Goal: Communication & Community: Share content

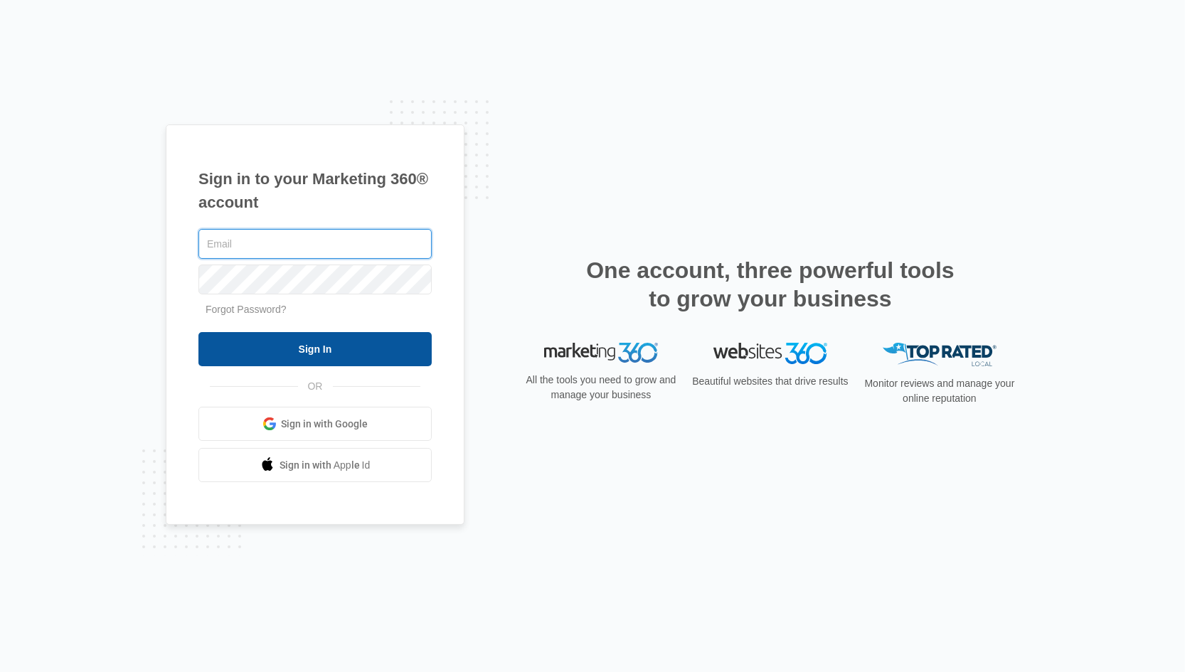
type input "[EMAIL_ADDRESS][DOMAIN_NAME]"
click at [349, 354] on input "Sign In" at bounding box center [314, 349] width 233 height 34
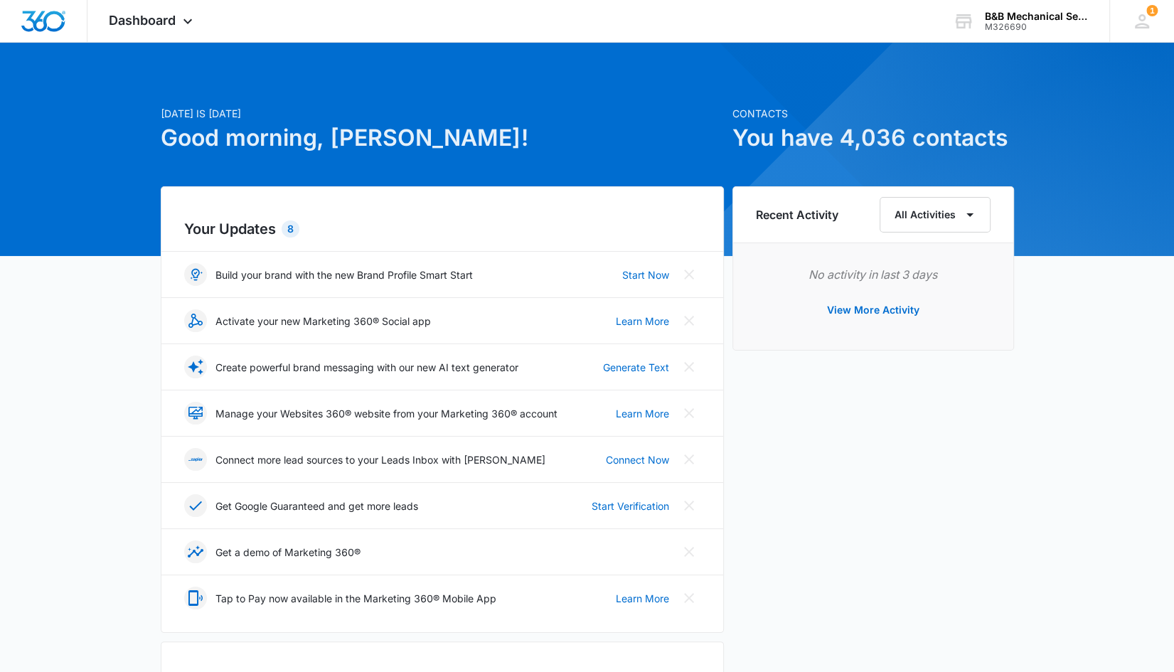
click at [893, 418] on div "Recent Activity All Activities No activity in last 3 days View More Activity" at bounding box center [874, 616] width 282 height 861
click at [187, 25] on icon at bounding box center [188, 24] width 9 height 5
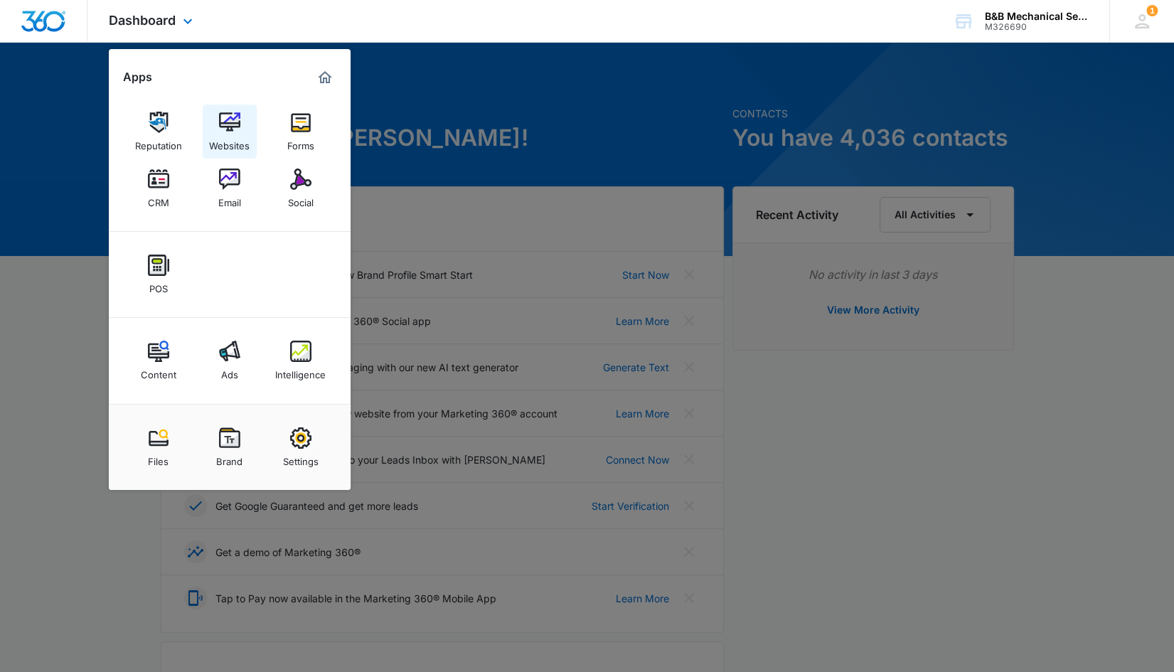
click at [240, 127] on link "Websites" at bounding box center [230, 132] width 54 height 54
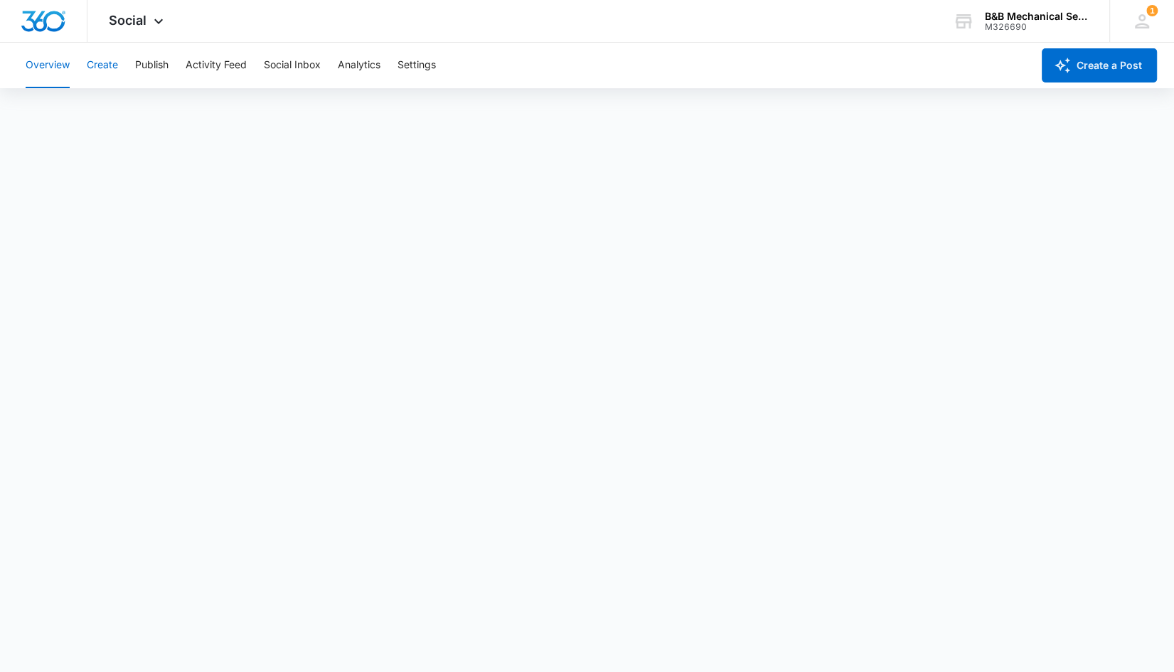
click at [98, 63] on button "Create" at bounding box center [102, 66] width 31 height 46
click at [80, 104] on button "Content Library" at bounding box center [62, 109] width 73 height 40
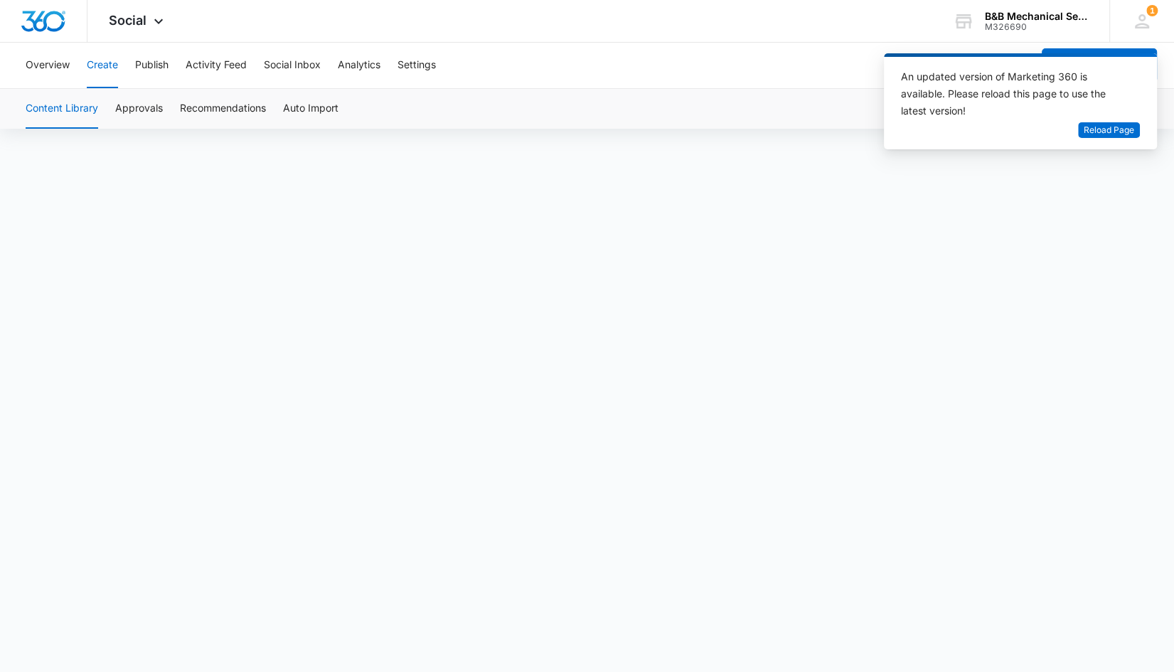
click at [95, 68] on button "Create" at bounding box center [102, 66] width 31 height 46
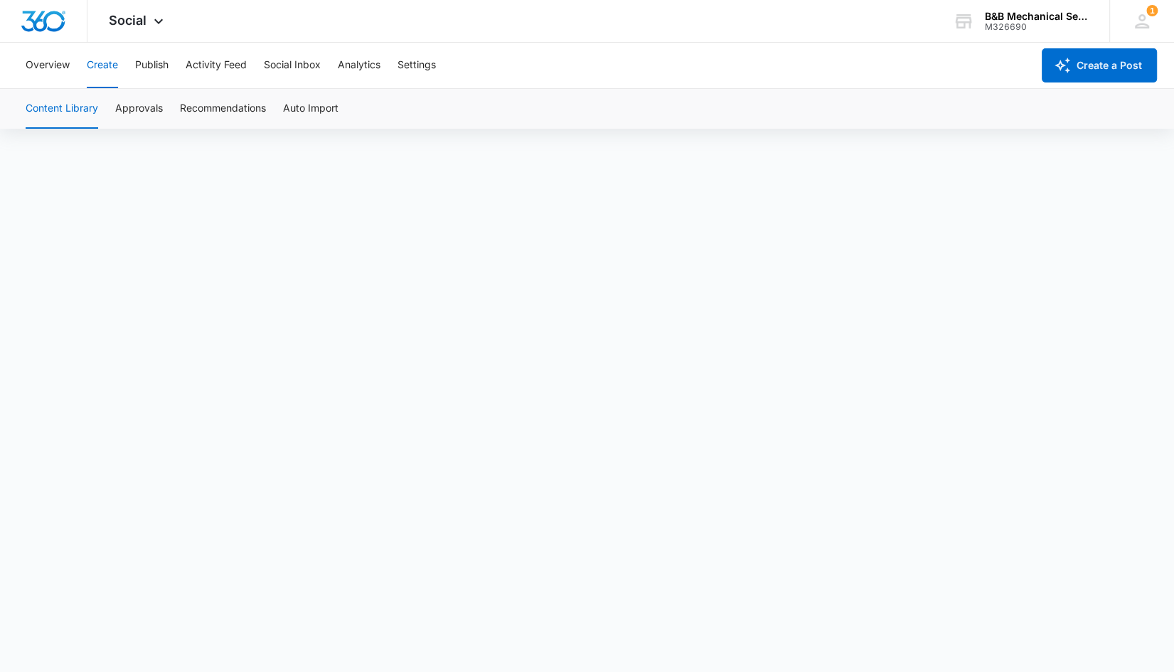
click at [102, 63] on button "Create" at bounding box center [102, 66] width 31 height 46
click at [354, 68] on button "Analytics" at bounding box center [359, 66] width 43 height 46
click at [403, 68] on button "Settings" at bounding box center [417, 66] width 38 height 46
click at [134, 18] on span "Social" at bounding box center [128, 20] width 38 height 15
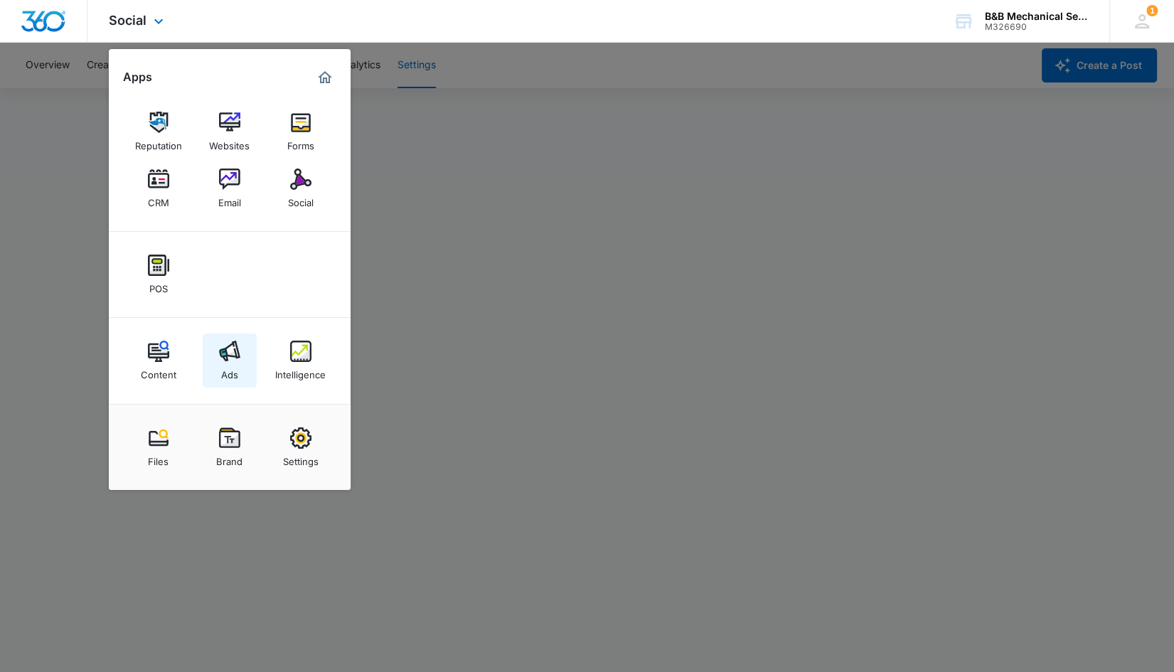
click at [227, 358] on img at bounding box center [229, 351] width 21 height 21
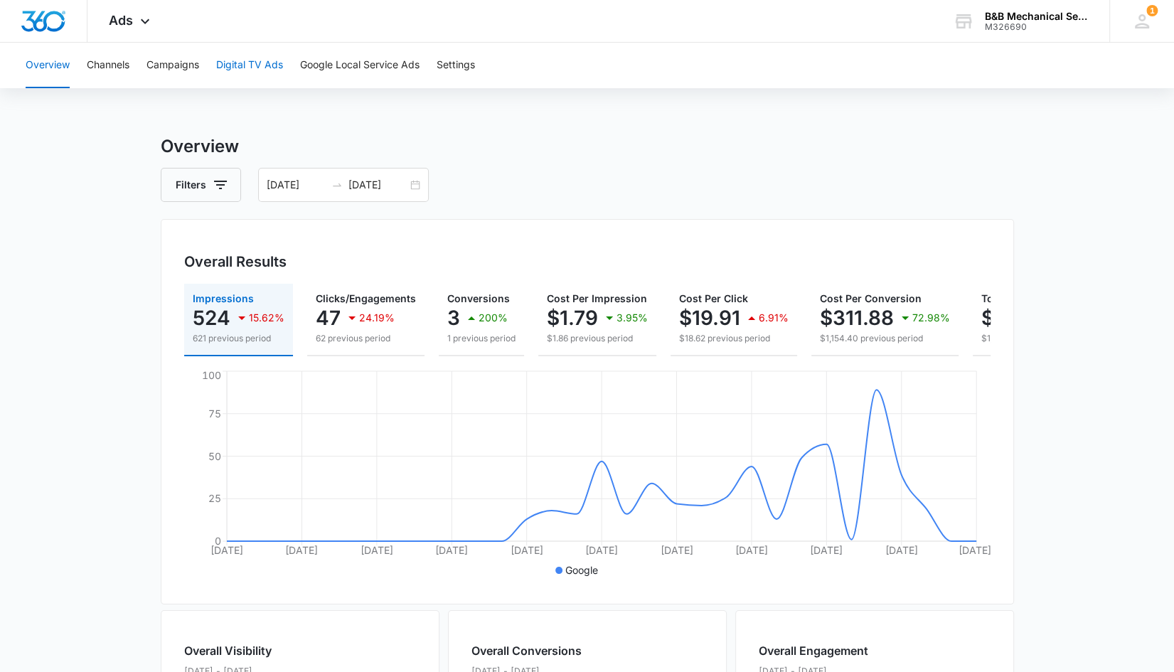
click at [261, 68] on button "Digital TV Ads" at bounding box center [249, 66] width 67 height 46
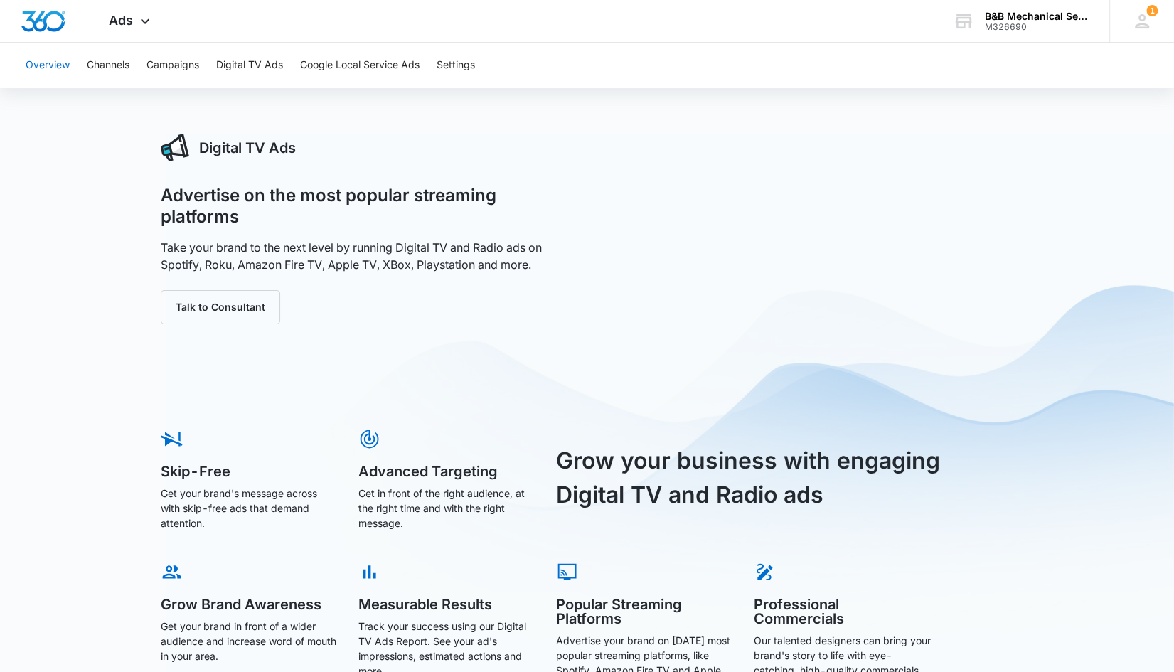
click at [41, 68] on button "Overview" at bounding box center [48, 66] width 44 height 46
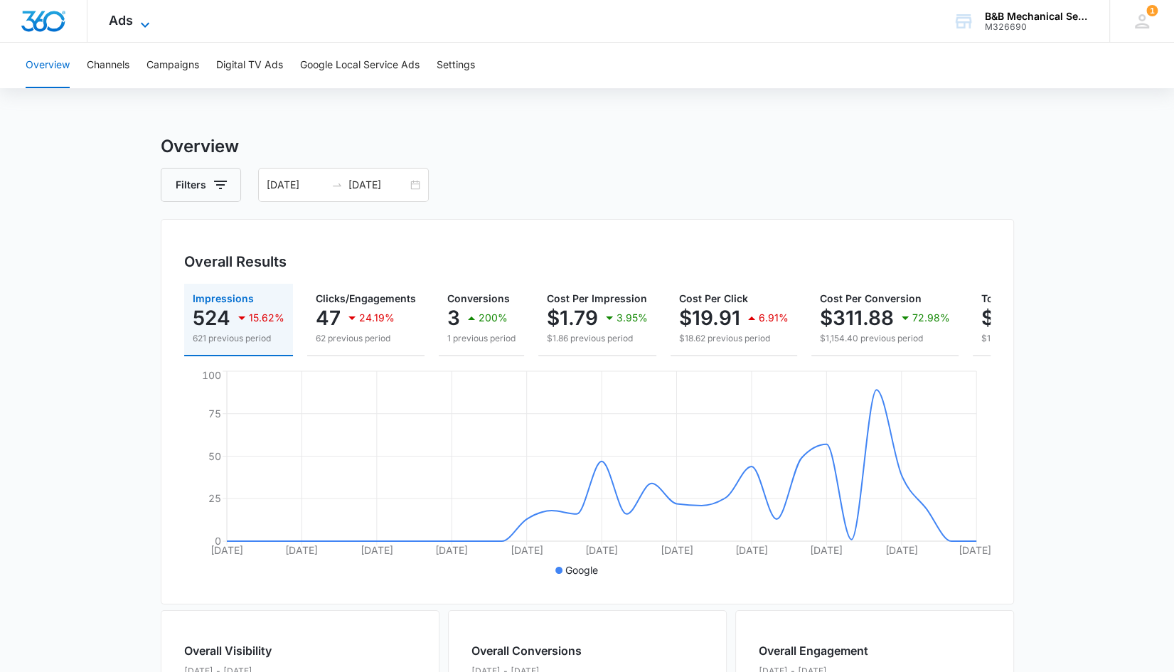
click at [120, 23] on span "Ads" at bounding box center [121, 20] width 24 height 15
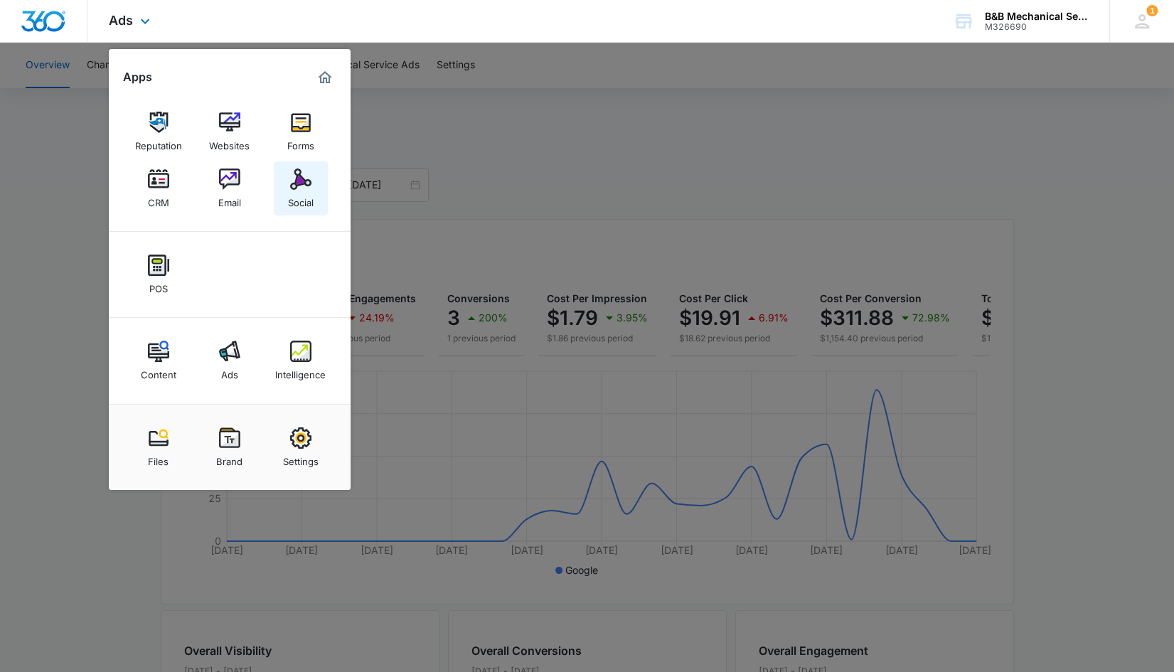
click at [299, 187] on img at bounding box center [300, 179] width 21 height 21
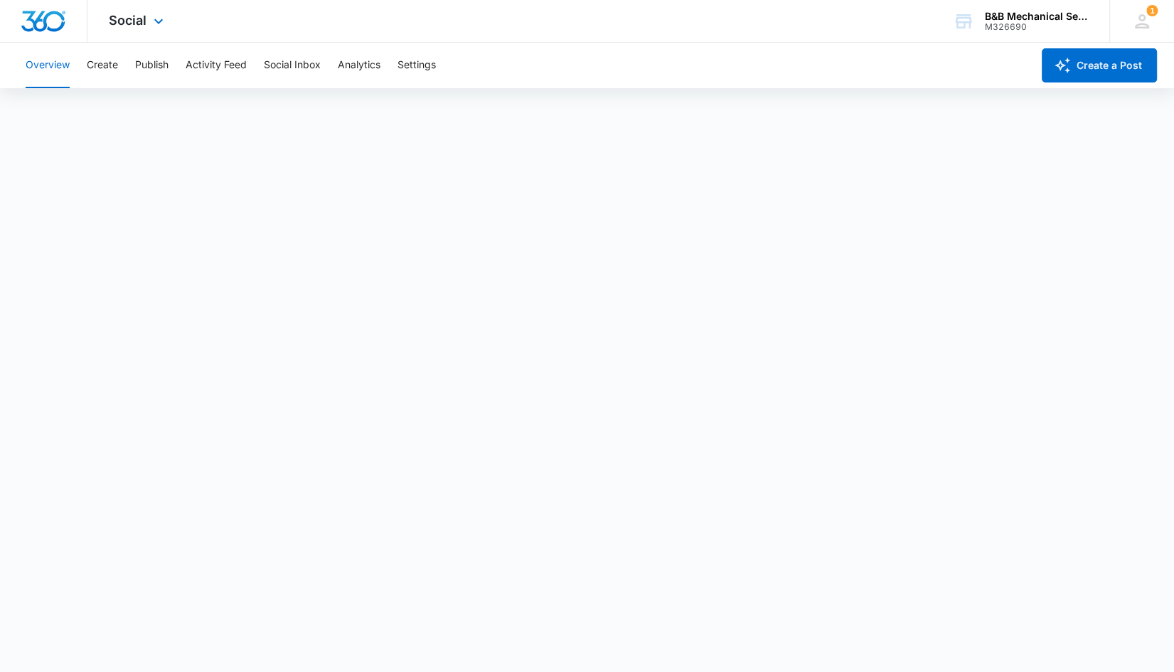
scroll to position [4, 0]
click at [1082, 73] on button "Create a Post" at bounding box center [1099, 65] width 115 height 34
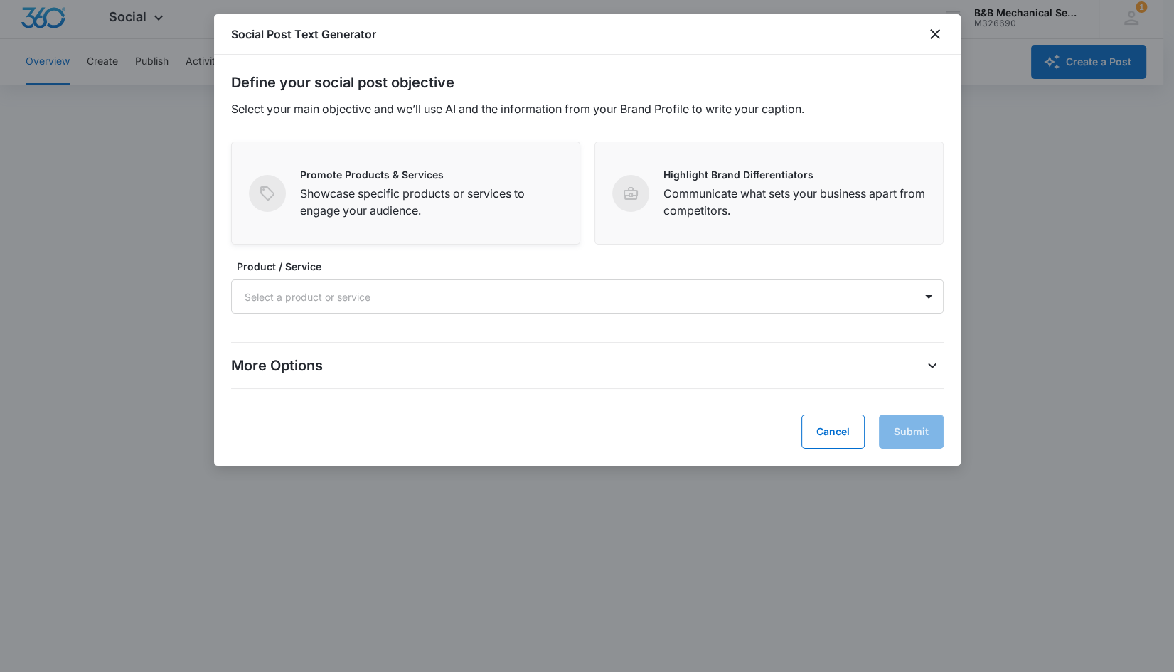
click at [468, 187] on p "Showcase specific products or services to engage your audience." at bounding box center [431, 202] width 262 height 34
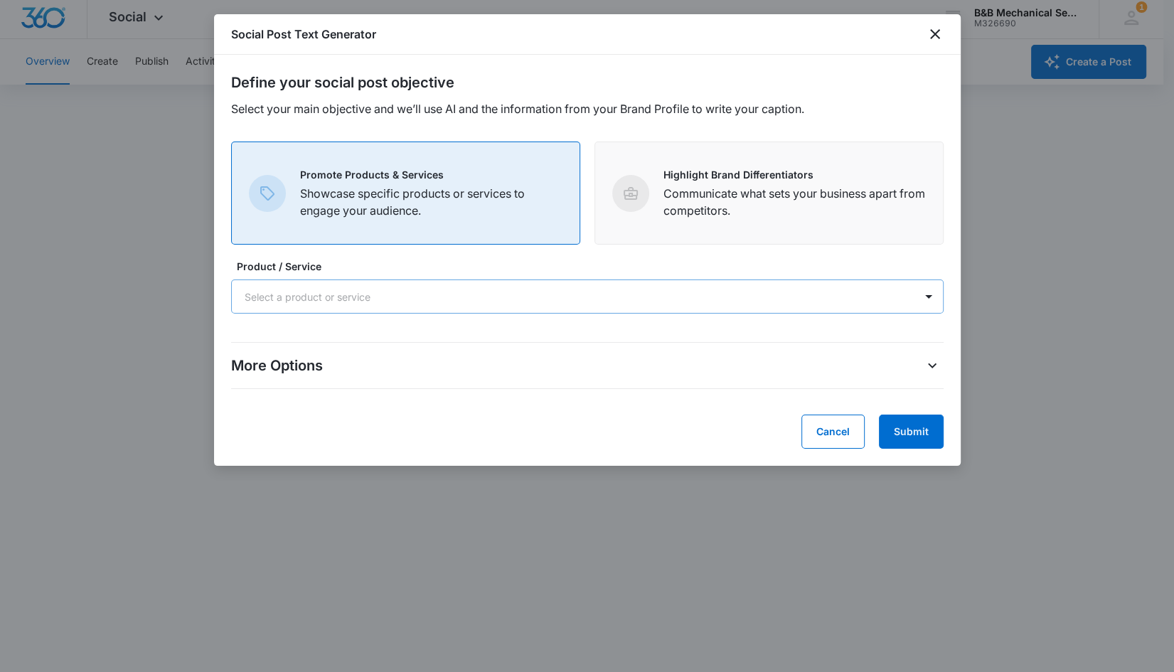
click at [461, 284] on div "Select a product or service" at bounding box center [573, 297] width 683 height 32
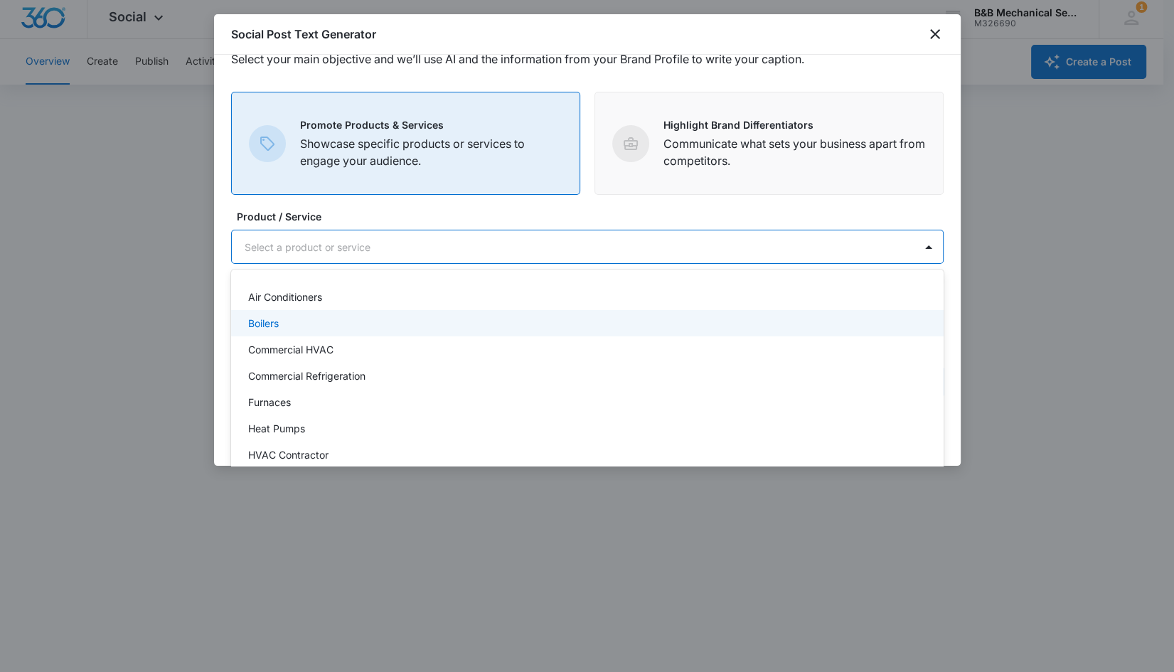
scroll to position [71, 0]
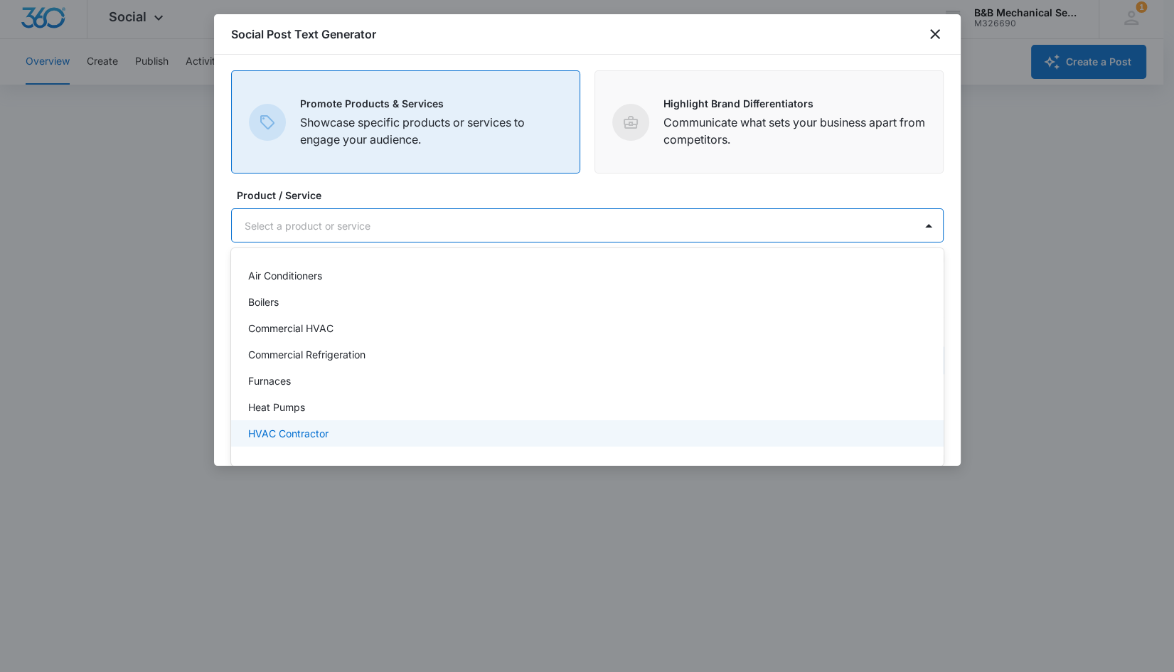
click at [438, 428] on div "HVAC Contractor" at bounding box center [586, 433] width 676 height 15
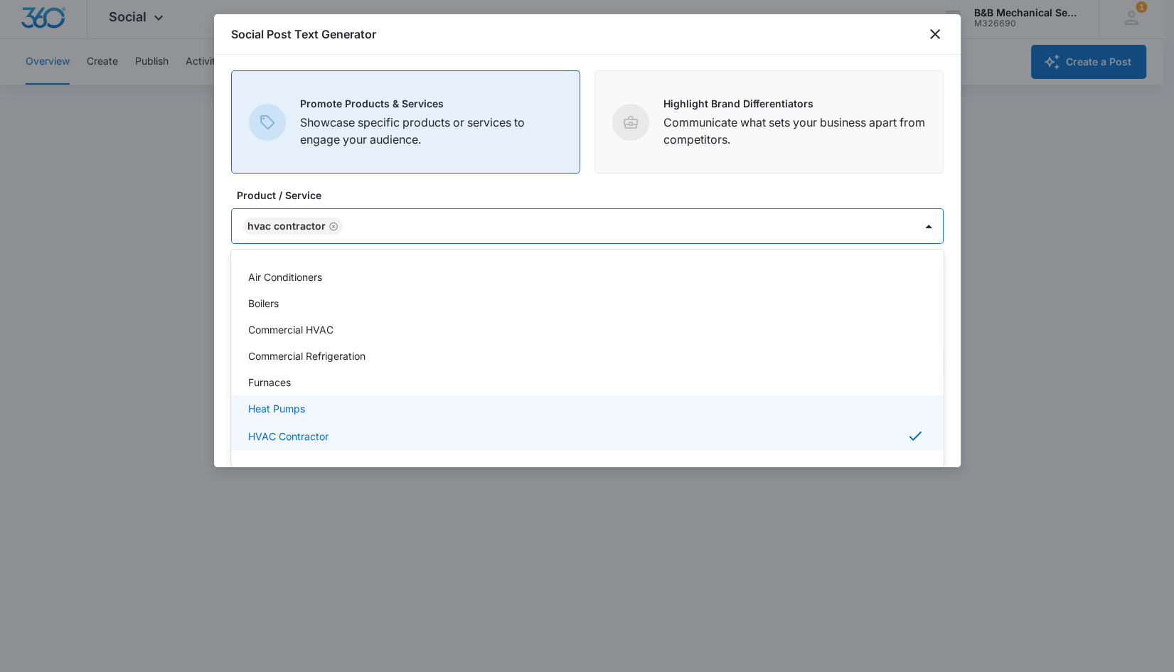
scroll to position [154, 0]
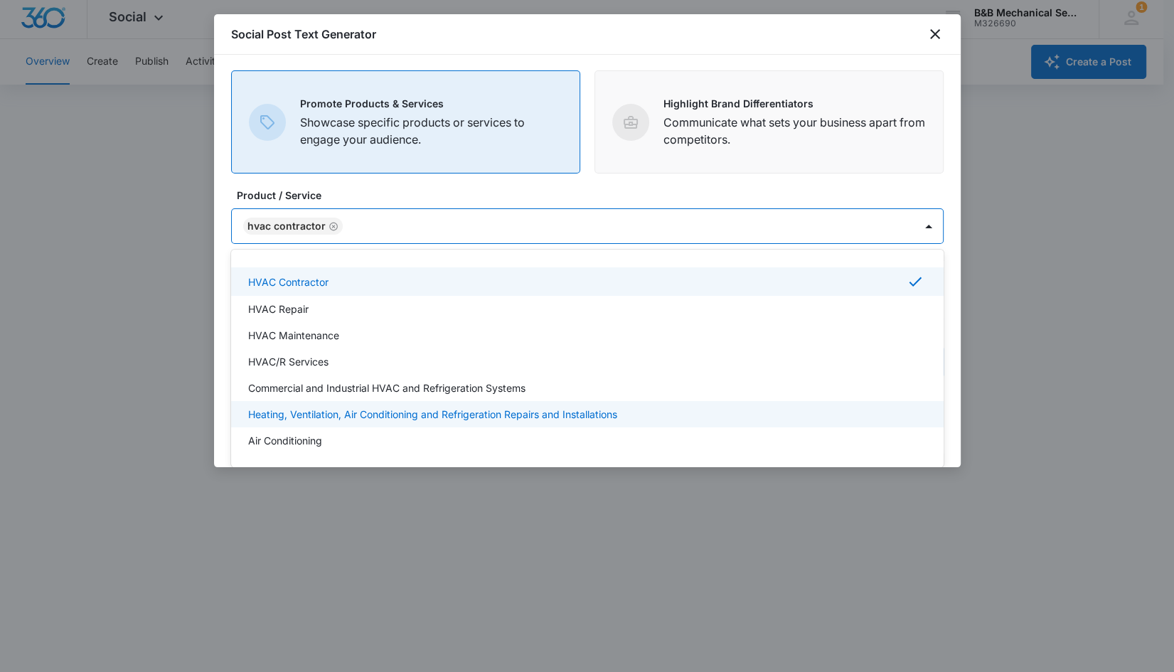
click at [504, 413] on p "Heating, Ventilation, Air Conditioning and Refrigeration Repairs and Installati…" at bounding box center [432, 414] width 369 height 15
click at [331, 223] on icon "Remove HVAC Contractor" at bounding box center [334, 226] width 10 height 11
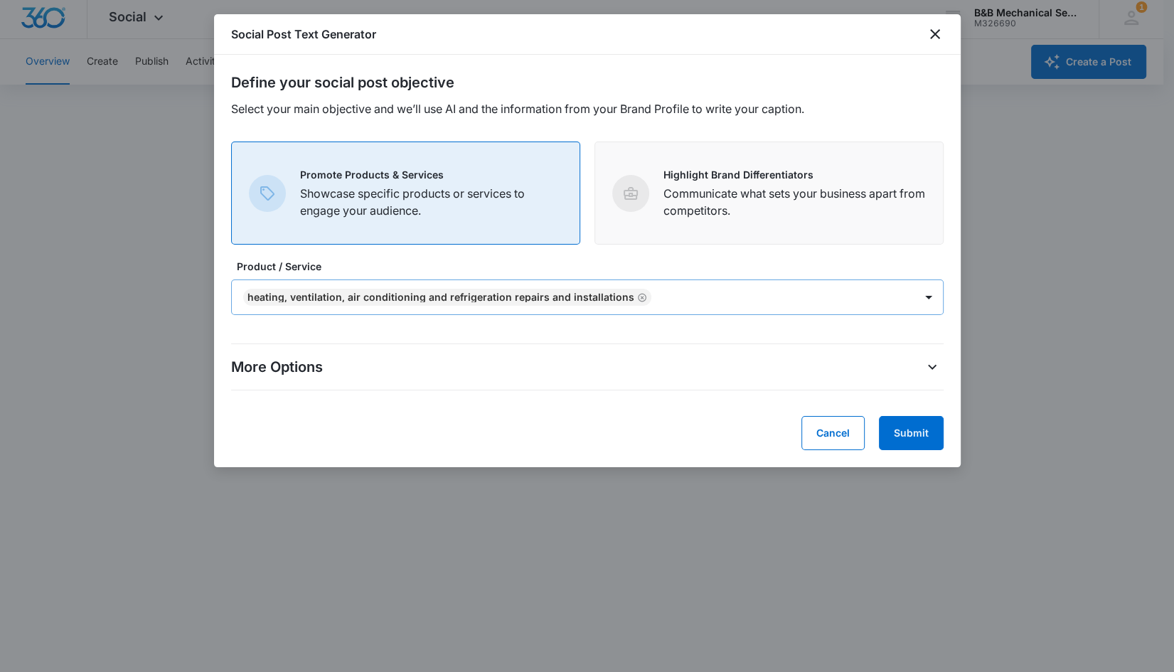
scroll to position [0, 0]
click at [583, 511] on div at bounding box center [587, 336] width 1174 height 672
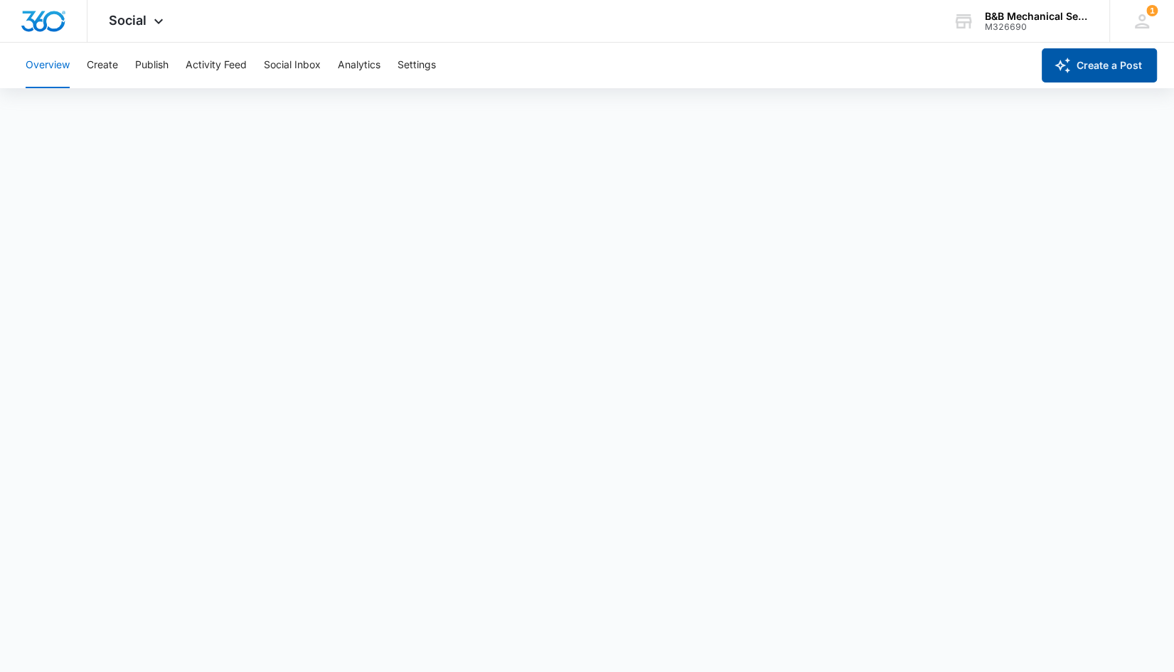
click at [1079, 64] on button "Create a Post" at bounding box center [1099, 65] width 115 height 34
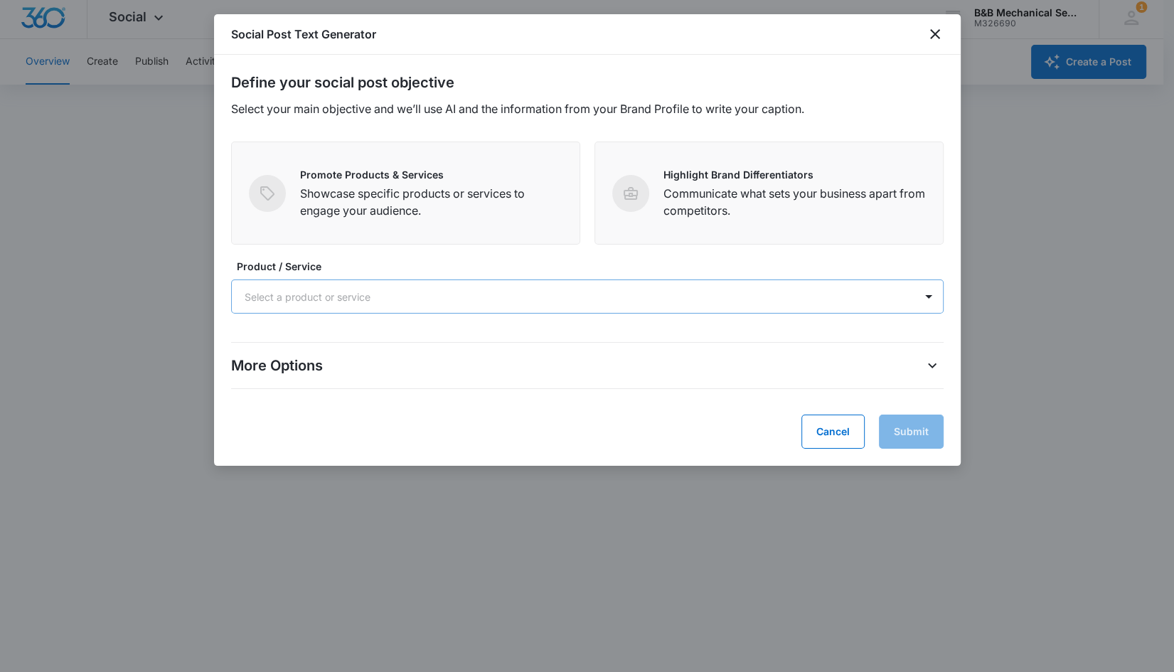
click at [349, 307] on div "Select a product or service" at bounding box center [573, 297] width 683 height 32
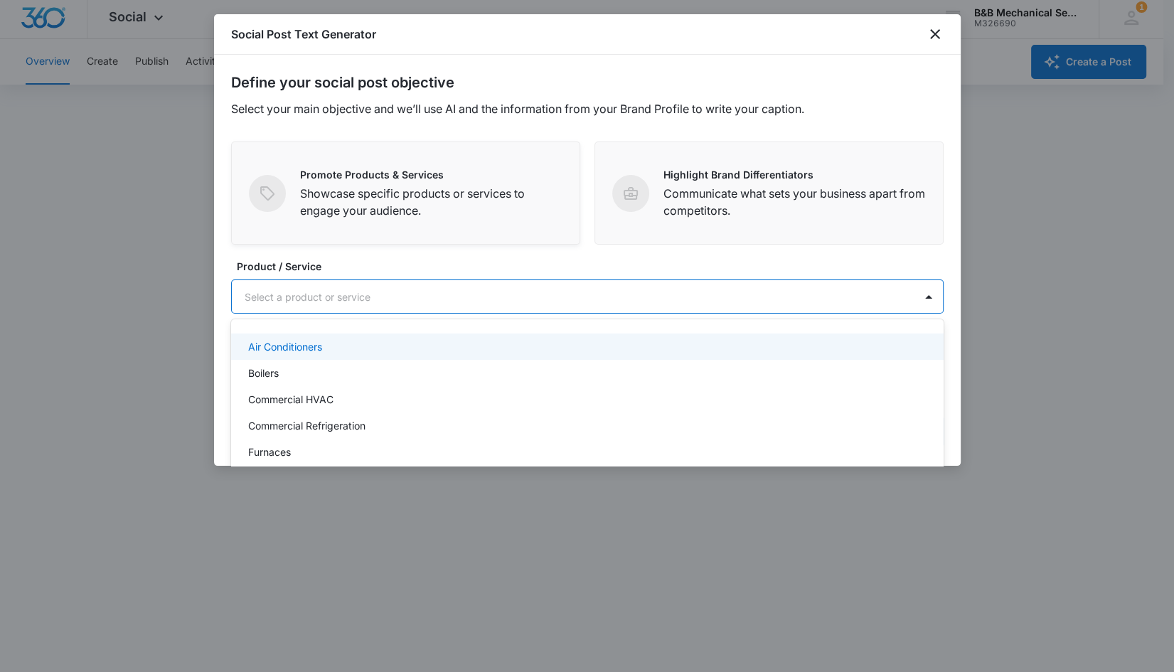
click at [363, 208] on p "Showcase specific products or services to engage your audience." at bounding box center [431, 202] width 262 height 34
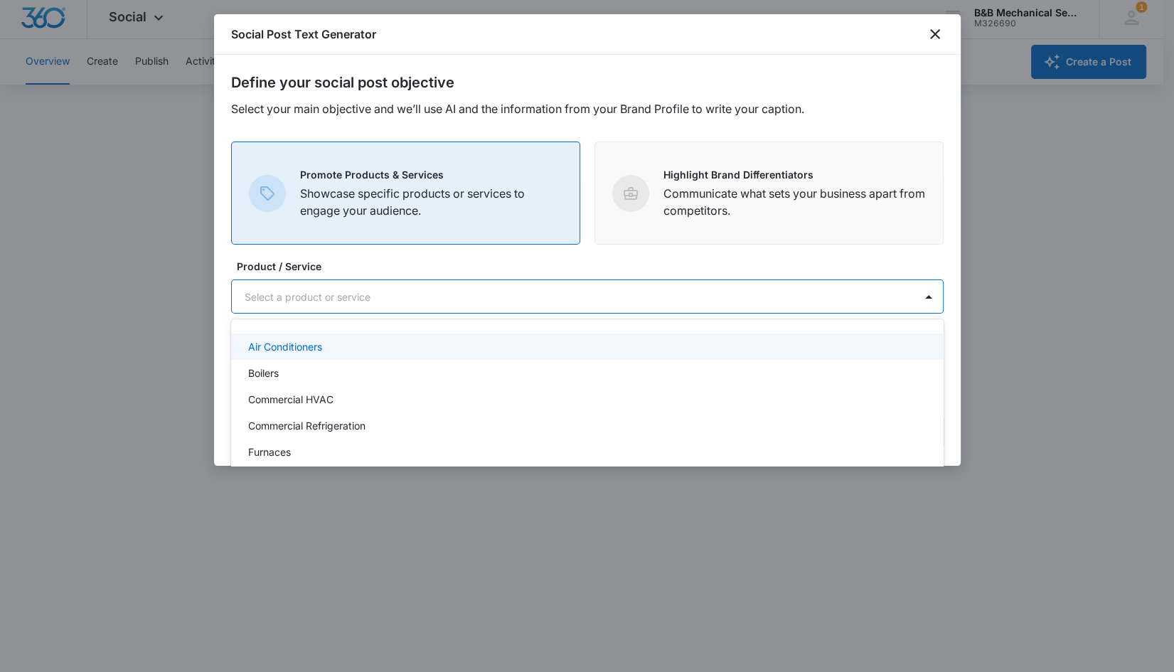
click at [358, 295] on div at bounding box center [571, 297] width 652 height 18
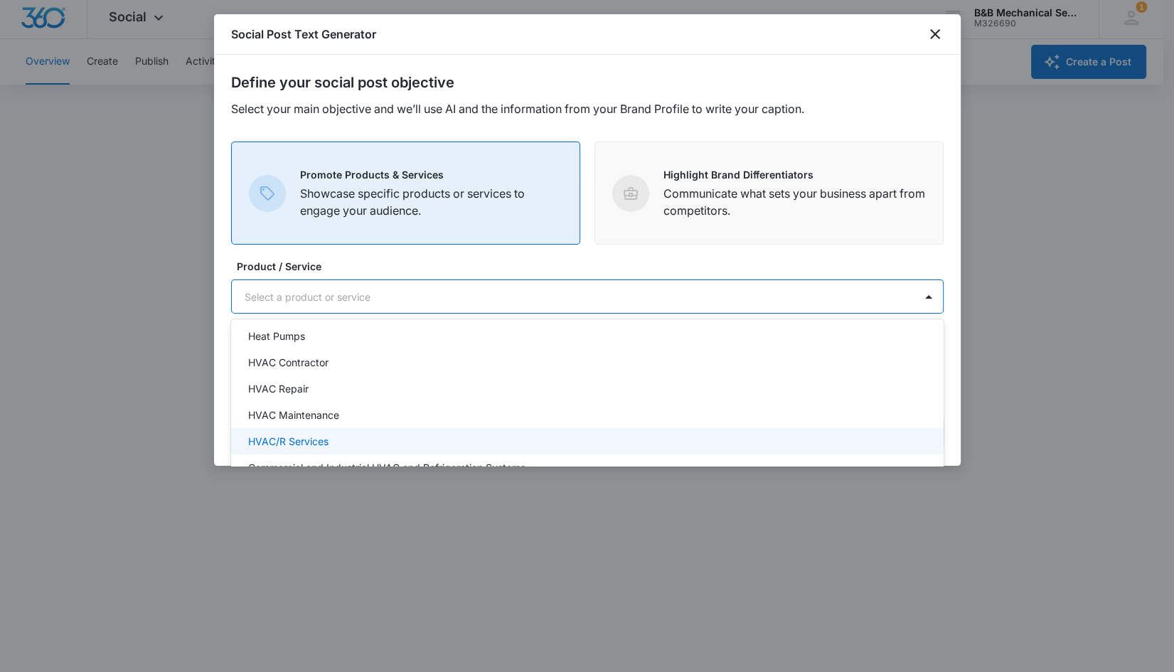
click at [381, 440] on div "HVAC/R Services" at bounding box center [586, 441] width 676 height 15
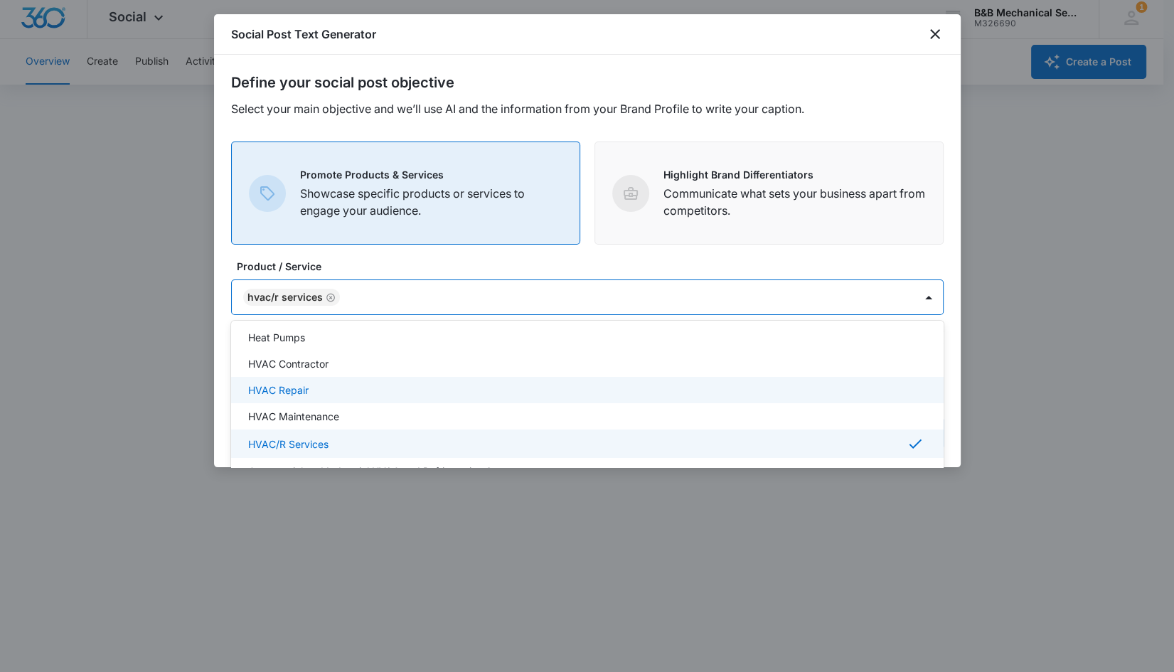
scroll to position [154, 0]
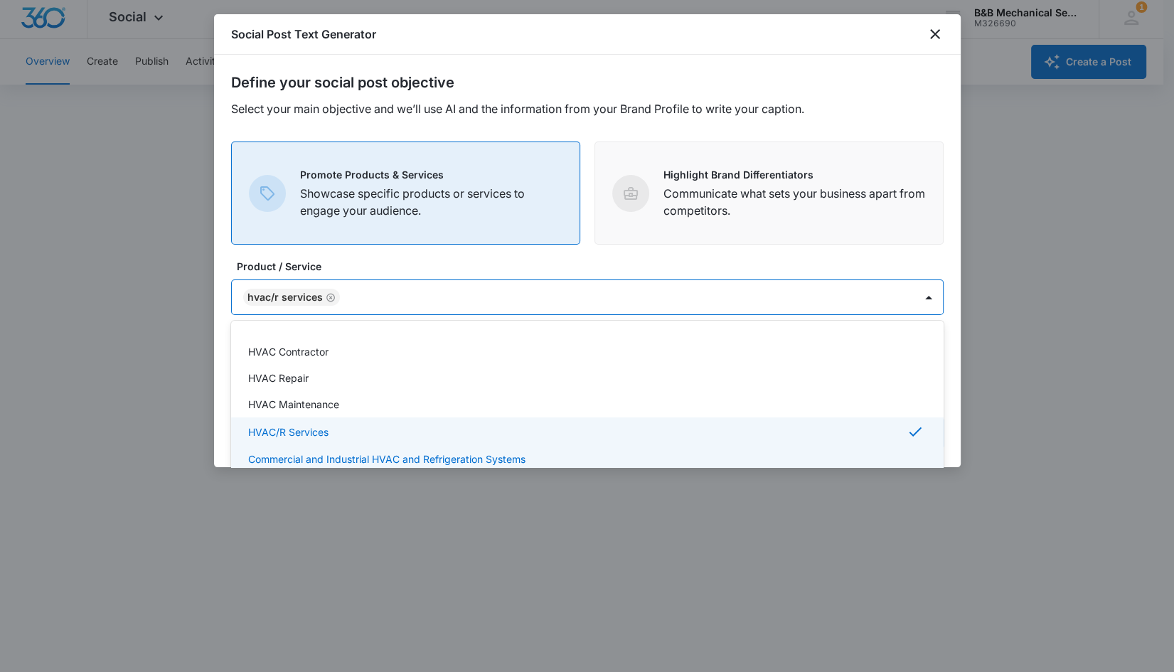
click at [575, 509] on div at bounding box center [587, 336] width 1174 height 672
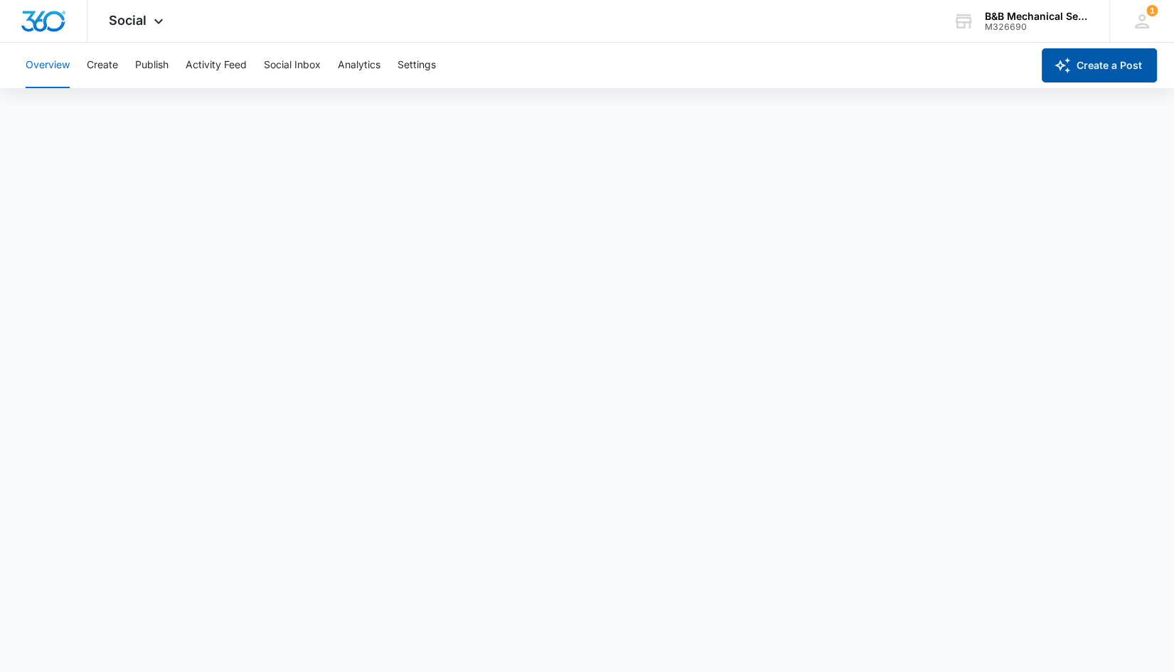
click at [1083, 68] on button "Create a Post" at bounding box center [1099, 65] width 115 height 34
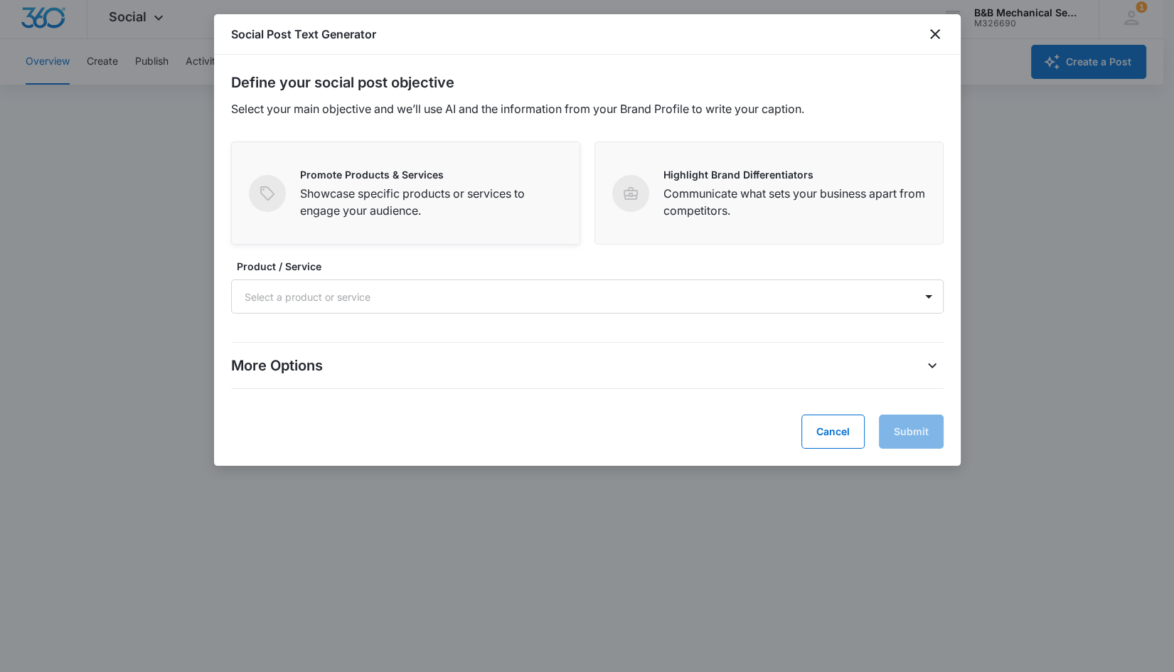
click at [352, 189] on p "Showcase specific products or services to engage your audience." at bounding box center [431, 202] width 262 height 34
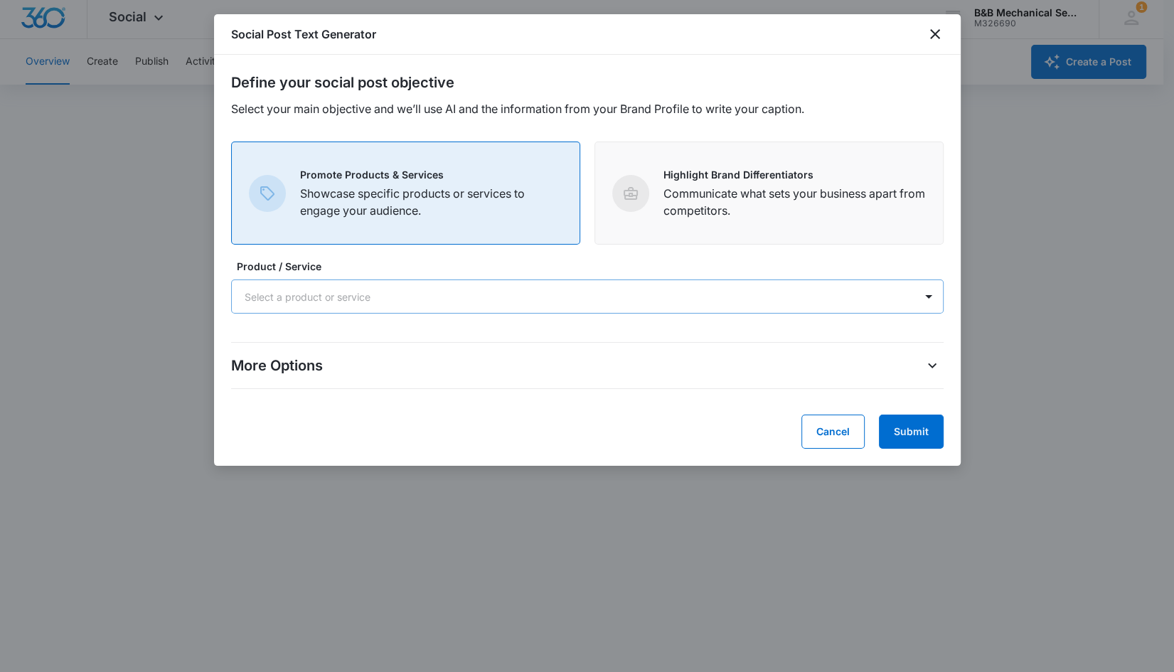
click at [288, 299] on div at bounding box center [571, 297] width 652 height 18
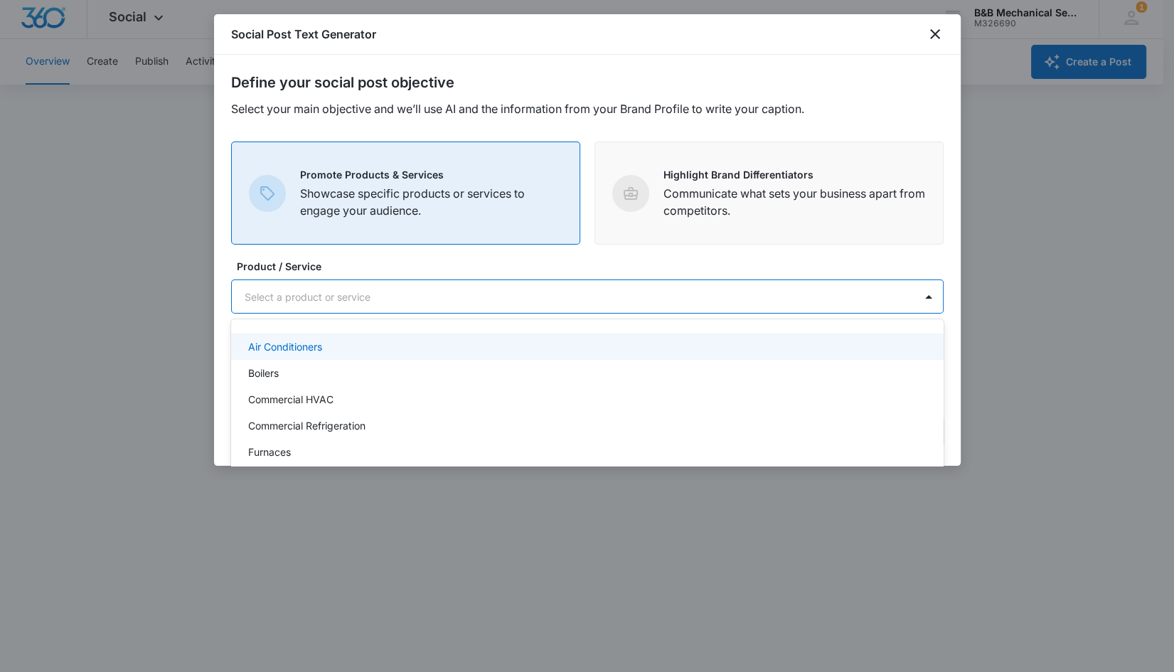
scroll to position [152, 0]
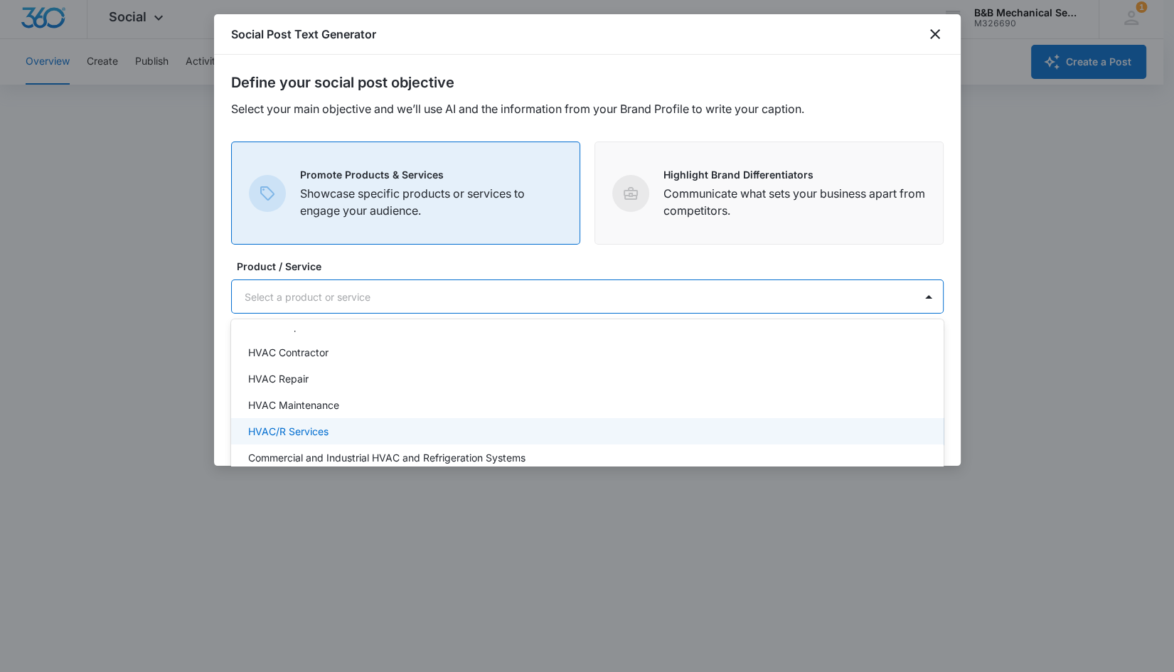
click at [297, 426] on p "HVAC/R Services" at bounding box center [288, 431] width 80 height 15
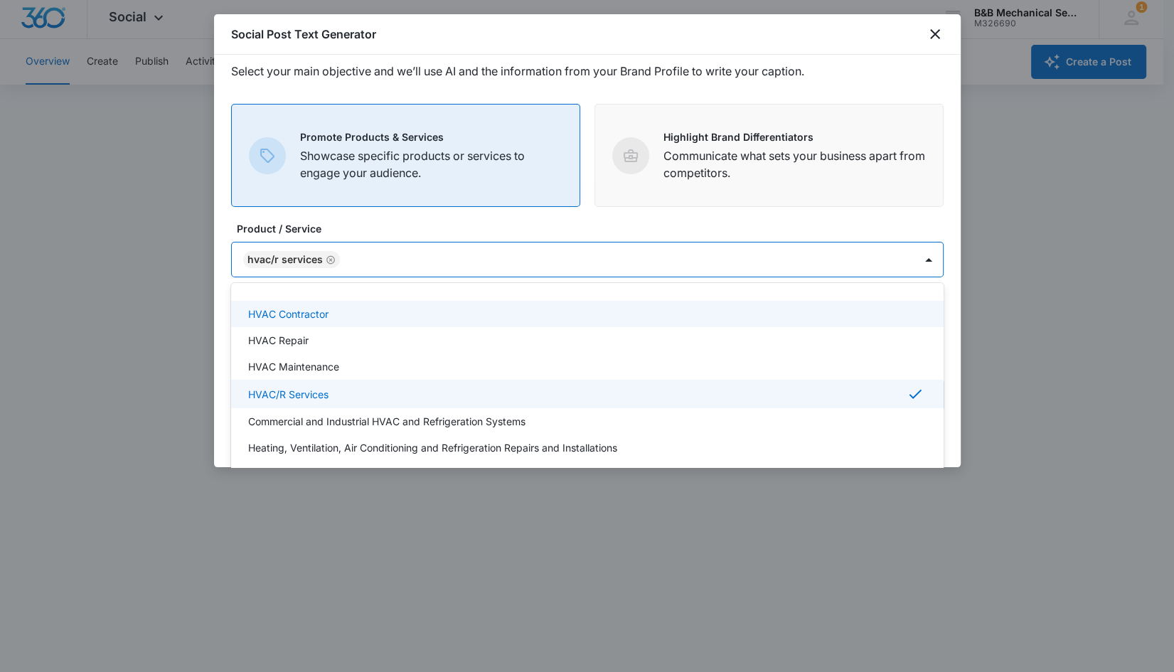
scroll to position [71, 0]
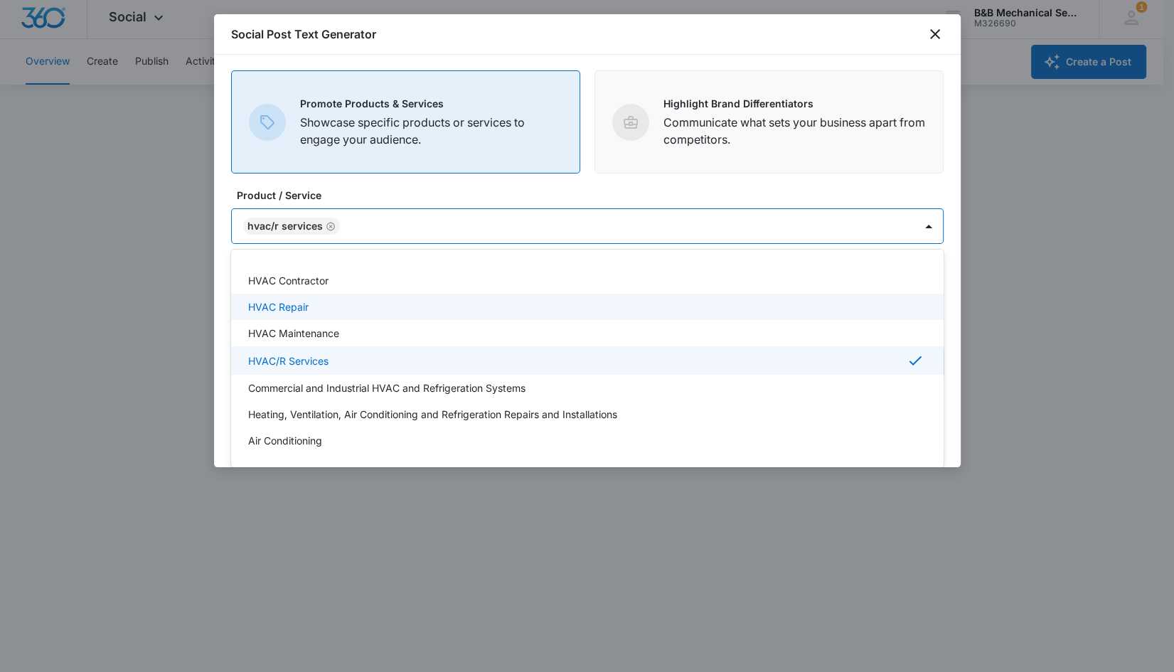
click at [859, 184] on form "Define your social post objective Select your main objective and we’ll use AI a…" at bounding box center [587, 190] width 713 height 378
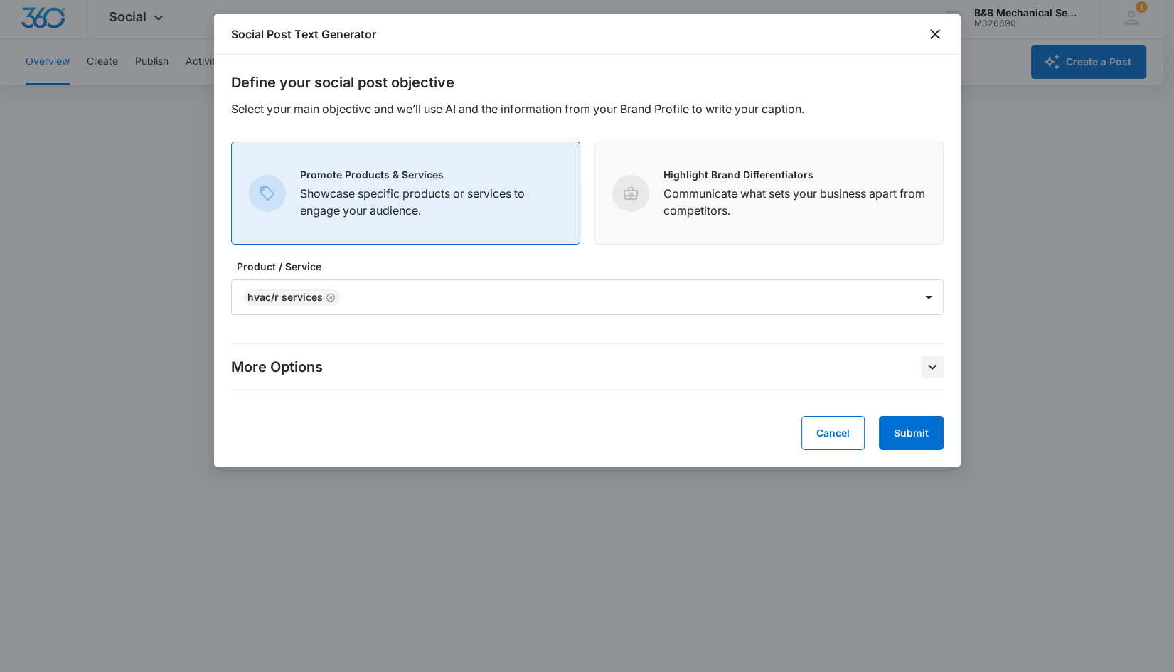
click at [930, 368] on icon "More Options" at bounding box center [932, 367] width 17 height 17
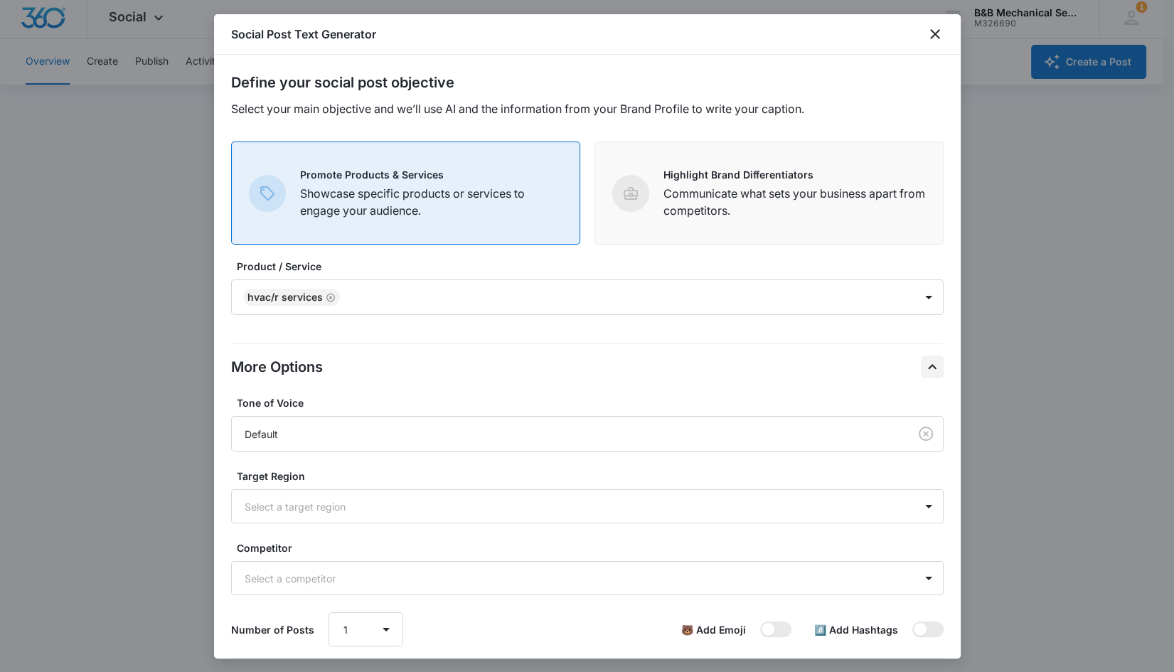
scroll to position [75, 0]
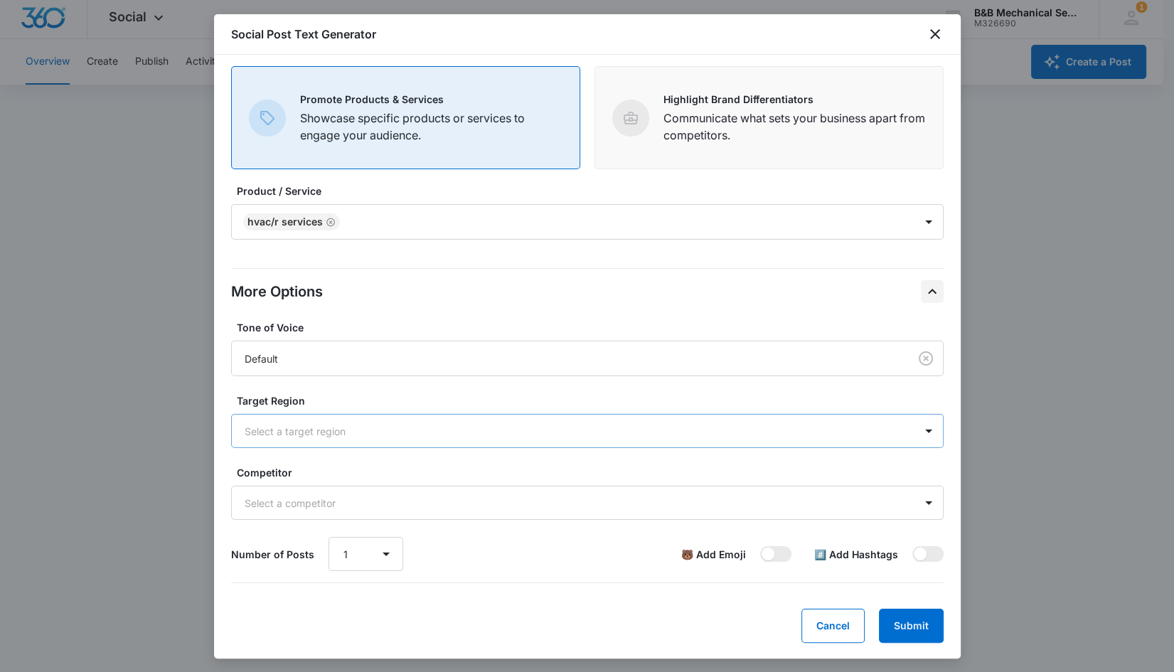
click at [342, 442] on div "Select a target region" at bounding box center [573, 431] width 683 height 32
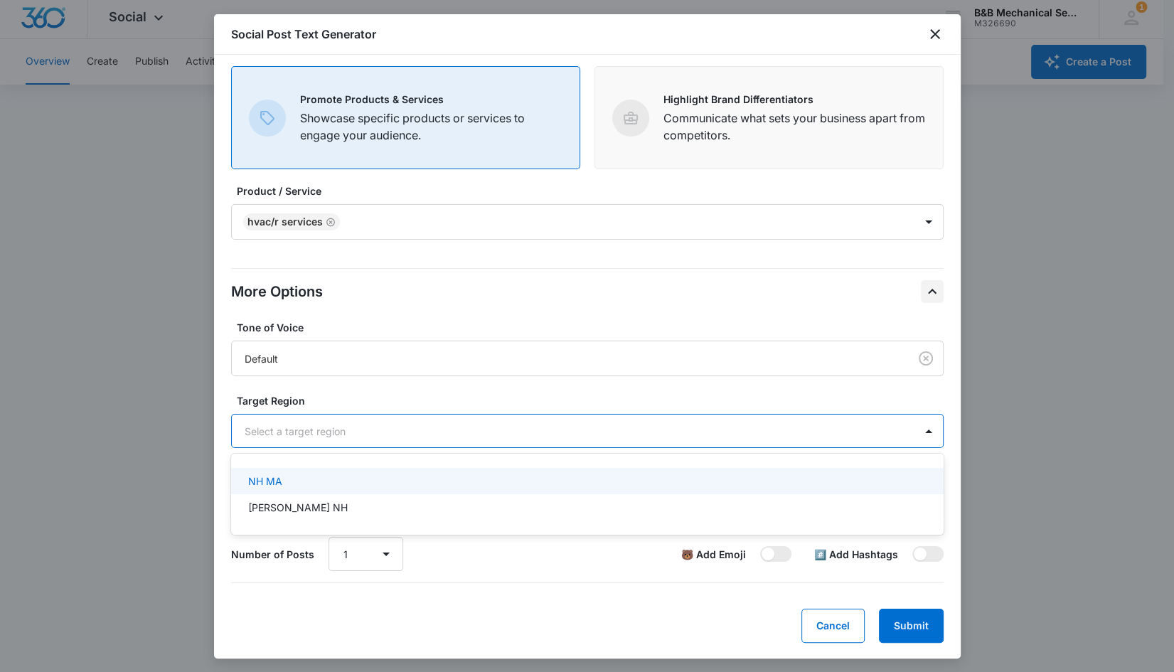
click at [304, 485] on div "NH MA" at bounding box center [586, 481] width 676 height 15
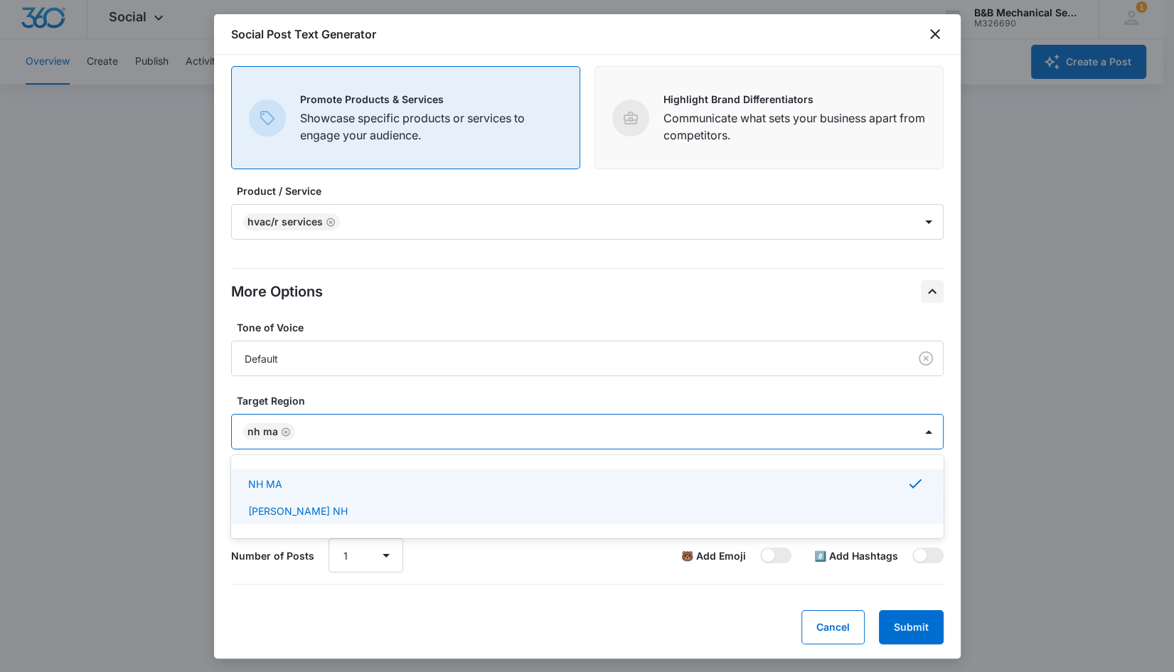
click at [302, 606] on form "Define your social post objective Select your main objective and we’ll use AI a…" at bounding box center [587, 320] width 713 height 648
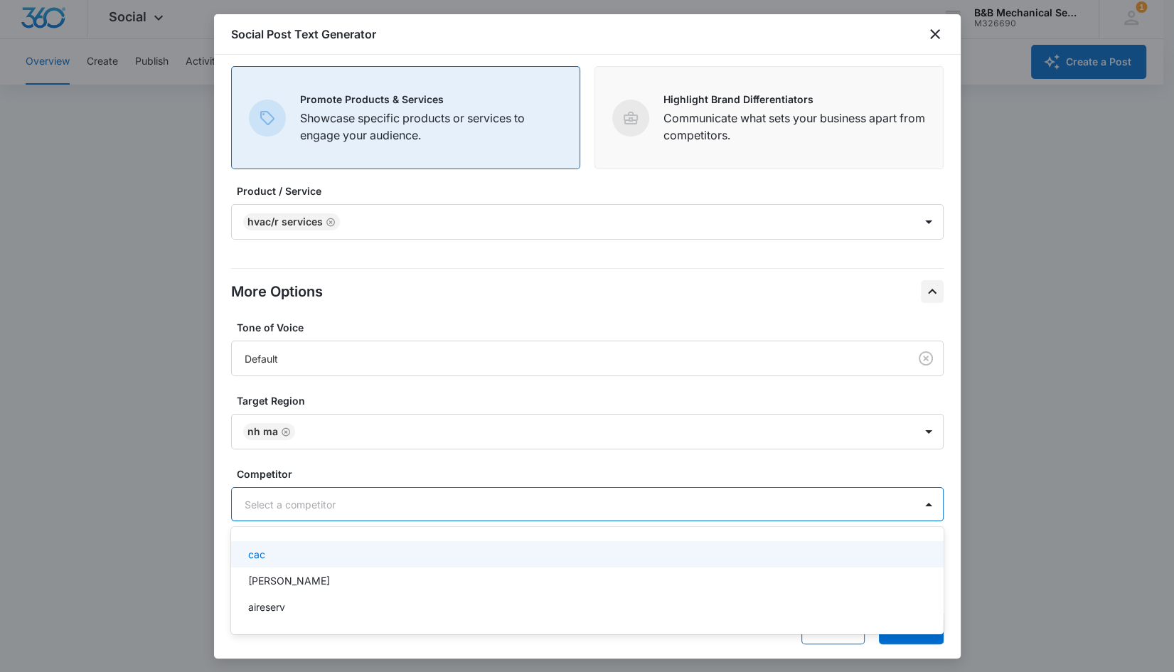
click at [321, 506] on div at bounding box center [571, 505] width 652 height 18
click at [299, 551] on div "cac" at bounding box center [586, 553] width 676 height 15
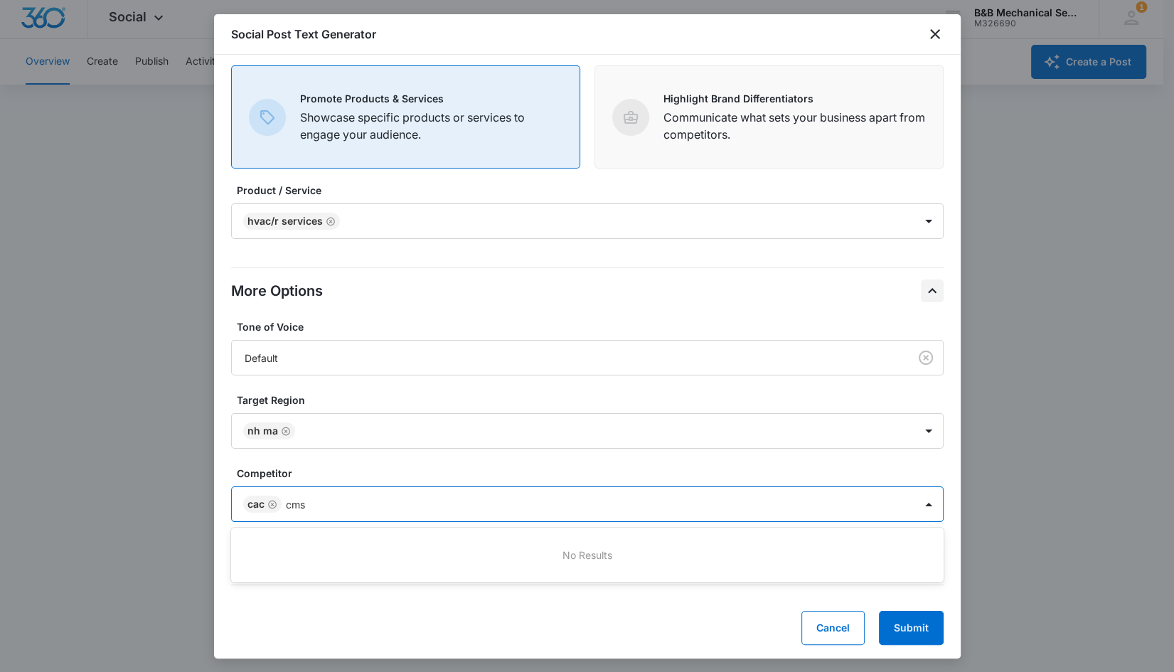
scroll to position [0, 0]
type input "c"
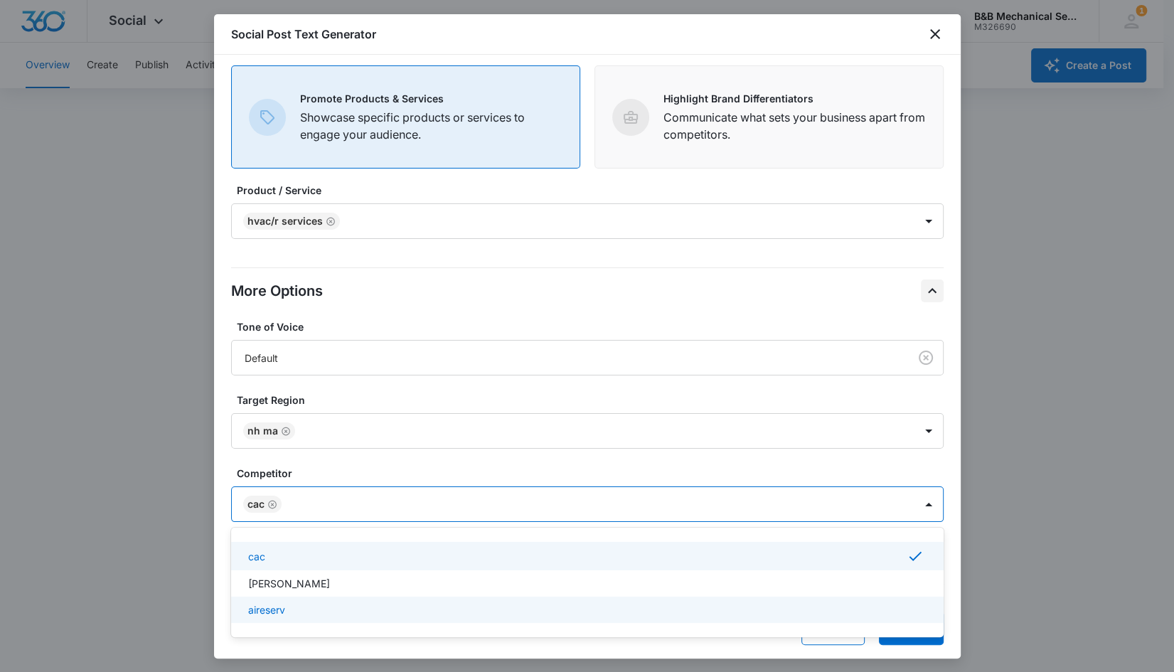
click at [274, 610] on p "aireserv" at bounding box center [266, 610] width 37 height 15
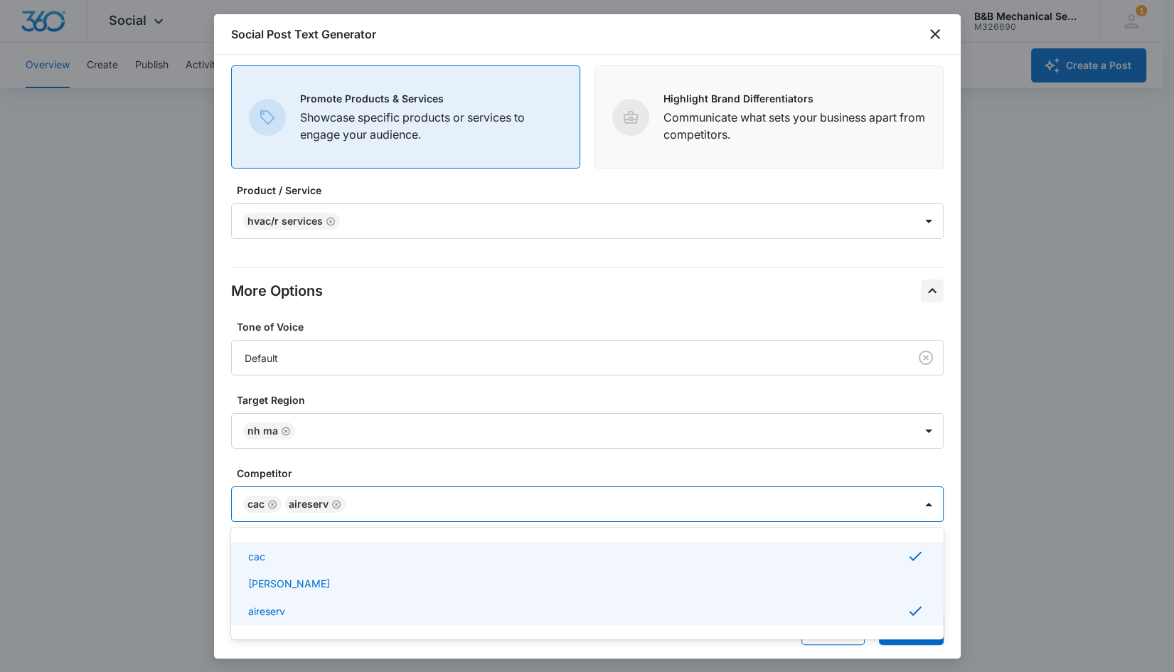
click at [291, 582] on p "joe warren" at bounding box center [289, 583] width 82 height 15
click at [1083, 456] on div at bounding box center [587, 336] width 1174 height 672
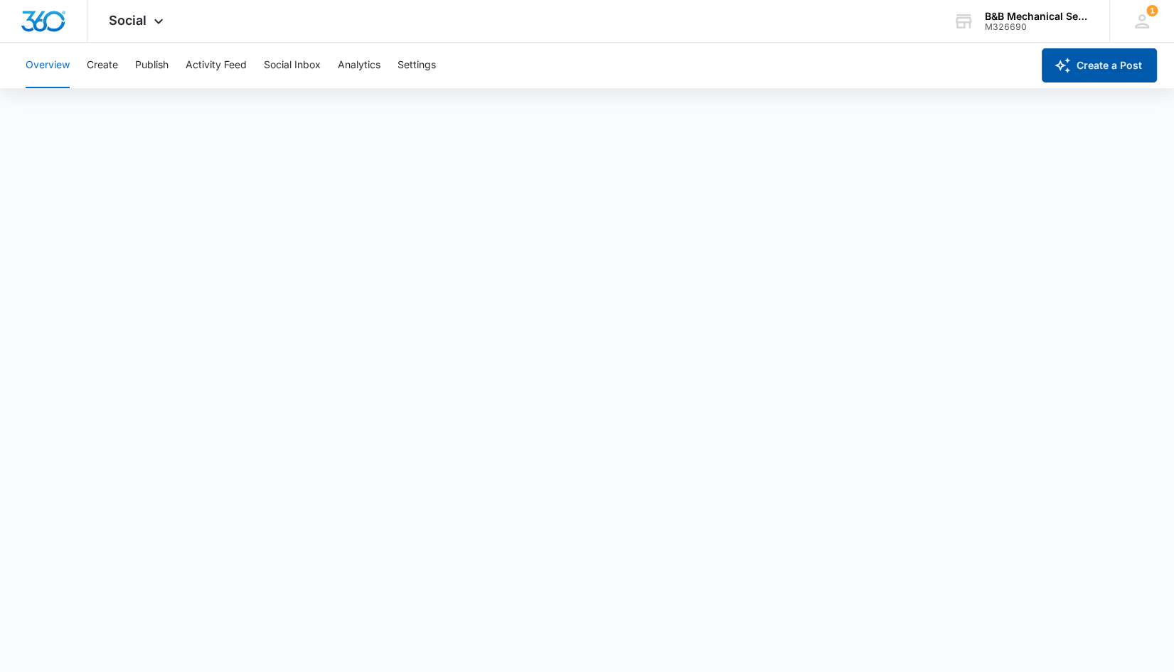
click at [1126, 58] on button "Create a Post" at bounding box center [1099, 65] width 115 height 34
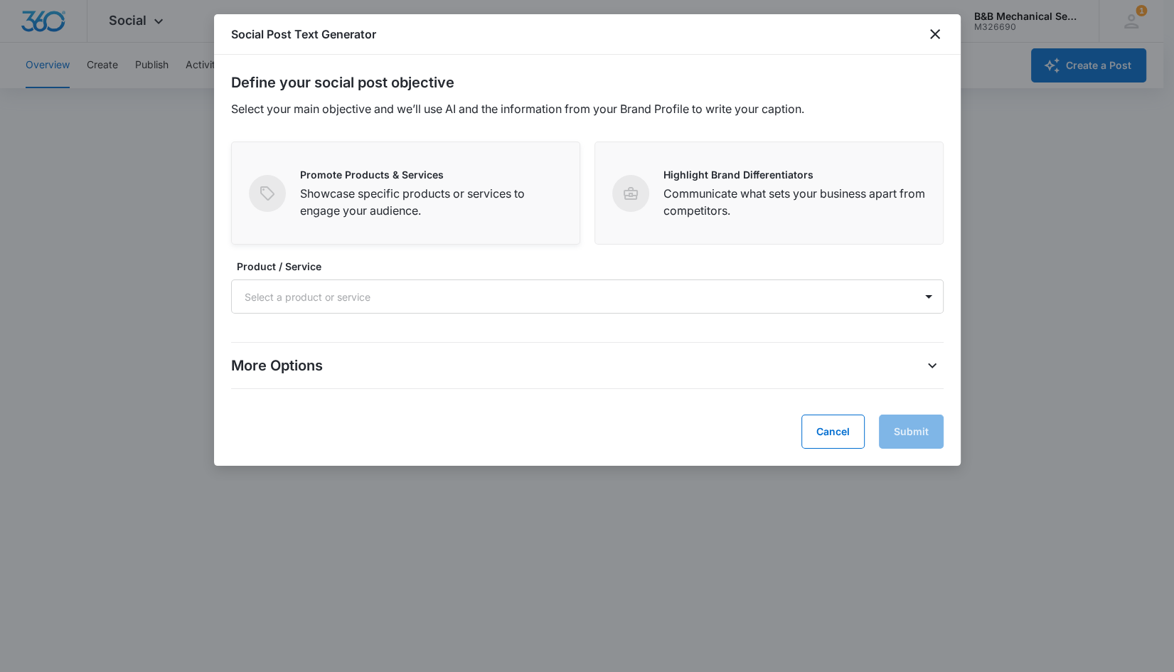
click at [388, 208] on p "Showcase specific products or services to engage your audience." at bounding box center [431, 202] width 262 height 34
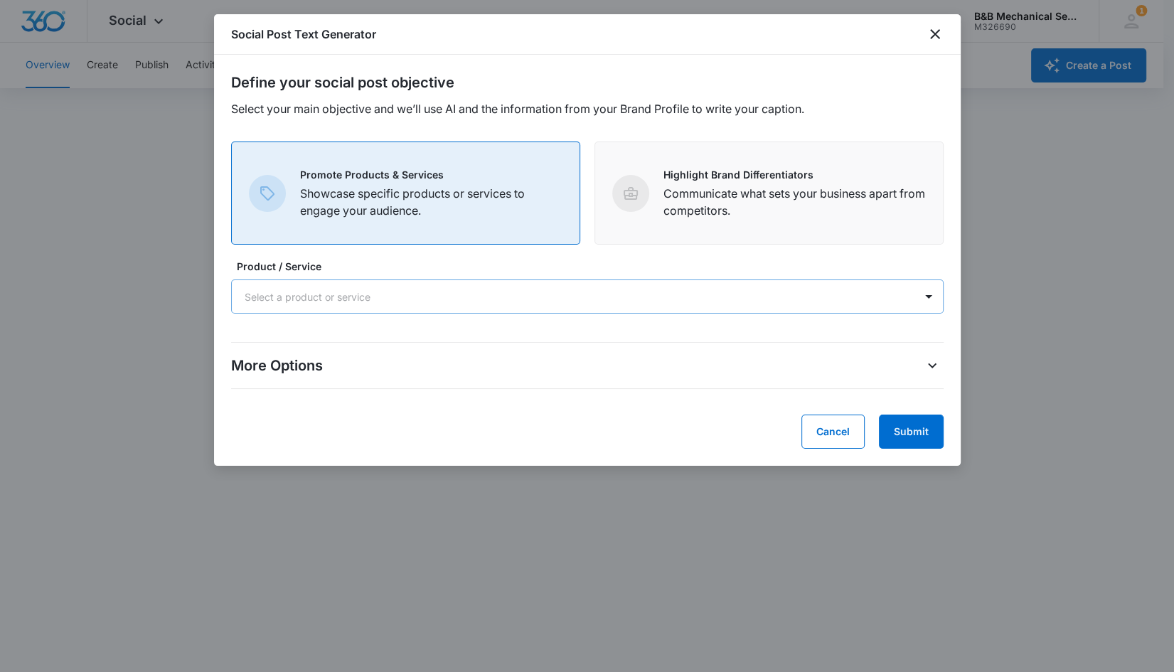
click at [351, 295] on div at bounding box center [571, 297] width 652 height 18
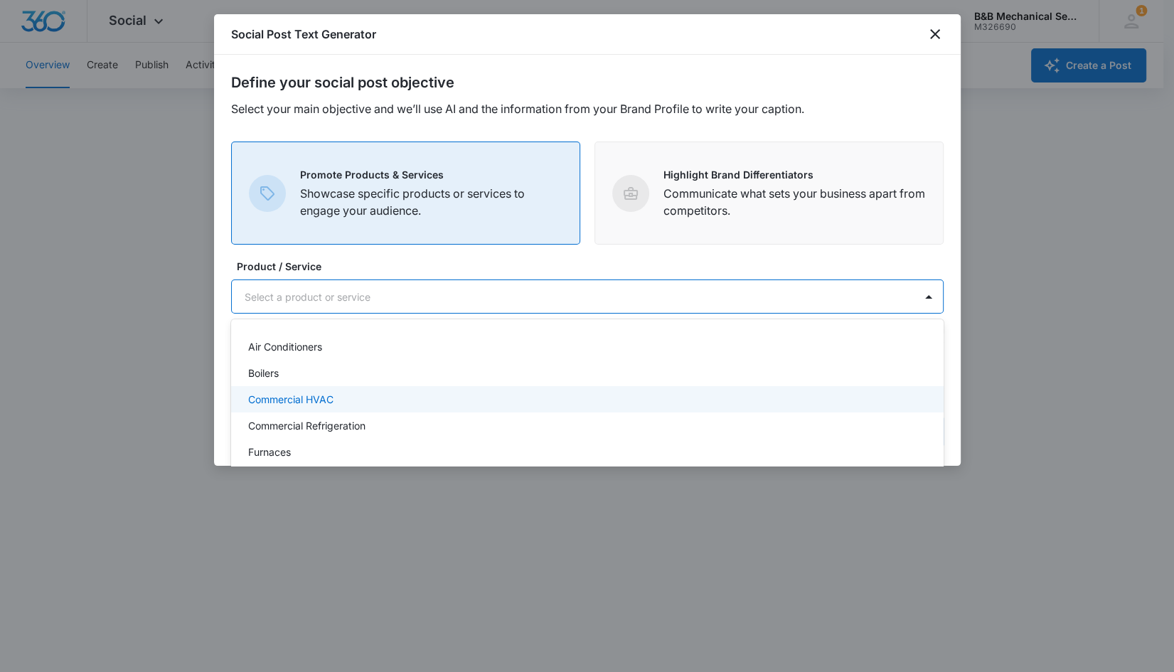
scroll to position [152, 0]
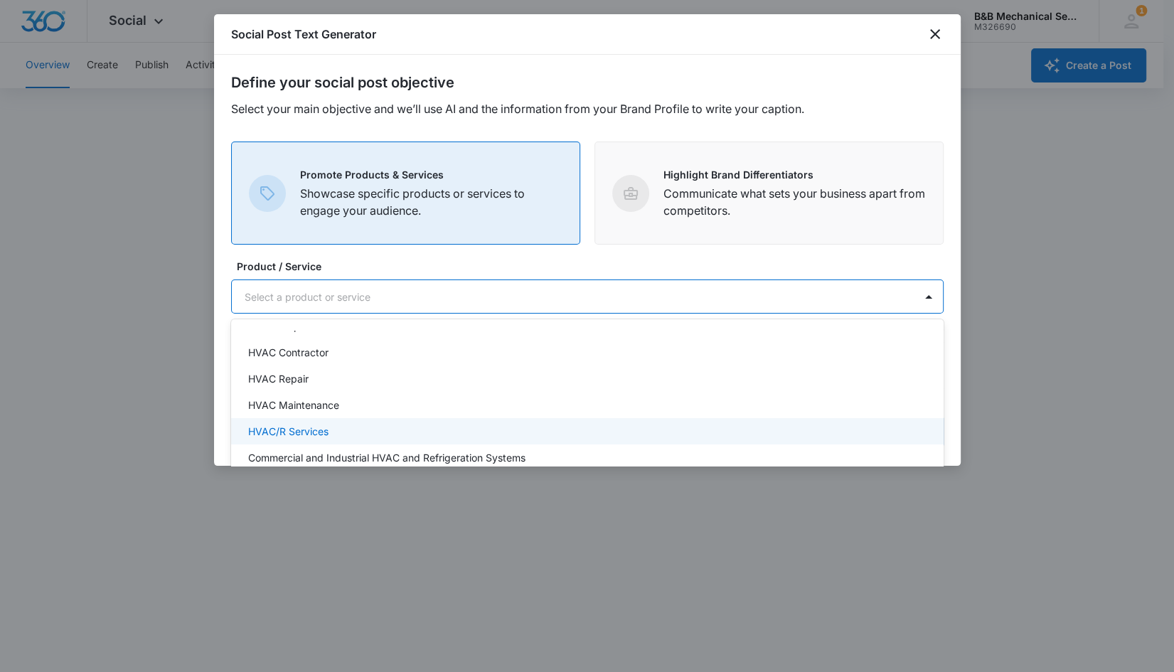
click at [314, 428] on p "HVAC/R Services" at bounding box center [288, 431] width 80 height 15
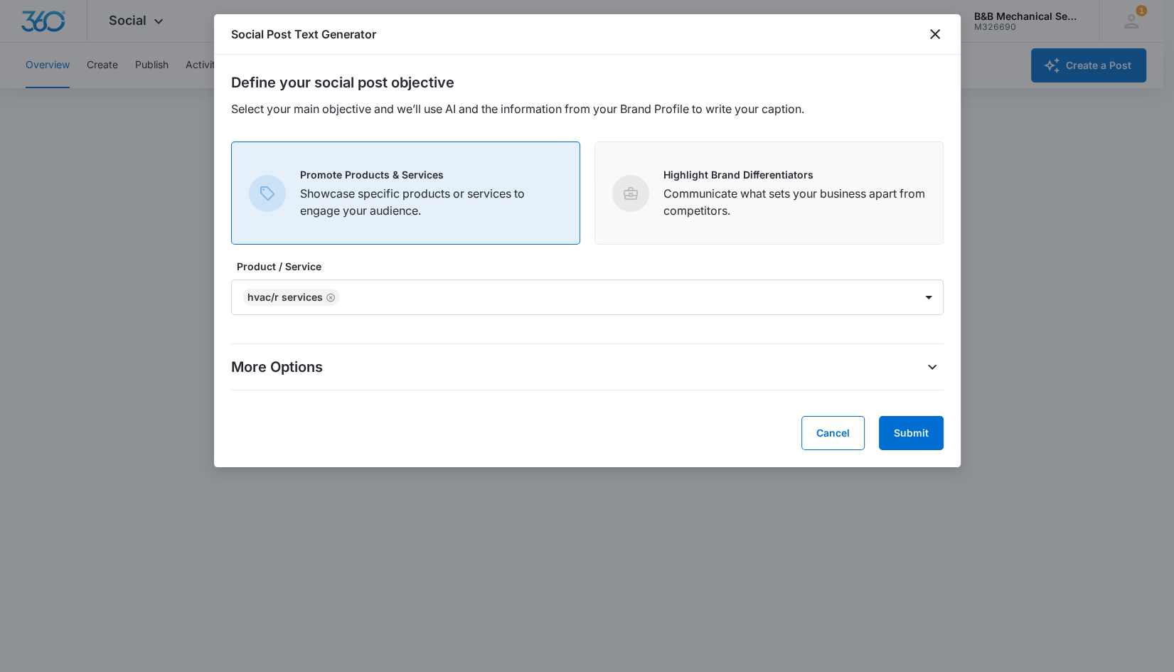
click at [910, 245] on form "Define your social post objective Select your main objective and we’ll use AI a…" at bounding box center [587, 261] width 713 height 378
click at [939, 361] on icon "More Options" at bounding box center [932, 367] width 17 height 17
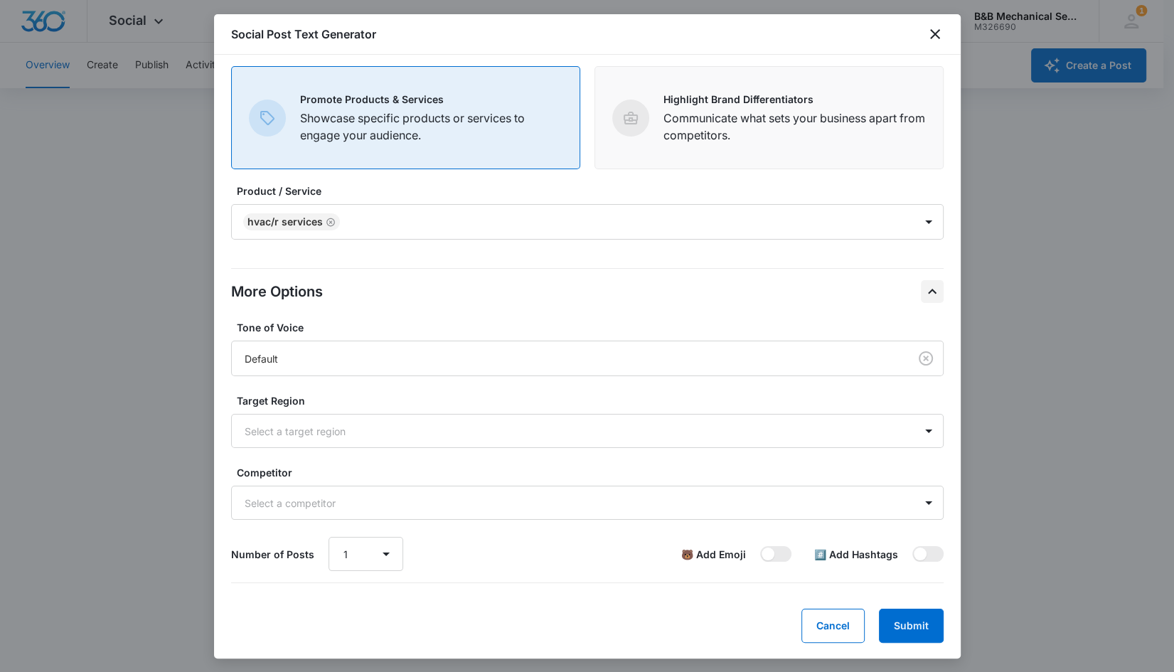
scroll to position [4, 0]
click at [326, 431] on div at bounding box center [571, 432] width 652 height 18
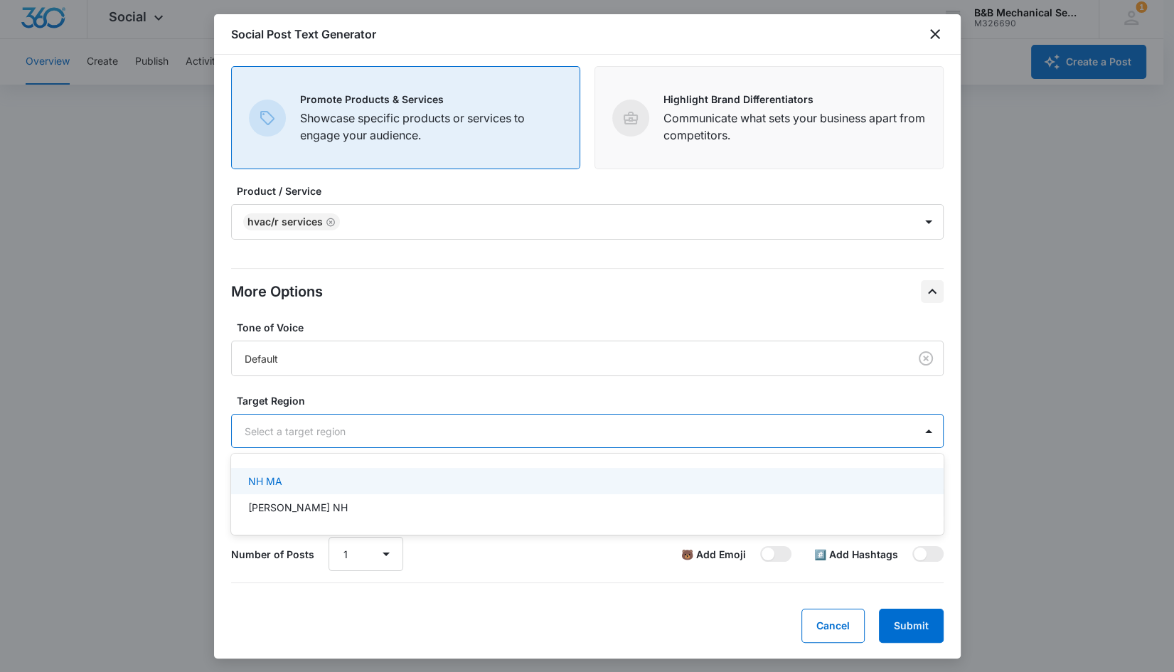
click at [298, 478] on div "NH MA" at bounding box center [586, 481] width 676 height 15
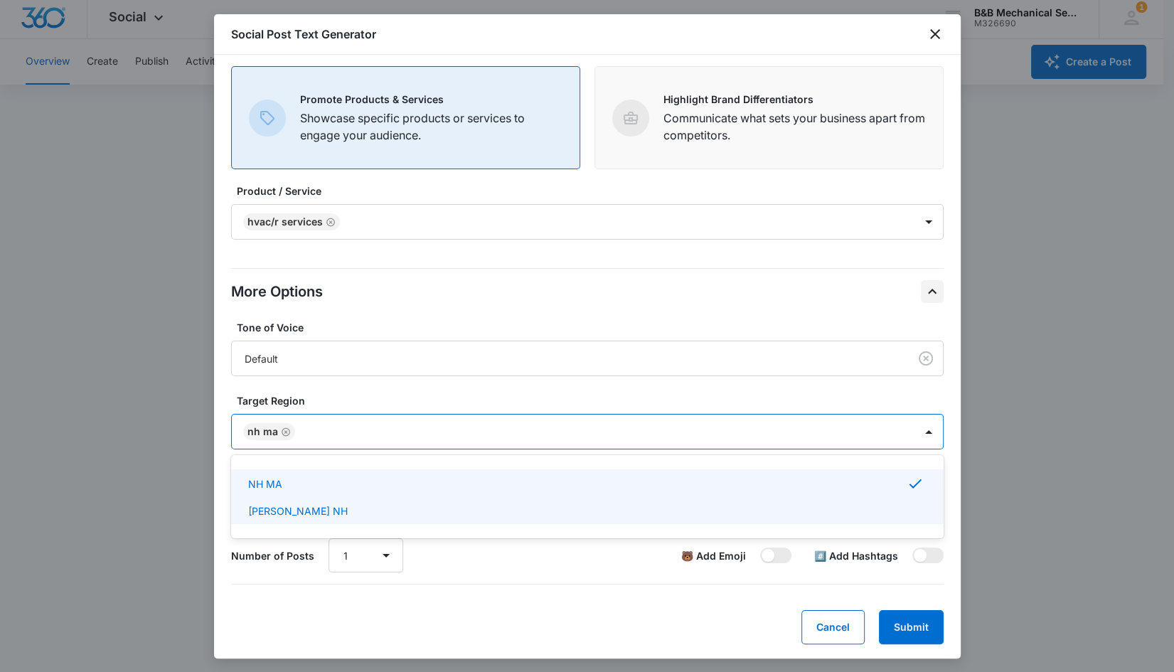
click at [277, 625] on div "Cancel Submit" at bounding box center [587, 627] width 713 height 34
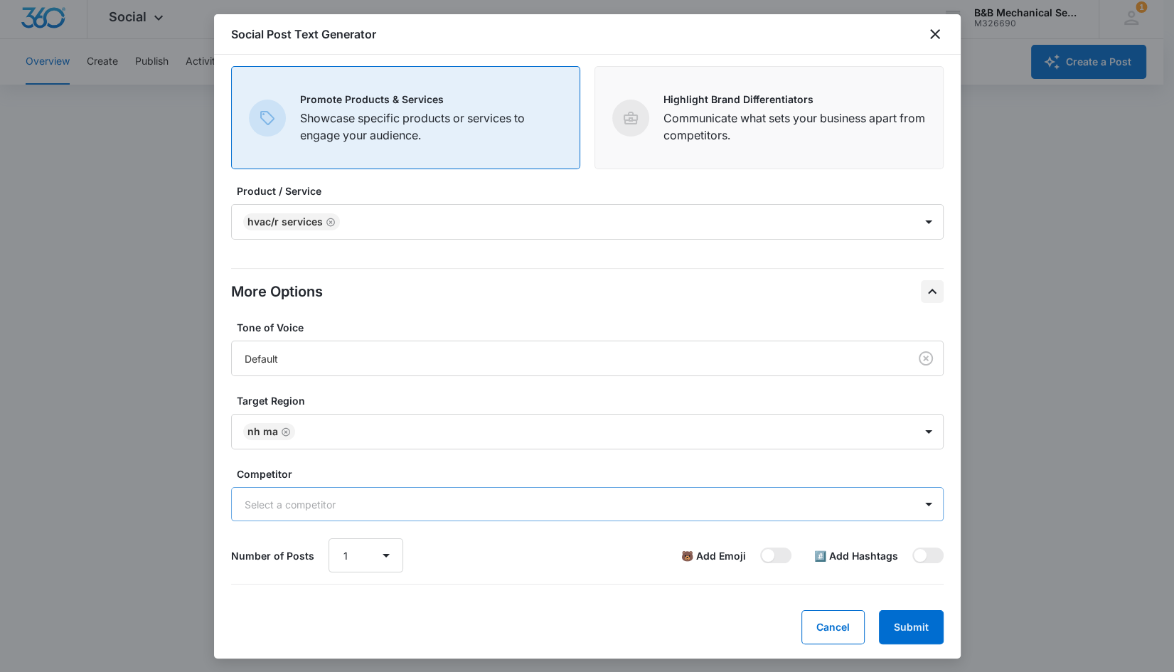
click at [288, 499] on div at bounding box center [571, 505] width 652 height 18
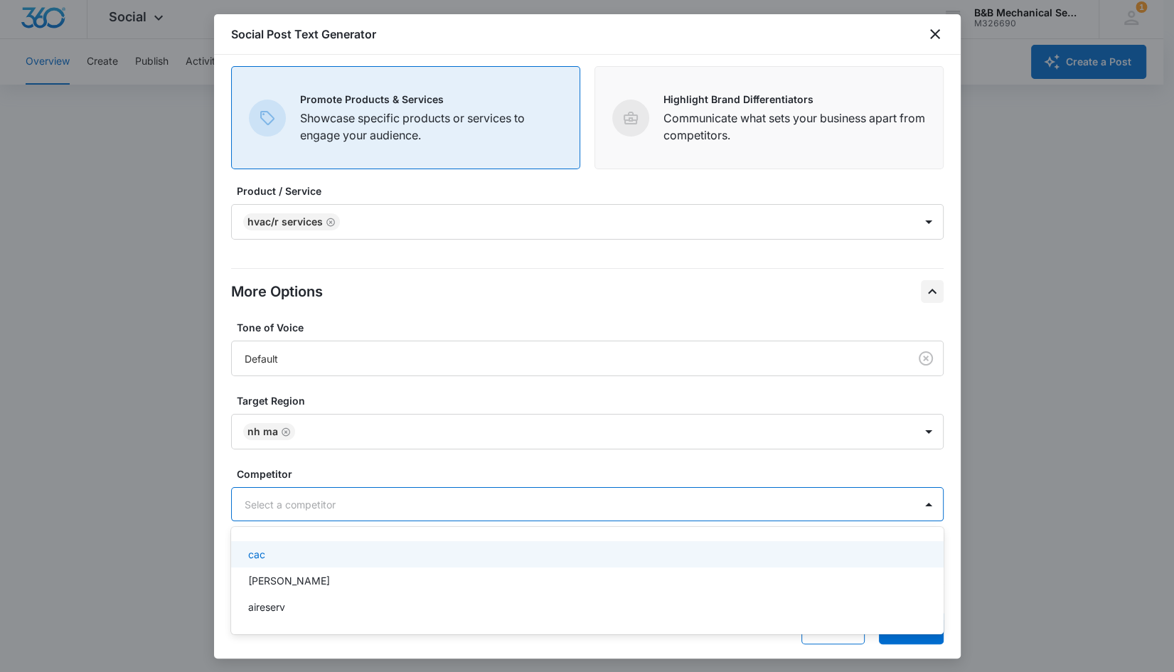
click at [310, 557] on div "cac" at bounding box center [586, 554] width 676 height 15
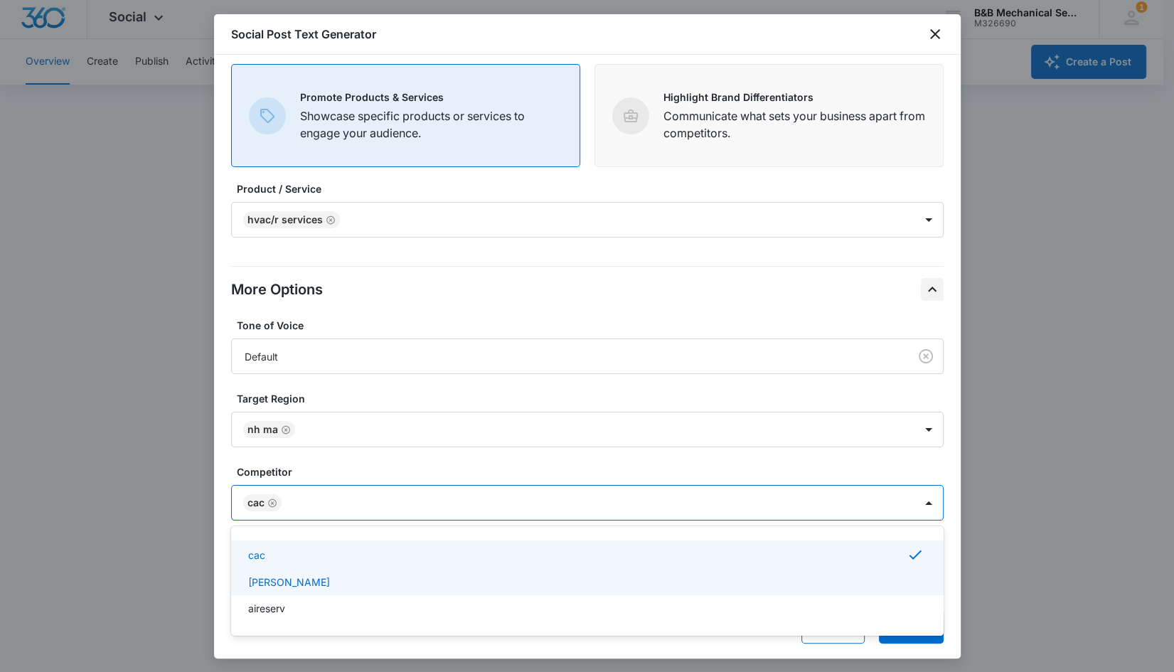
click at [303, 580] on div "joe warren" at bounding box center [586, 582] width 676 height 15
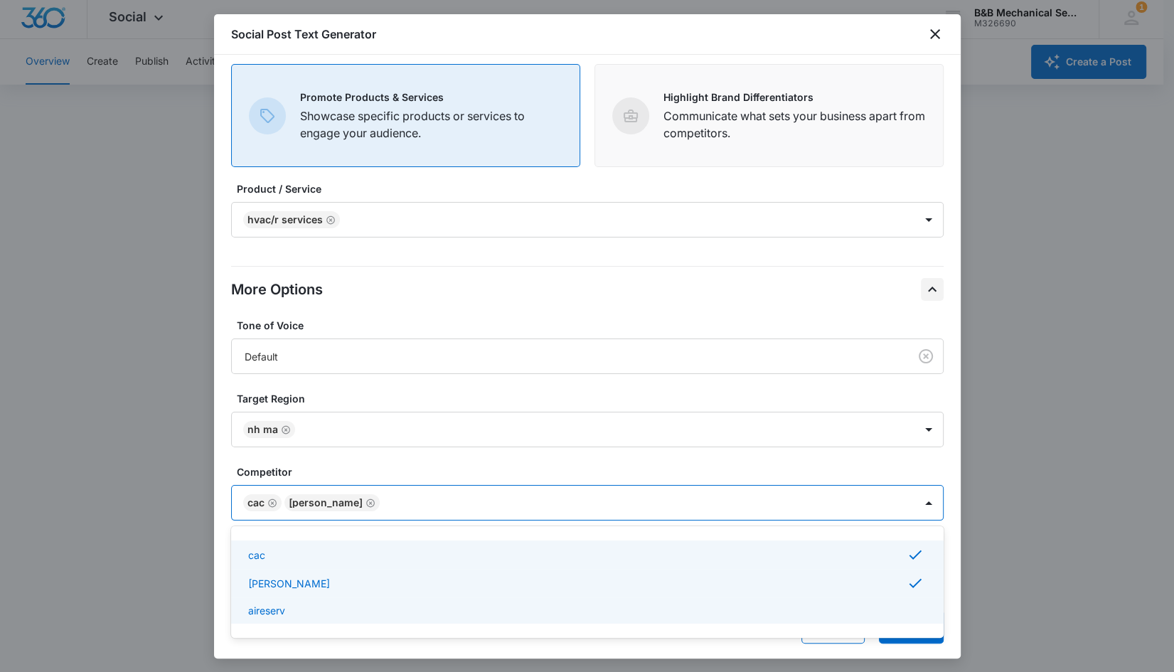
click at [293, 607] on div "aireserv" at bounding box center [586, 610] width 676 height 15
click at [817, 396] on label "Target Region" at bounding box center [593, 398] width 713 height 15
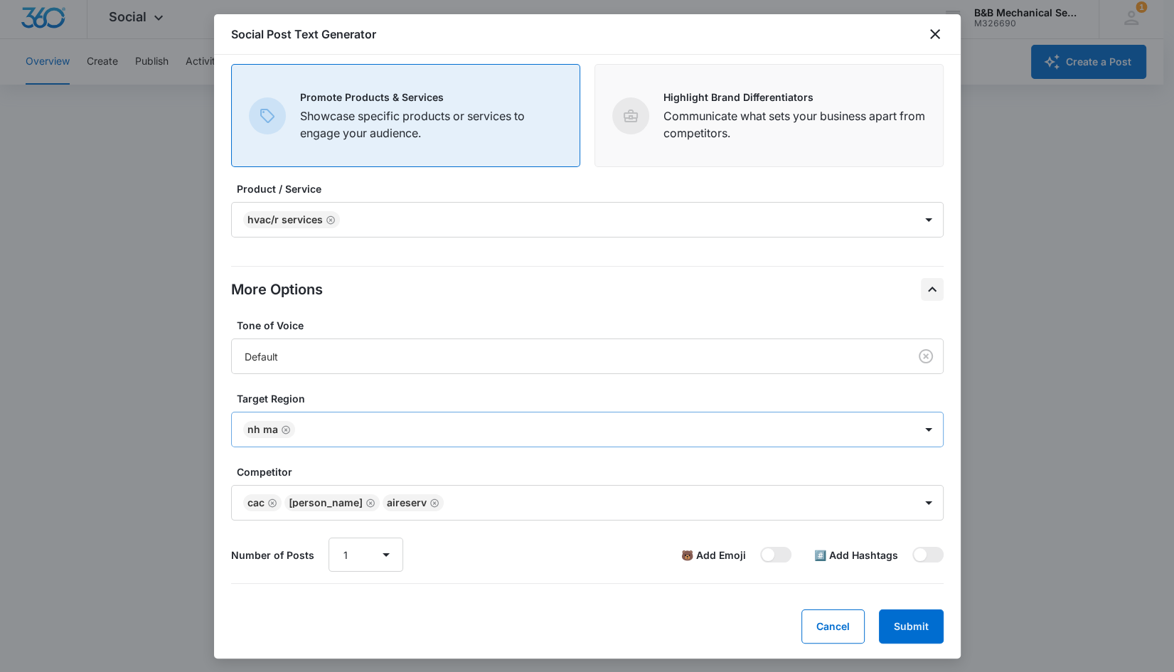
click at [283, 426] on icon "Remove NH MA" at bounding box center [286, 430] width 10 height 11
click at [283, 426] on div at bounding box center [571, 431] width 652 height 18
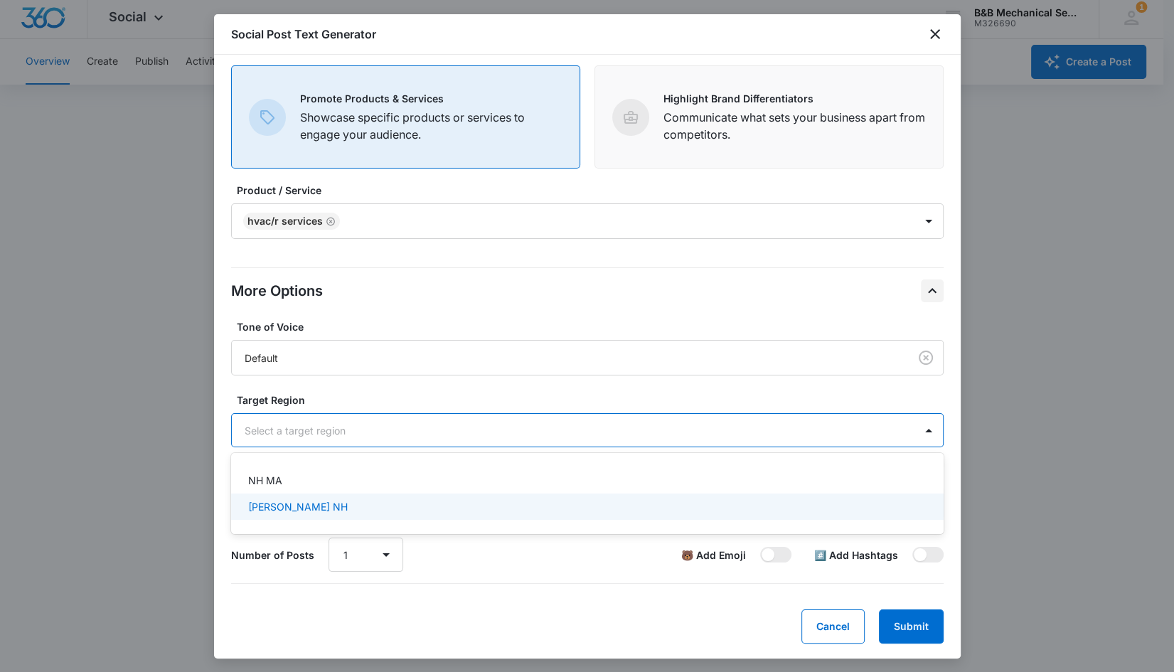
click at [303, 506] on div "hudson NH" at bounding box center [586, 506] width 676 height 15
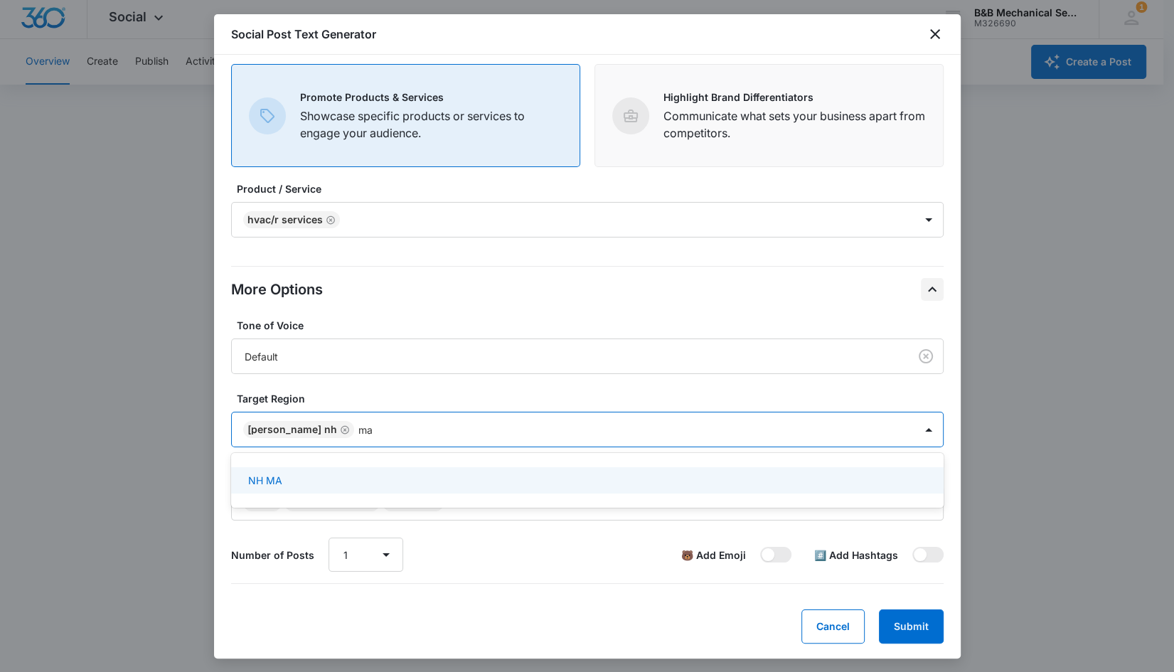
type input "m"
click at [263, 480] on p "NH MA" at bounding box center [265, 480] width 34 height 15
click at [886, 621] on button "Submit" at bounding box center [911, 627] width 65 height 34
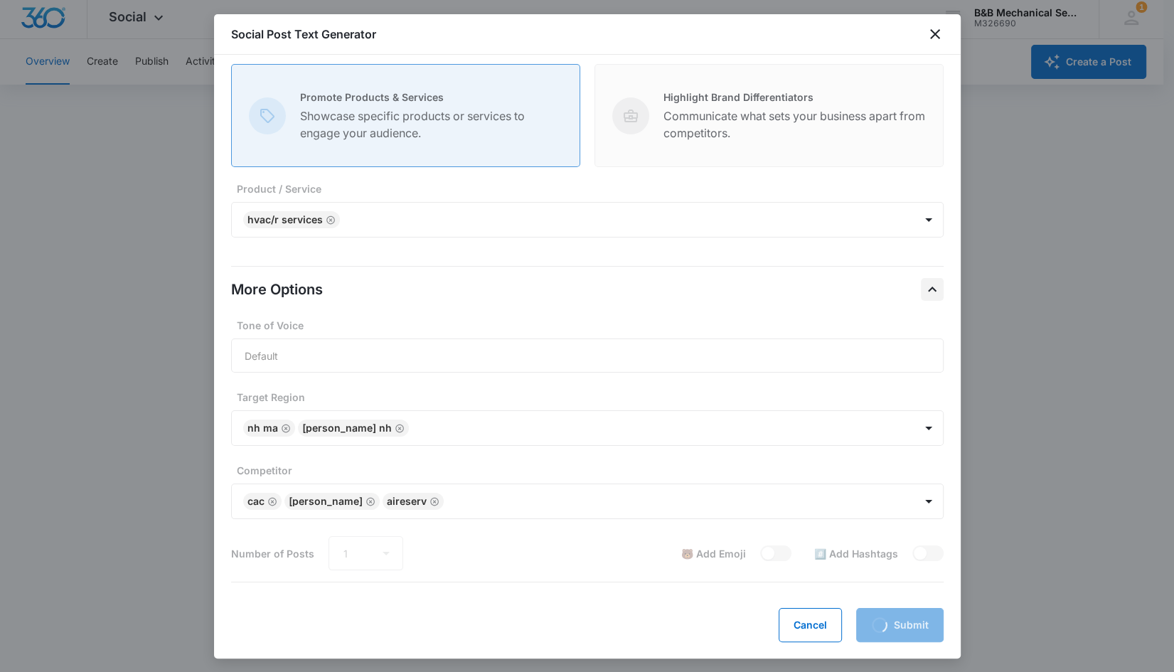
scroll to position [76, 0]
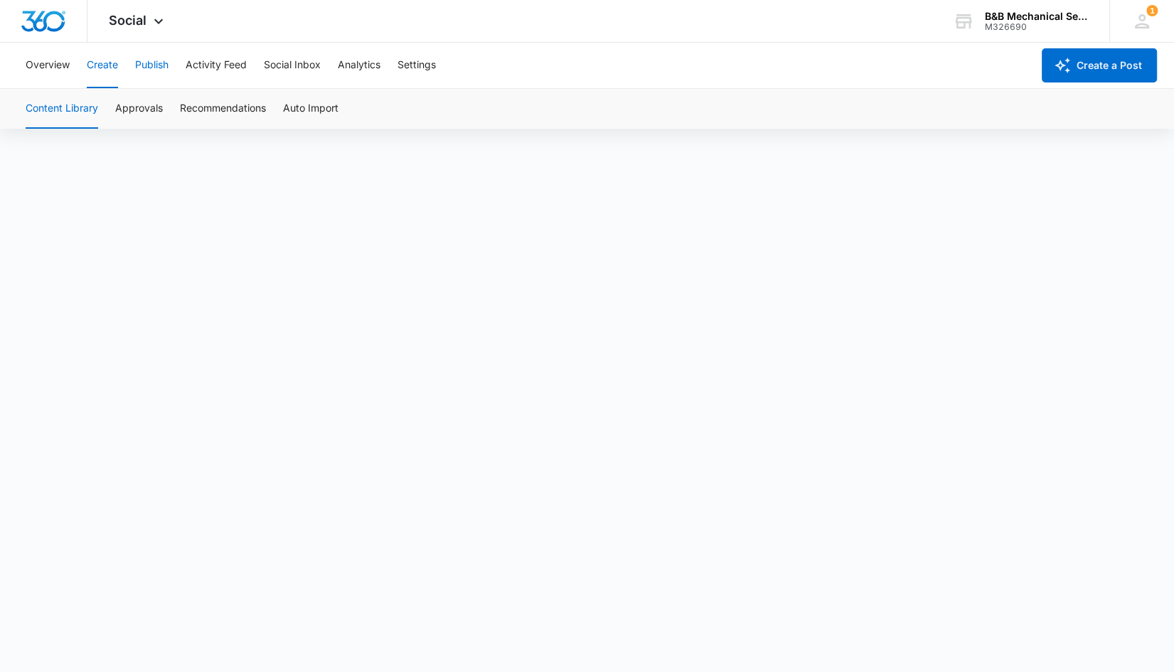
click at [154, 68] on button "Publish" at bounding box center [151, 66] width 33 height 46
click at [58, 64] on button "Overview" at bounding box center [48, 66] width 44 height 46
click at [103, 67] on button "Create" at bounding box center [102, 66] width 31 height 46
click at [144, 60] on button "Publish" at bounding box center [151, 66] width 33 height 46
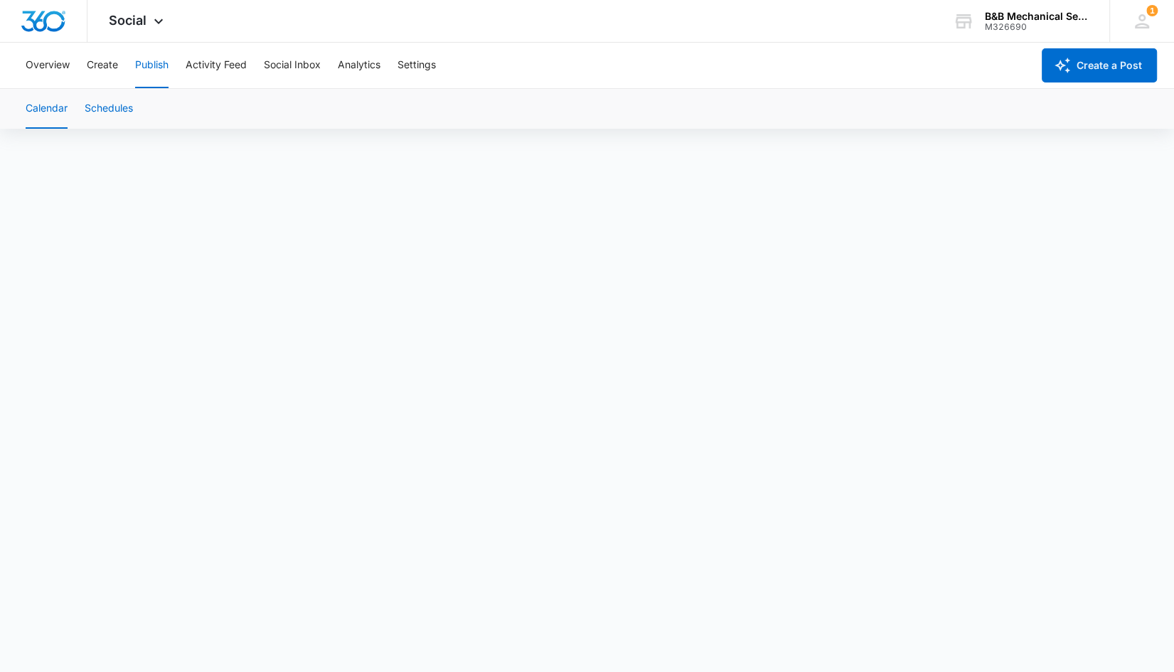
click at [124, 108] on button "Schedules" at bounding box center [109, 109] width 48 height 40
click at [1081, 56] on button "Create a Post" at bounding box center [1099, 65] width 115 height 34
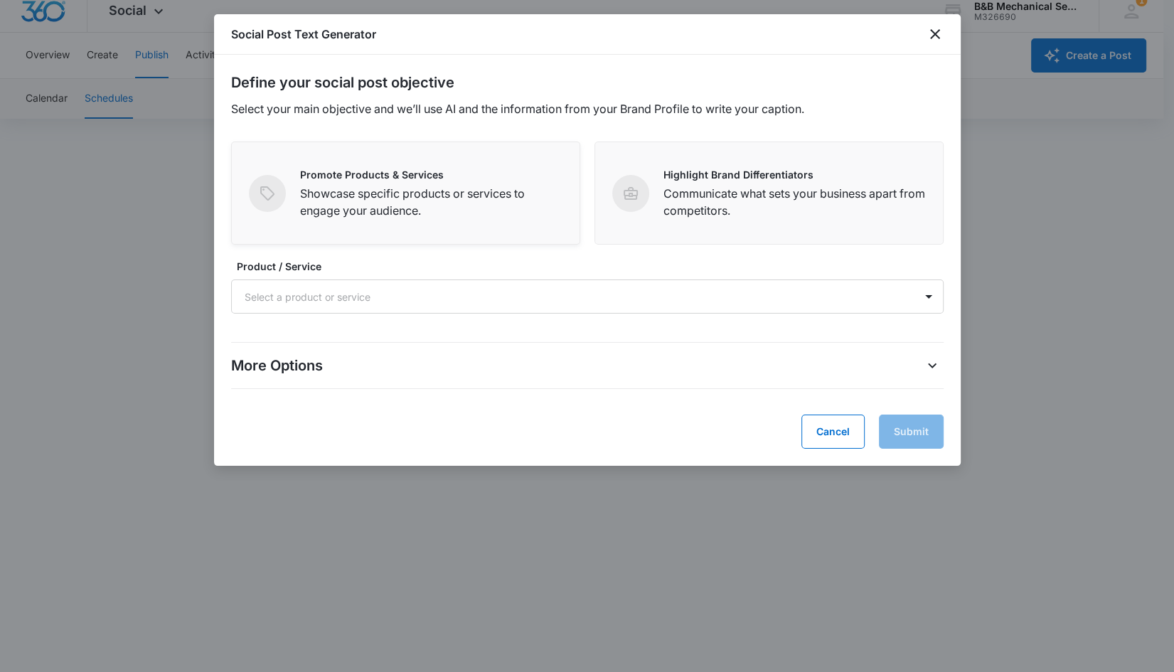
click at [439, 191] on p "Showcase specific products or services to engage your audience." at bounding box center [431, 202] width 262 height 34
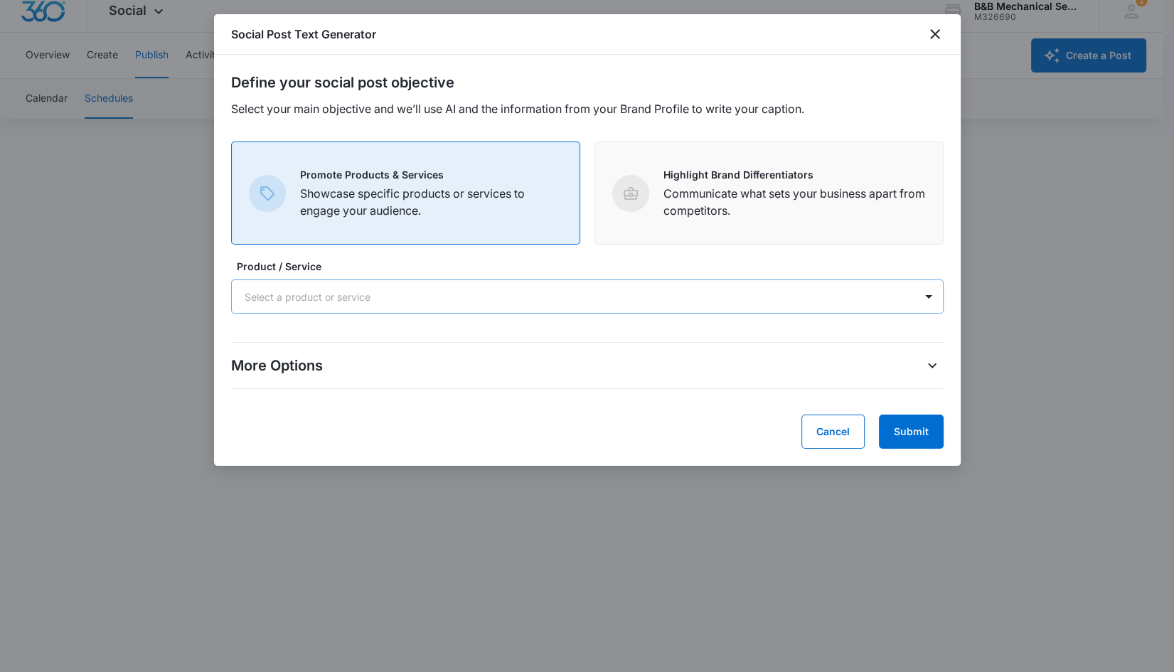
click at [305, 285] on div "Select a product or service" at bounding box center [573, 297] width 683 height 32
click at [935, 33] on icon "close" at bounding box center [935, 34] width 10 height 10
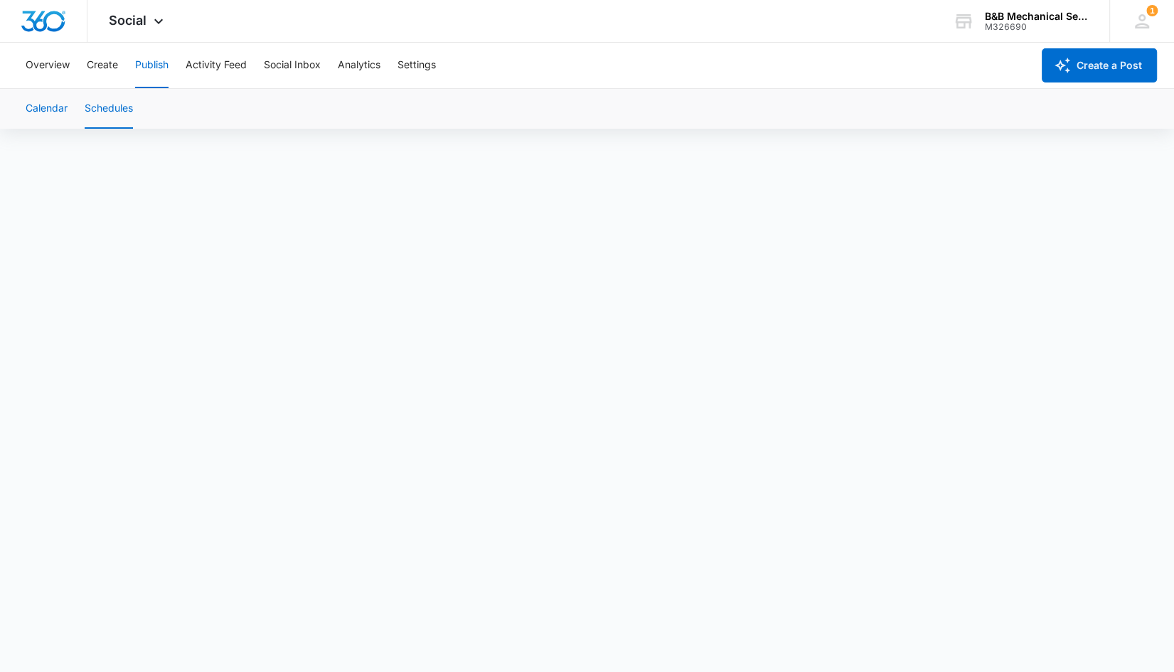
click at [44, 114] on button "Calendar" at bounding box center [47, 109] width 42 height 40
click at [102, 67] on button "Create" at bounding box center [102, 66] width 31 height 46
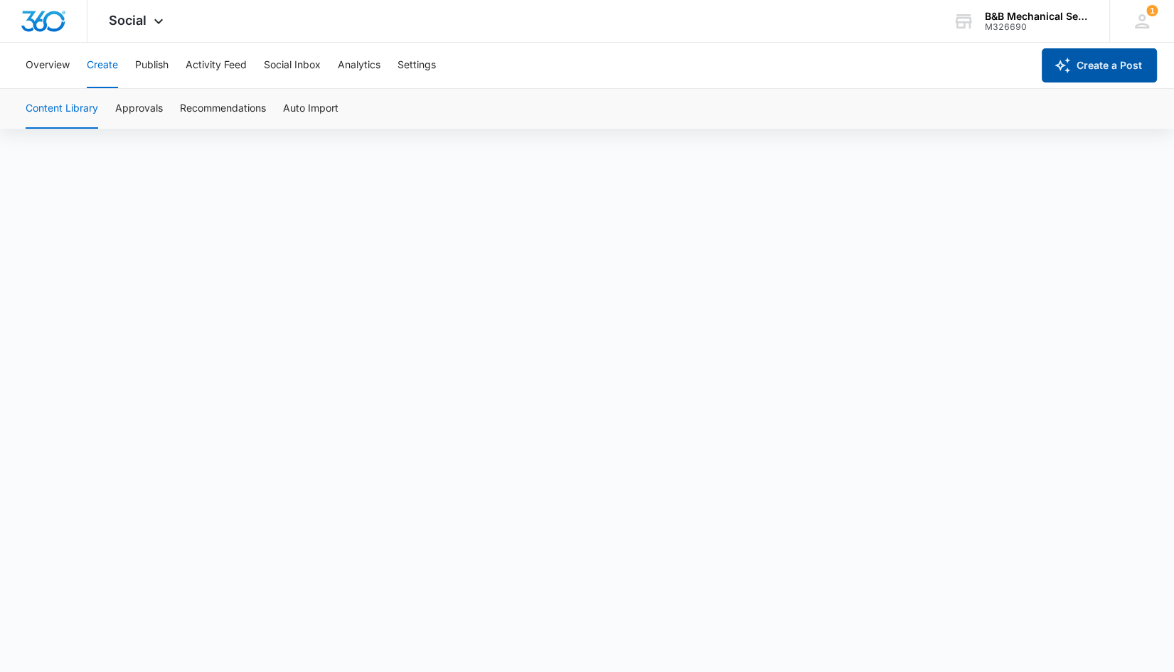
click at [1095, 57] on button "Create a Post" at bounding box center [1099, 65] width 115 height 34
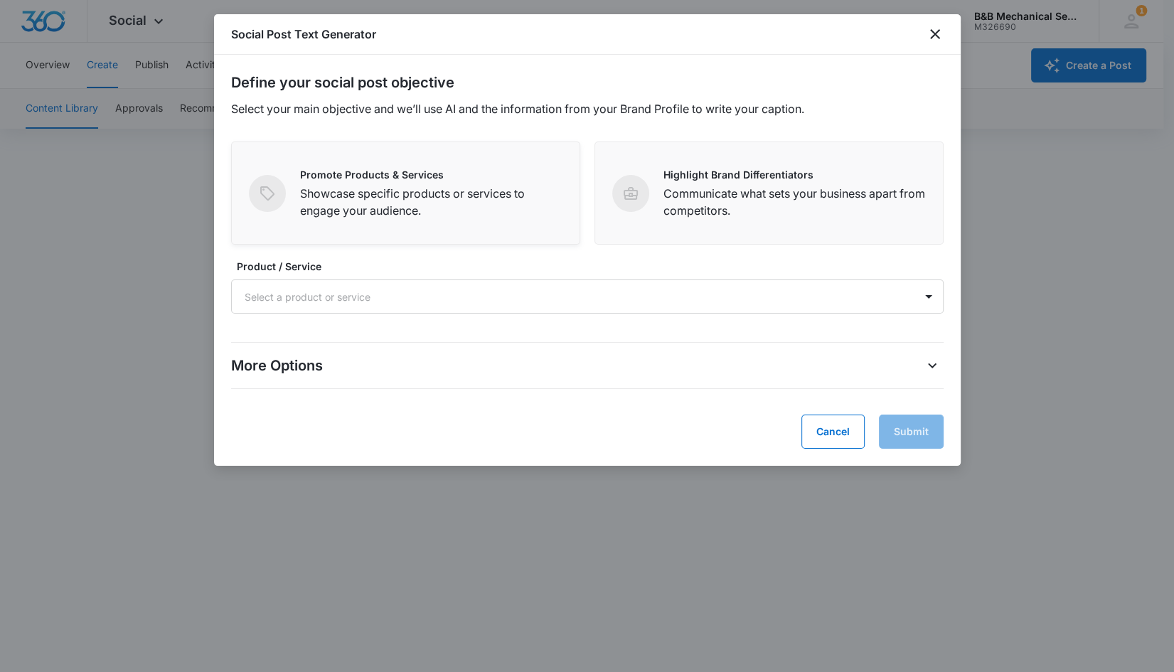
click at [398, 213] on p "Showcase specific products or services to engage your audience." at bounding box center [431, 202] width 262 height 34
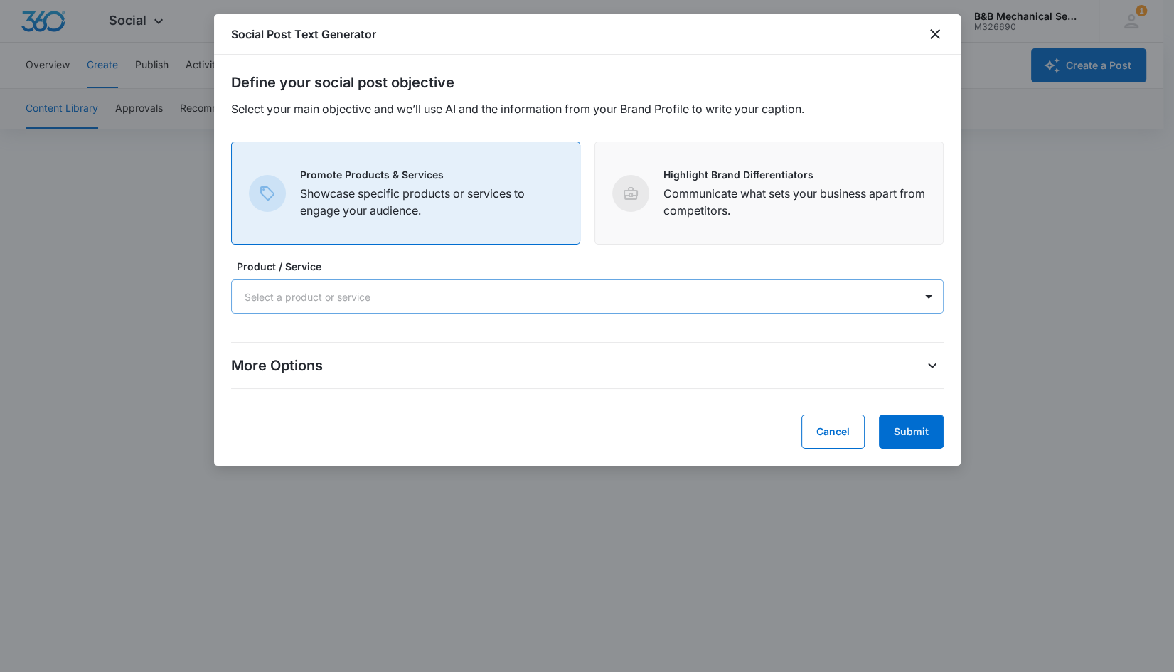
click at [381, 304] on div at bounding box center [571, 297] width 652 height 18
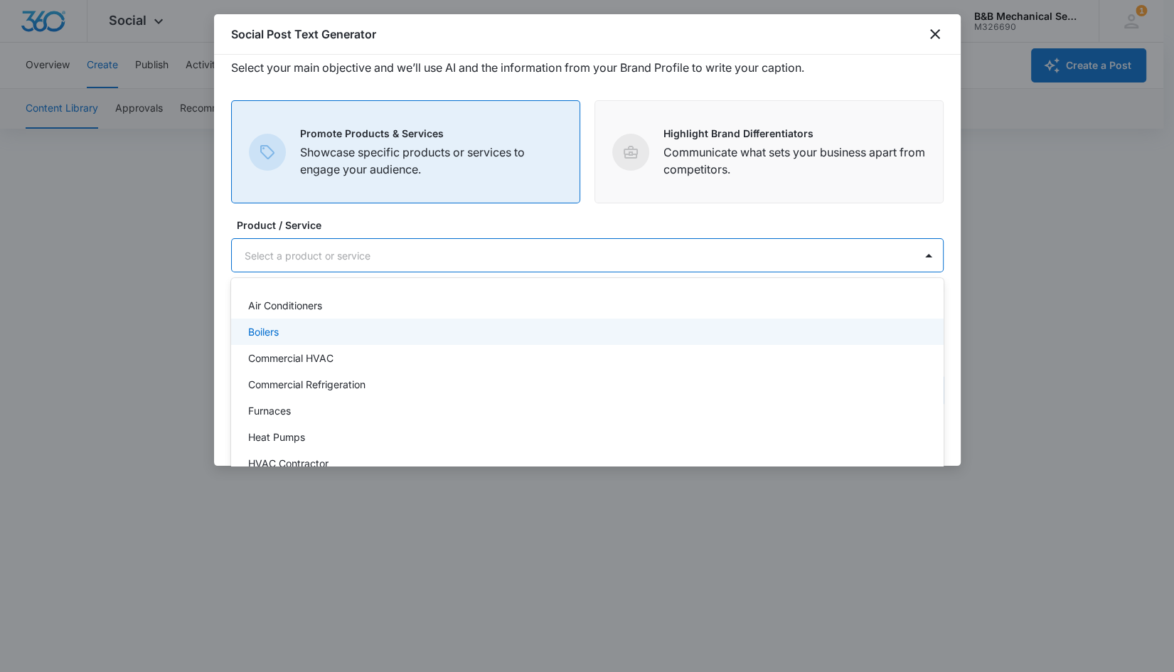
scroll to position [71, 0]
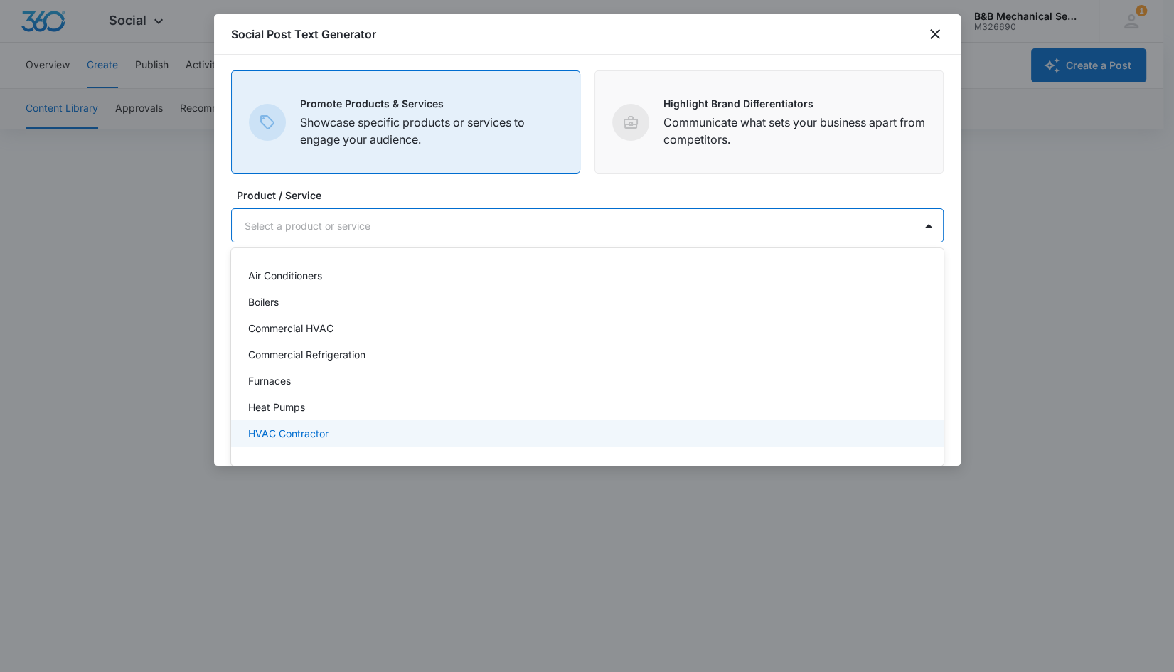
click at [388, 431] on div "HVAC Contractor" at bounding box center [586, 433] width 676 height 15
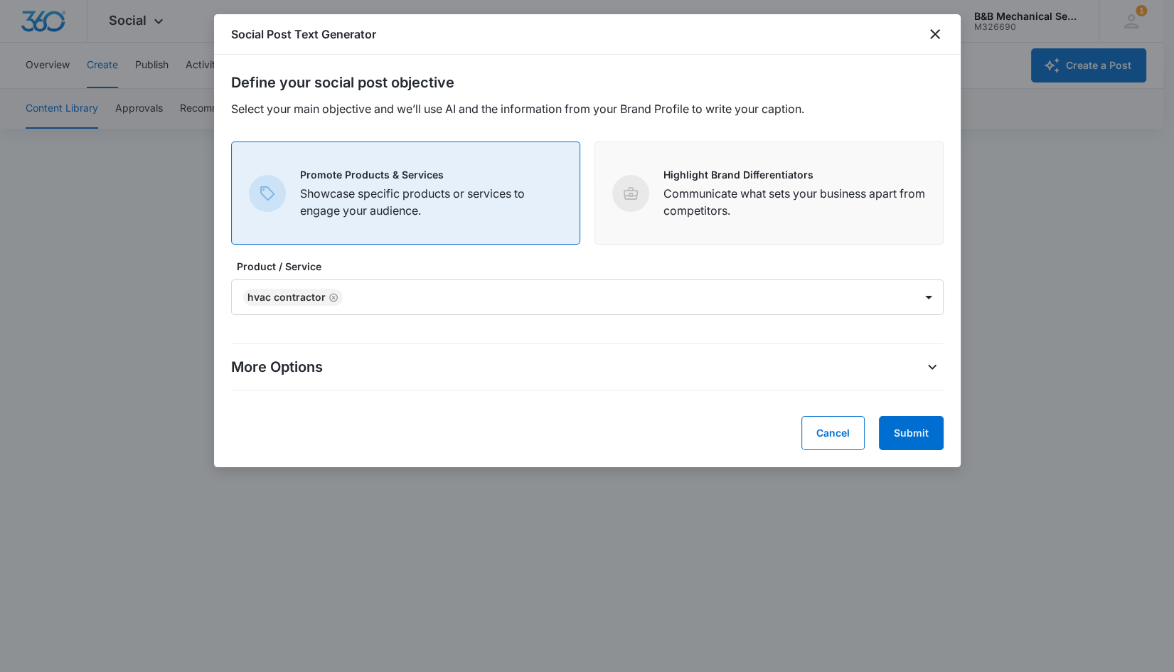
click at [869, 189] on form "Define your social post objective Select your main objective and we’ll use AI a…" at bounding box center [587, 261] width 713 height 378
click at [902, 439] on button "Submit" at bounding box center [911, 433] width 65 height 34
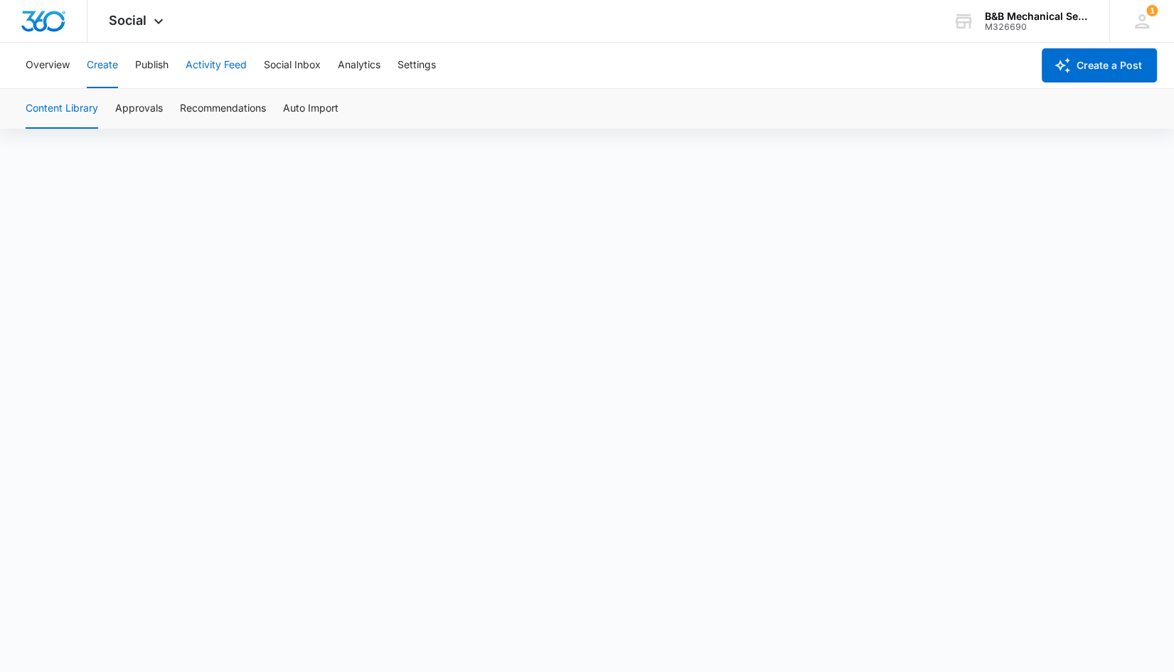
click at [205, 61] on button "Activity Feed" at bounding box center [216, 66] width 61 height 46
click at [161, 65] on button "Publish" at bounding box center [151, 66] width 33 height 46
click at [201, 63] on button "Activity Feed" at bounding box center [216, 66] width 61 height 46
click at [59, 65] on button "Overview" at bounding box center [48, 66] width 44 height 46
click at [100, 68] on button "Create" at bounding box center [102, 66] width 31 height 46
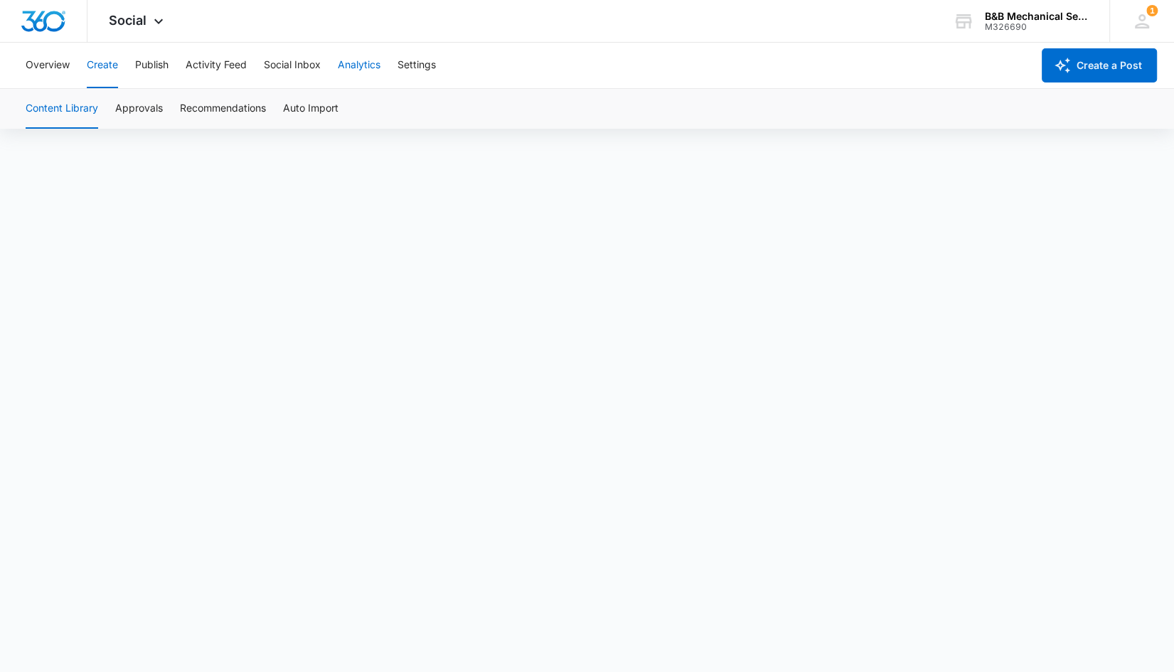
click at [374, 61] on button "Analytics" at bounding box center [359, 66] width 43 height 46
click at [306, 65] on button "Social Inbox" at bounding box center [292, 66] width 57 height 46
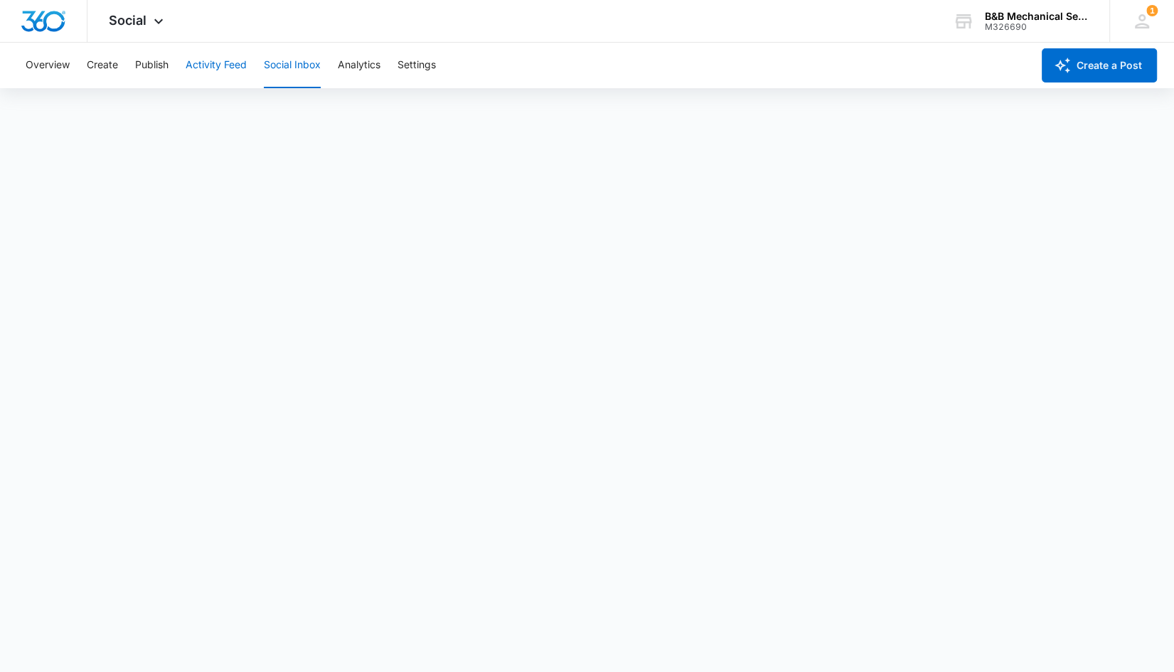
click at [225, 70] on button "Activity Feed" at bounding box center [216, 66] width 61 height 46
click at [164, 65] on button "Publish" at bounding box center [151, 66] width 33 height 46
click at [109, 67] on button "Create" at bounding box center [102, 66] width 31 height 46
click at [316, 108] on button "Auto Import" at bounding box center [310, 109] width 55 height 40
click at [85, 112] on button "Content Library" at bounding box center [62, 109] width 73 height 40
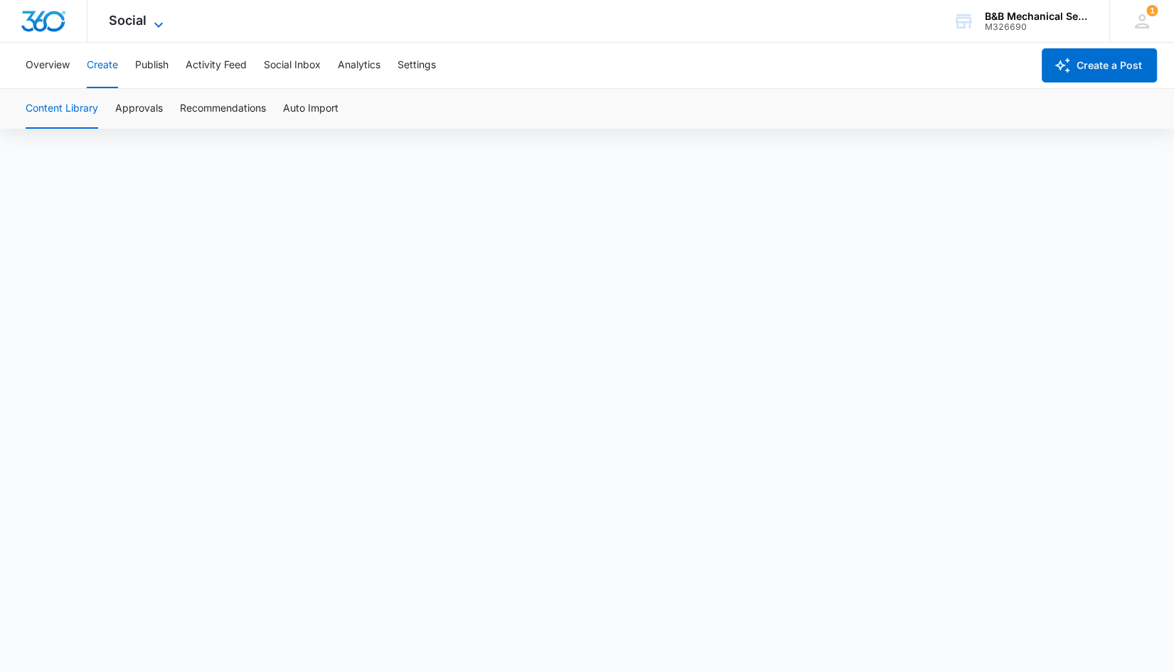
click at [151, 26] on icon at bounding box center [158, 24] width 17 height 17
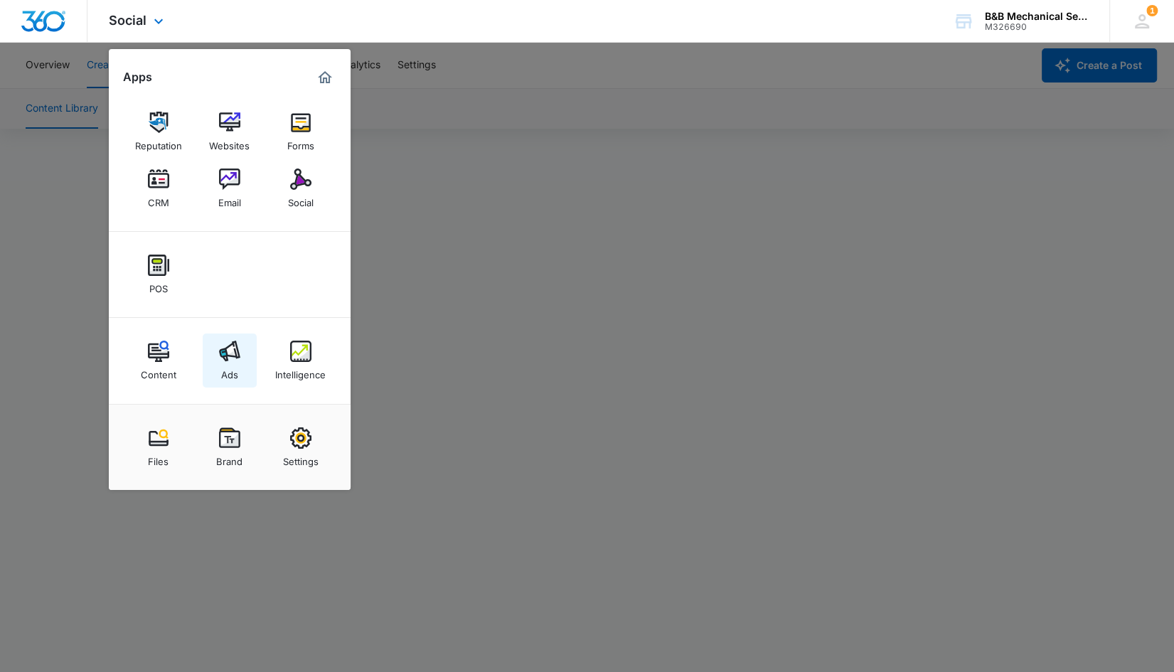
click at [230, 360] on img at bounding box center [229, 351] width 21 height 21
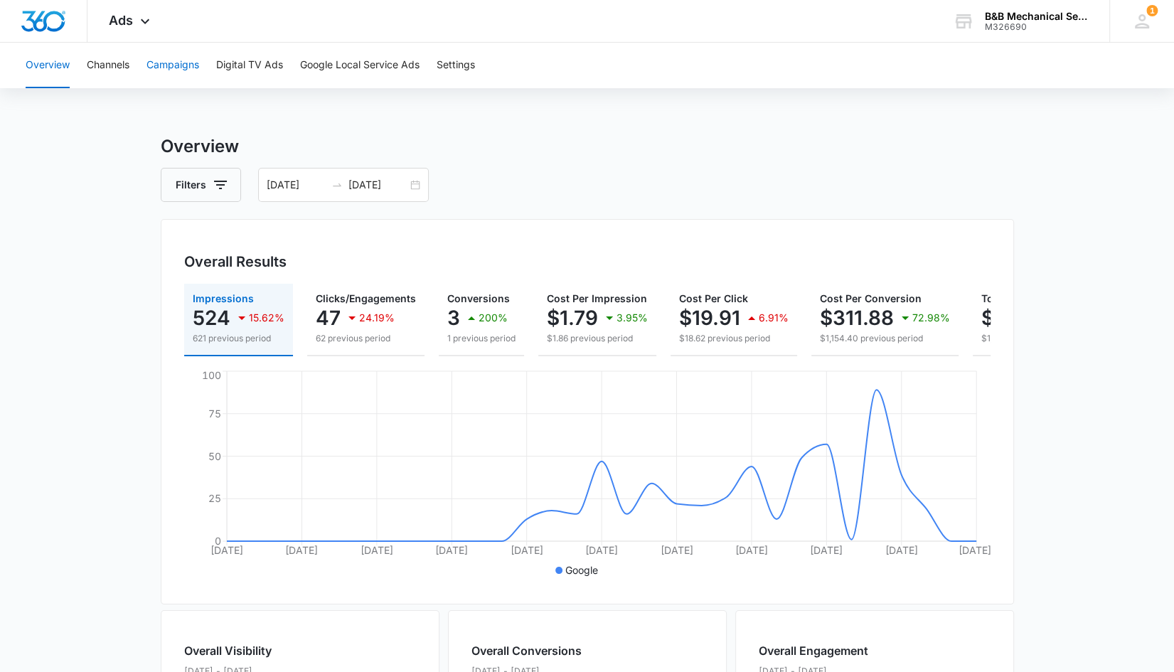
click at [198, 68] on button "Campaigns" at bounding box center [173, 66] width 53 height 46
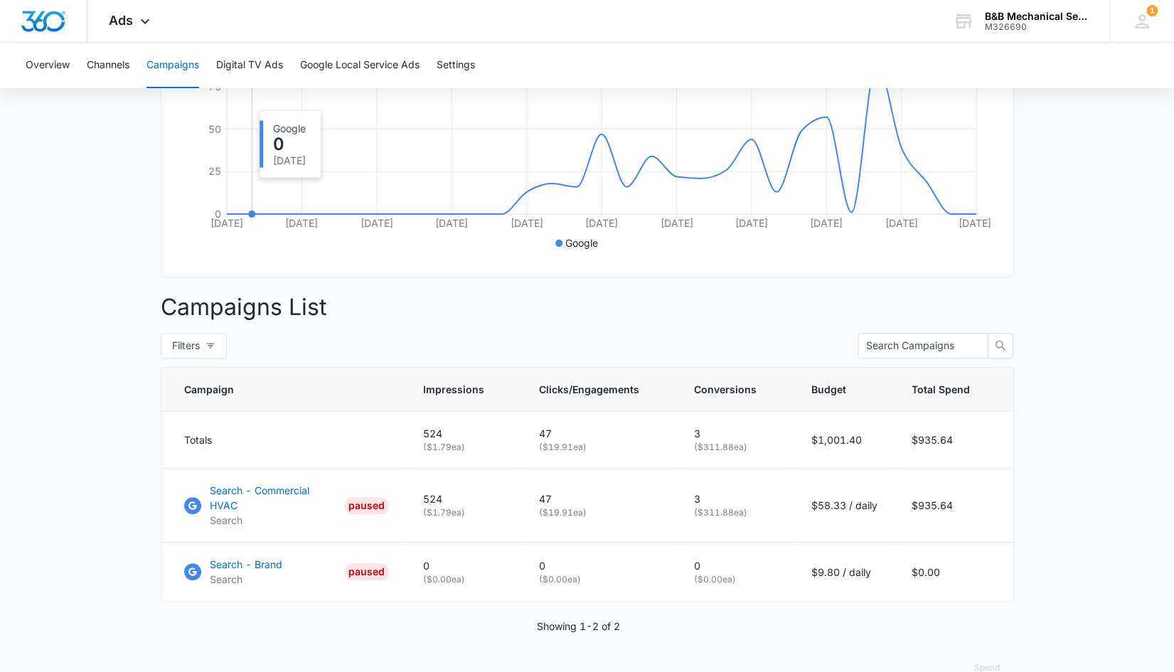
scroll to position [351, 0]
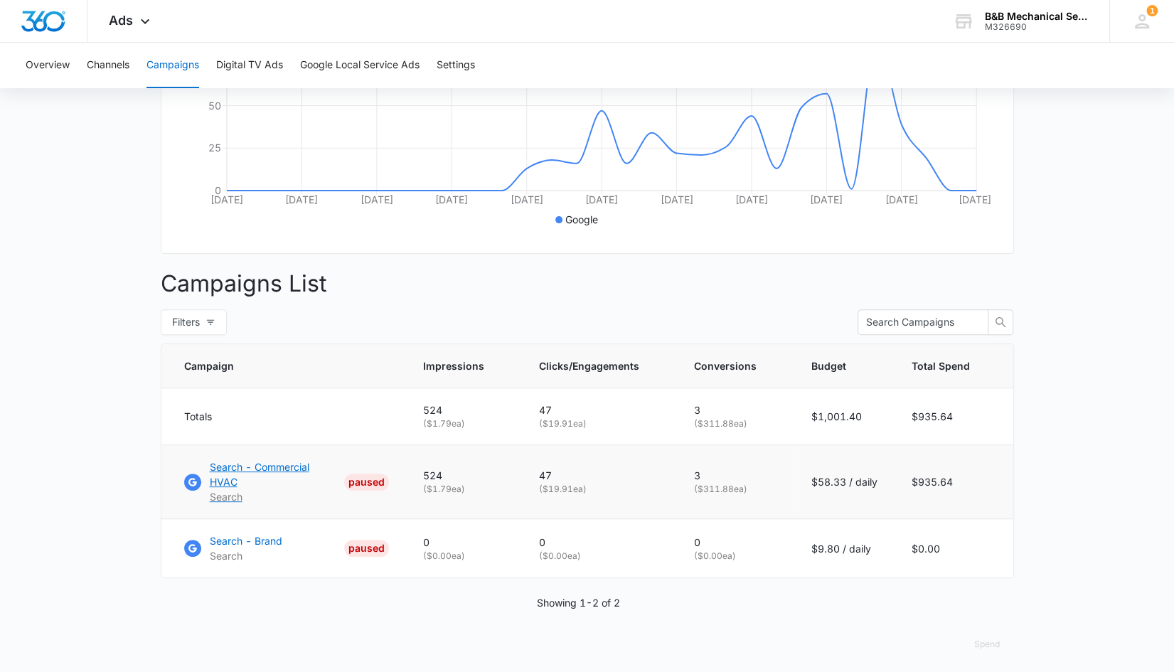
click at [302, 476] on p "Search - Commercial HVAC" at bounding box center [274, 475] width 129 height 30
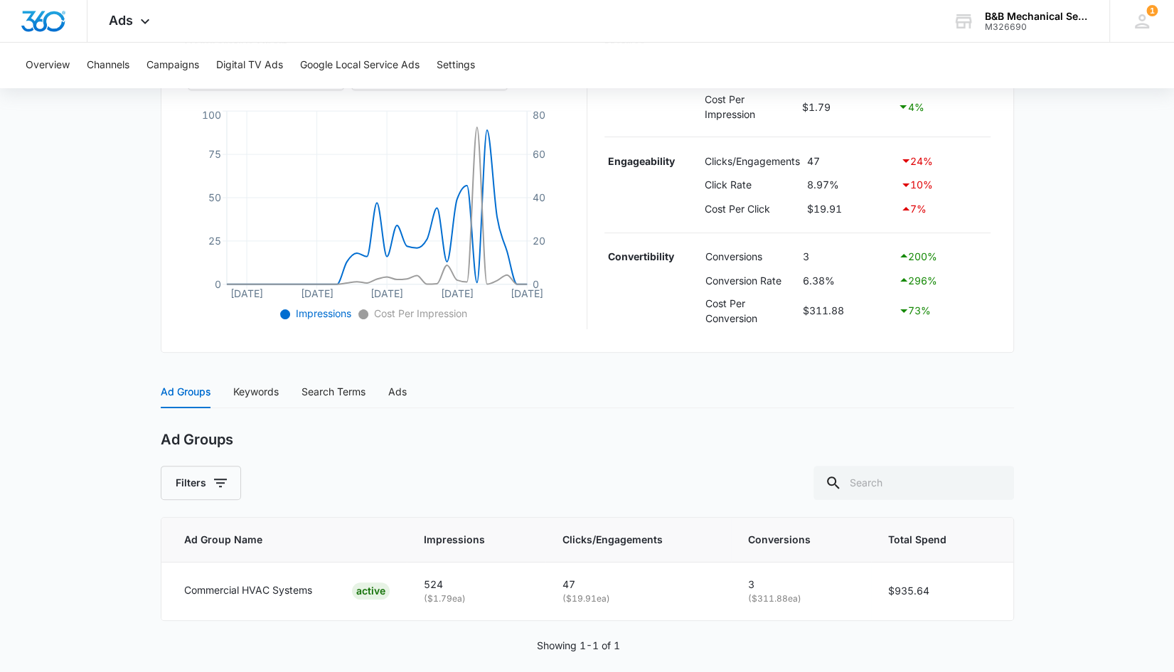
scroll to position [317, 0]
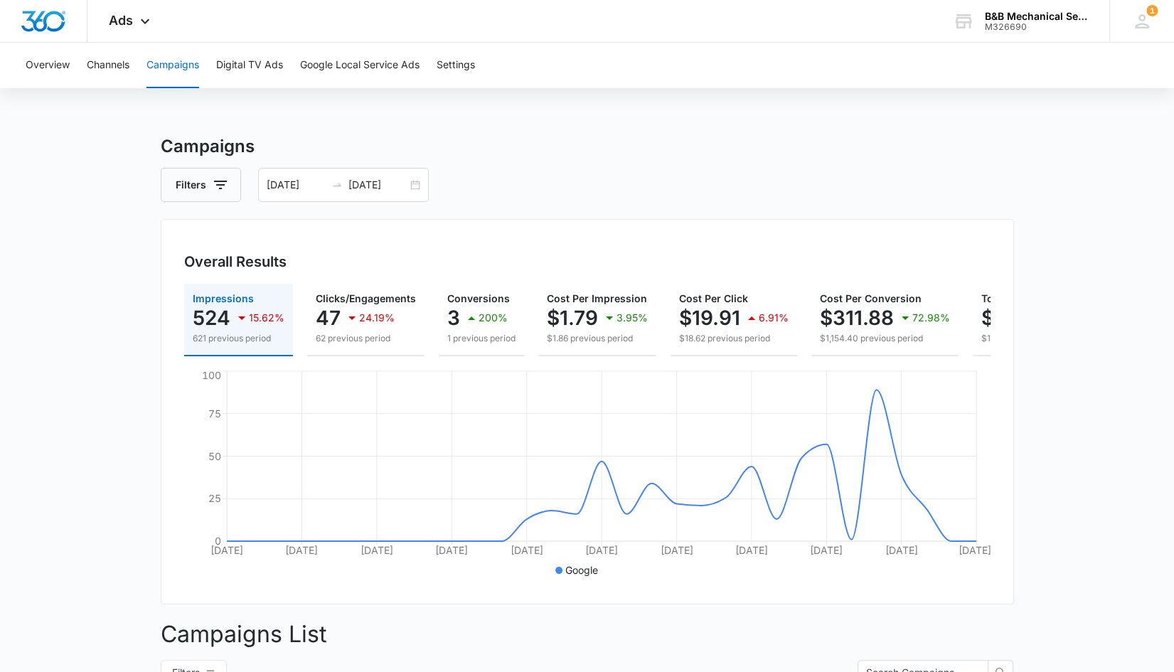
click at [171, 64] on button "Campaigns" at bounding box center [173, 66] width 53 height 46
click at [118, 66] on button "Channels" at bounding box center [108, 66] width 43 height 46
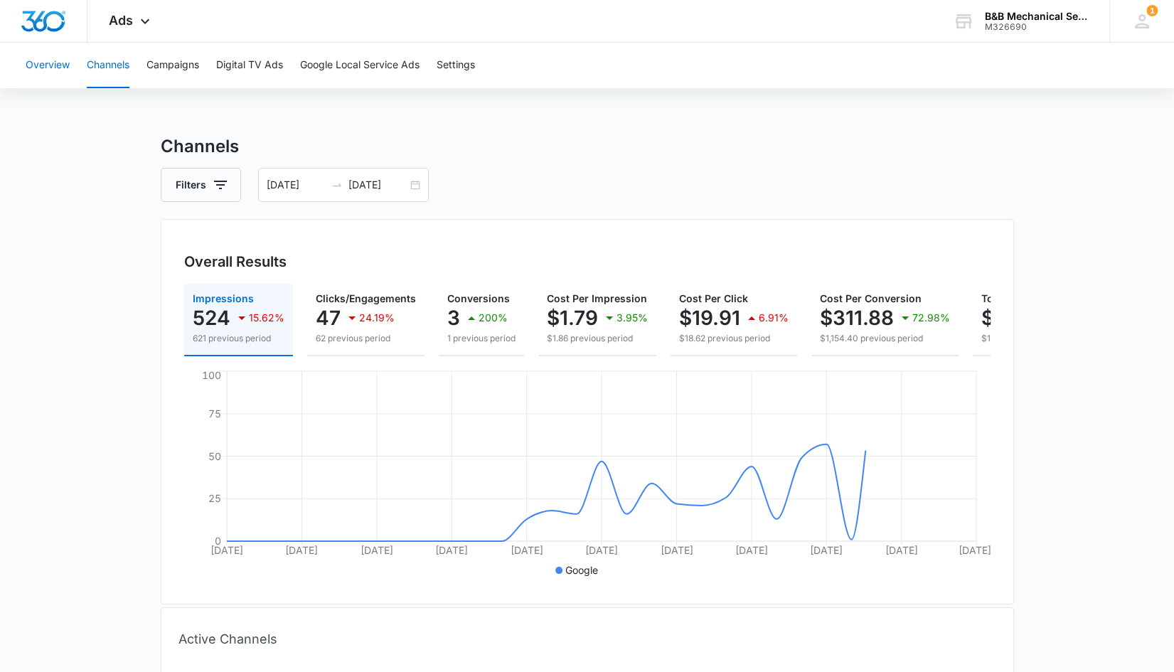
click at [57, 67] on button "Overview" at bounding box center [48, 66] width 44 height 46
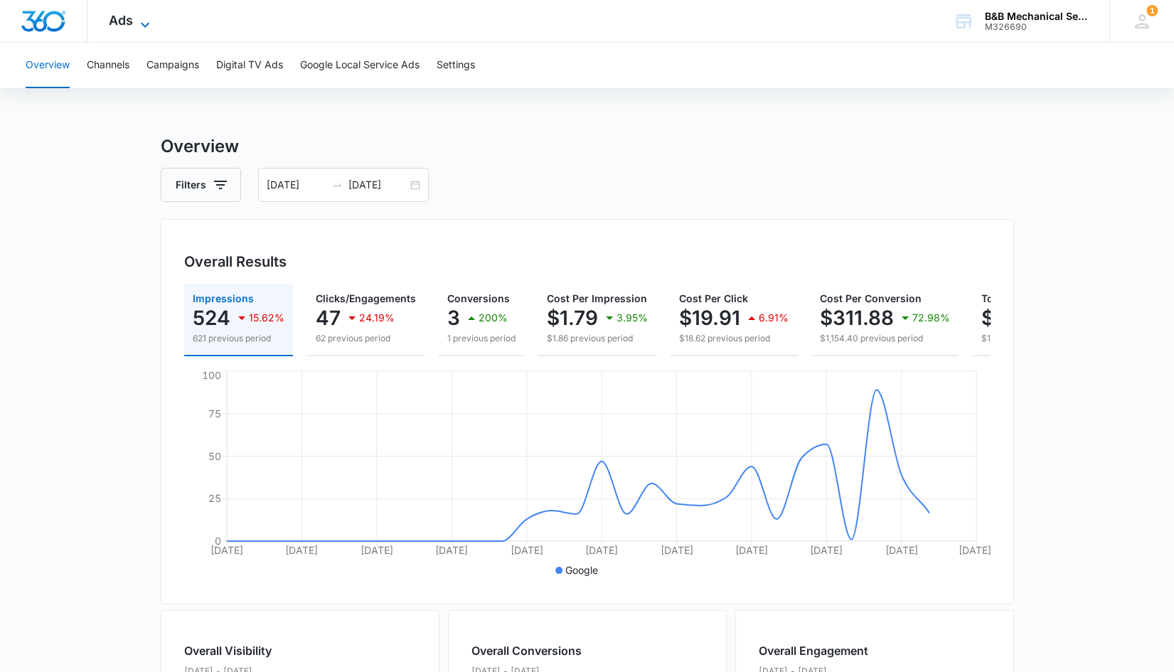
click at [141, 21] on icon at bounding box center [145, 24] width 17 height 17
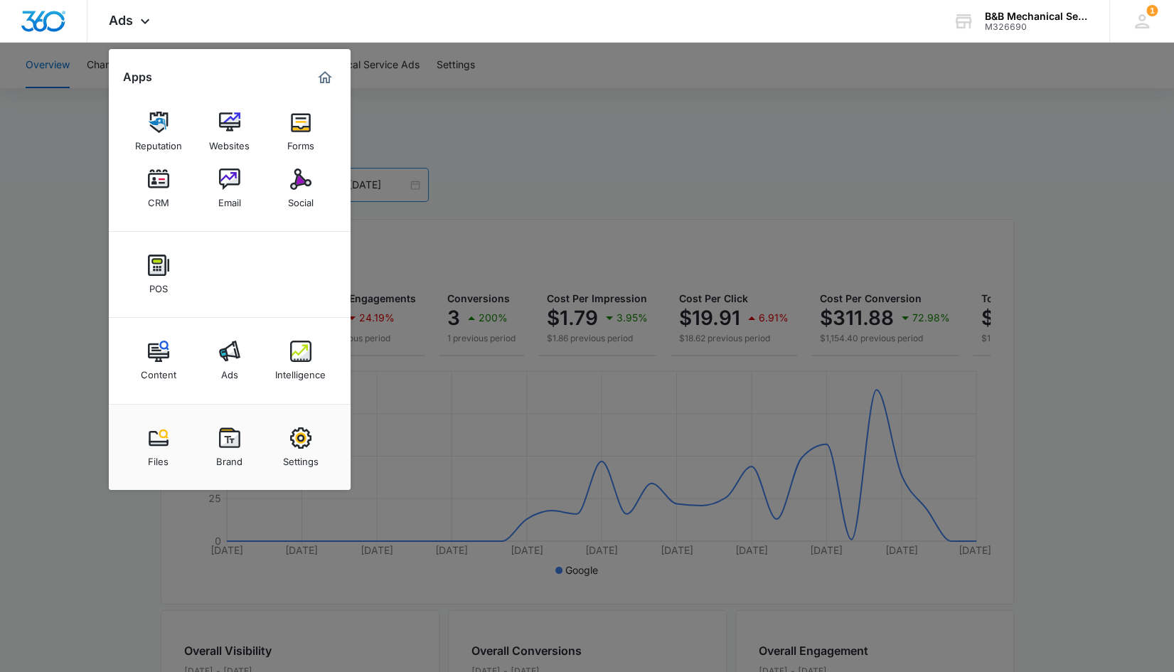
click at [290, 185] on img at bounding box center [300, 179] width 21 height 21
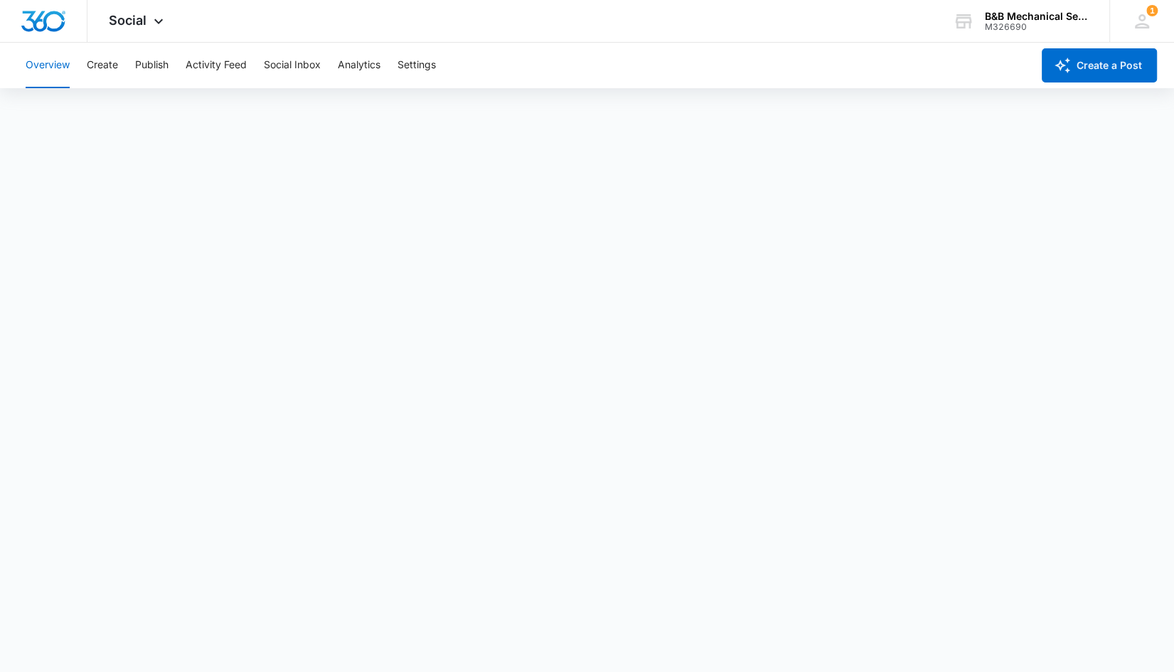
click at [132, 63] on div "Overview Create Publish Activity Feed Social Inbox Analytics Settings" at bounding box center [524, 66] width 1015 height 46
click at [149, 62] on button "Publish" at bounding box center [151, 66] width 33 height 46
click at [121, 105] on button "Schedules" at bounding box center [109, 109] width 48 height 40
click at [119, 109] on button "Schedules" at bounding box center [109, 109] width 48 height 40
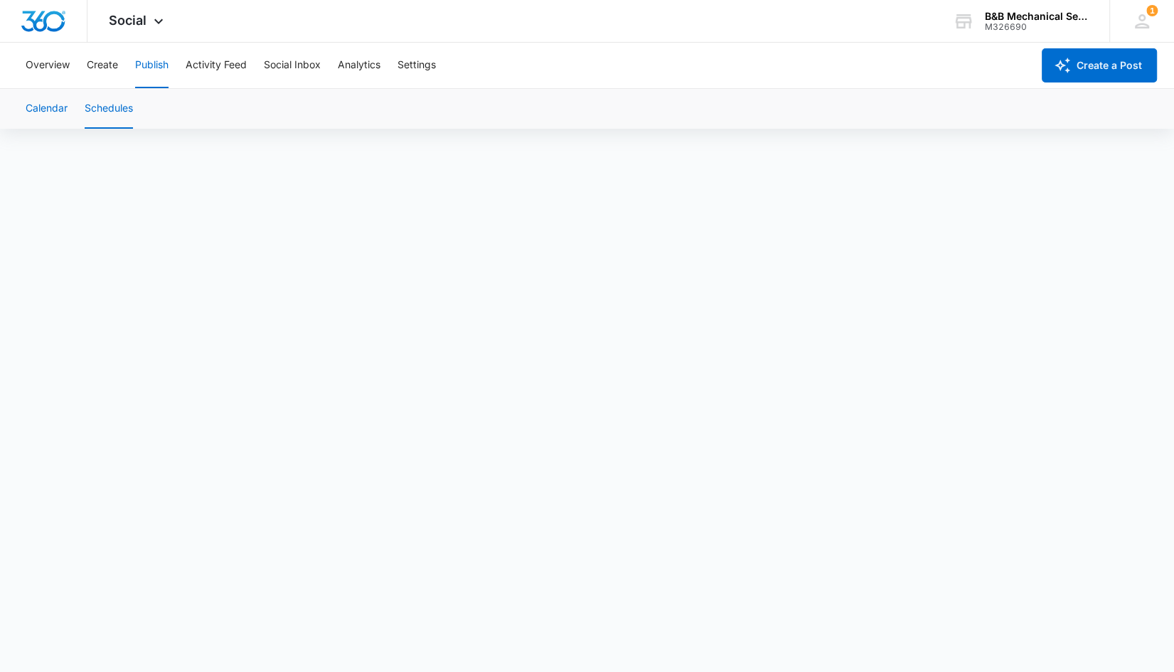
click at [44, 106] on button "Calendar" at bounding box center [47, 109] width 42 height 40
click at [97, 107] on button "Schedules" at bounding box center [109, 109] width 48 height 40
click at [637, 85] on div "Overview Create Publish Activity Feed Social Inbox Analytics Settings" at bounding box center [524, 66] width 1015 height 46
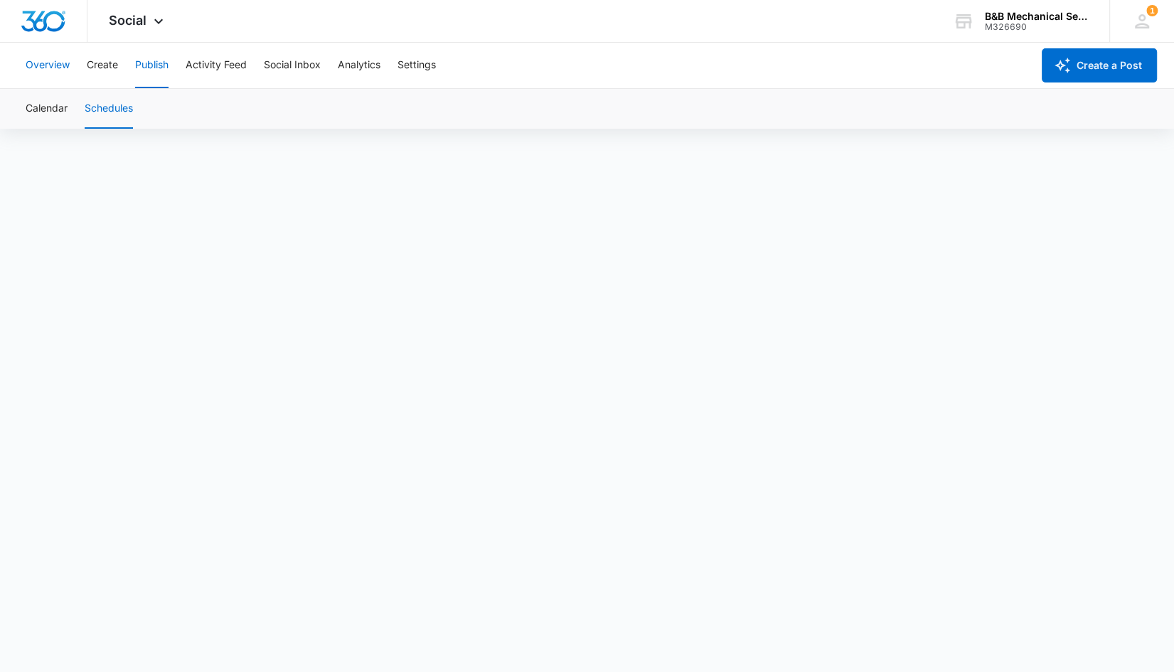
click at [47, 67] on button "Overview" at bounding box center [48, 66] width 44 height 46
click at [147, 65] on button "Publish" at bounding box center [151, 66] width 33 height 46
click at [612, 83] on div "Overview Create Publish Activity Feed Social Inbox Analytics Settings" at bounding box center [524, 66] width 1015 height 46
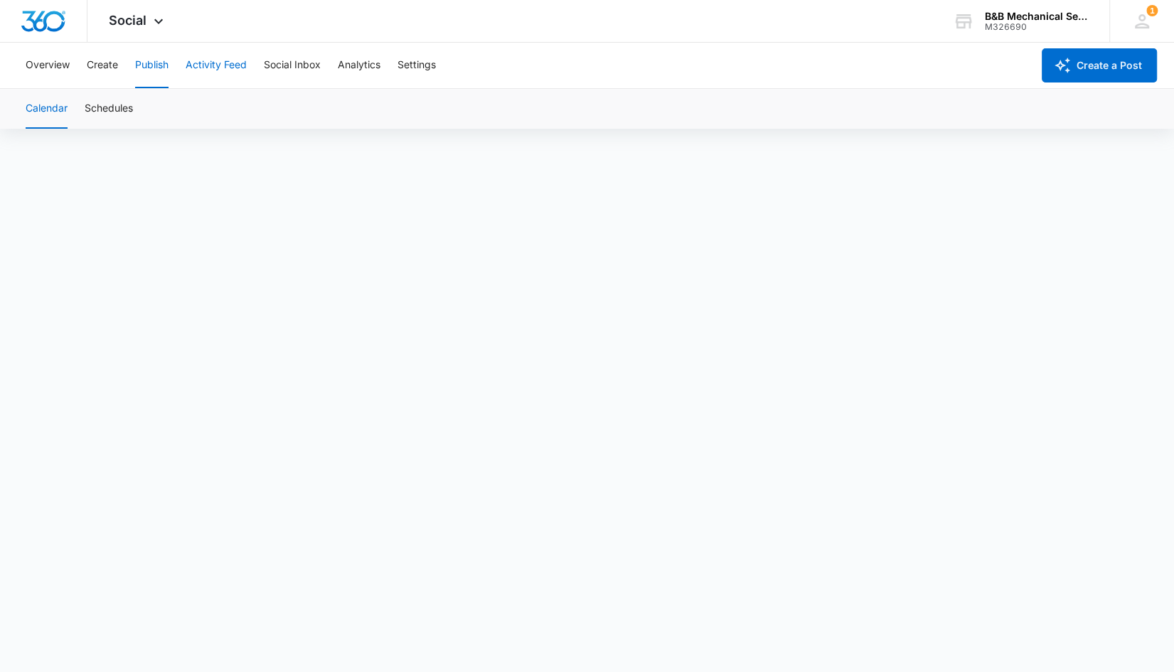
click at [213, 63] on button "Activity Feed" at bounding box center [216, 66] width 61 height 46
click at [102, 57] on button "Create" at bounding box center [102, 66] width 31 height 46
click at [239, 106] on button "Recommendations" at bounding box center [223, 109] width 86 height 40
click at [310, 110] on button "Auto Import" at bounding box center [310, 109] width 55 height 40
click at [132, 109] on button "Approvals" at bounding box center [139, 109] width 48 height 40
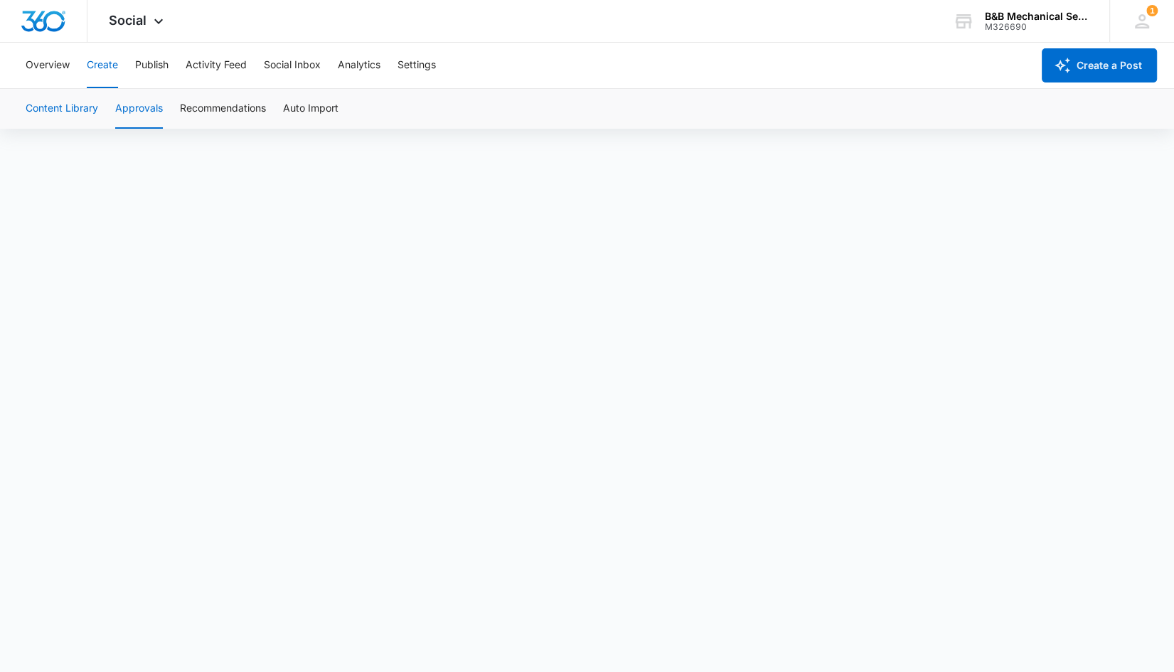
click at [70, 109] on button "Content Library" at bounding box center [62, 109] width 73 height 40
click at [216, 65] on button "Activity Feed" at bounding box center [216, 66] width 61 height 46
click at [302, 64] on button "Social Inbox" at bounding box center [292, 66] width 57 height 46
click at [356, 65] on button "Analytics" at bounding box center [359, 66] width 43 height 46
click at [405, 64] on button "Settings" at bounding box center [417, 66] width 38 height 46
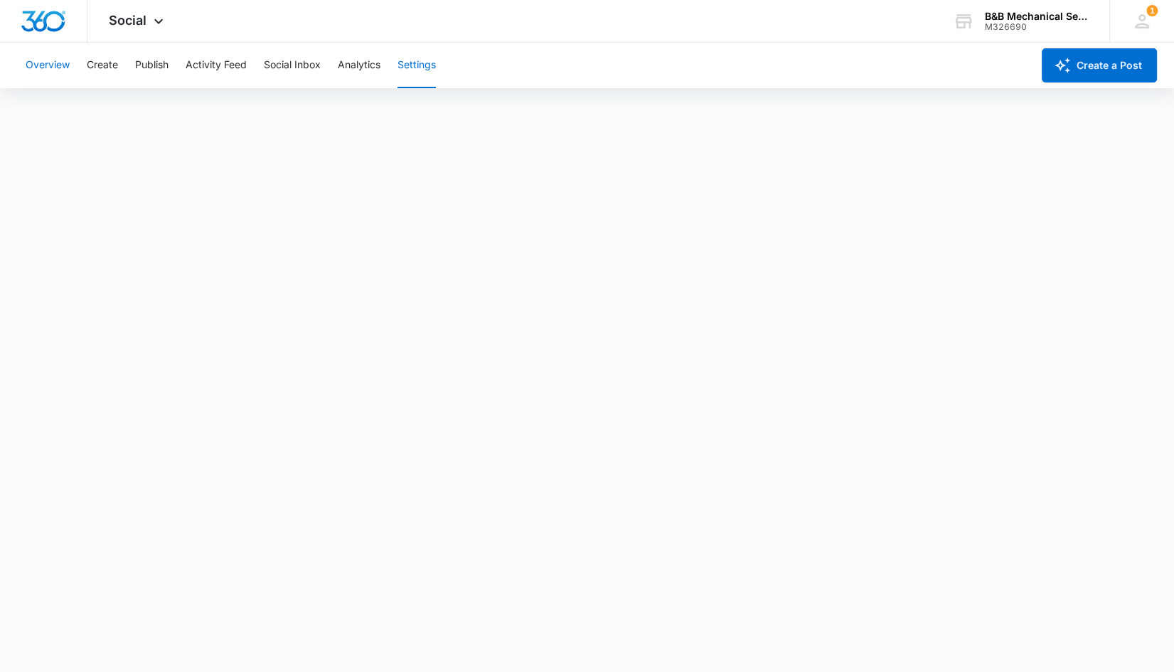
click at [55, 65] on button "Overview" at bounding box center [48, 66] width 44 height 46
click at [134, 18] on span "Social" at bounding box center [128, 20] width 38 height 15
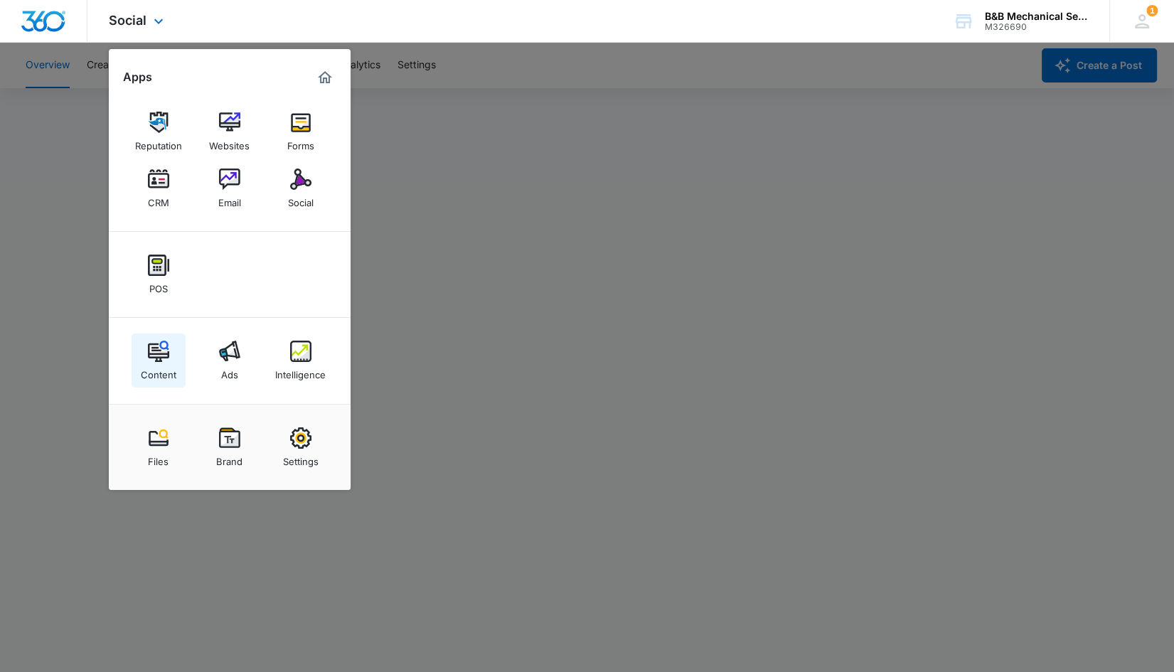
click at [171, 363] on div "Content" at bounding box center [159, 371] width 36 height 18
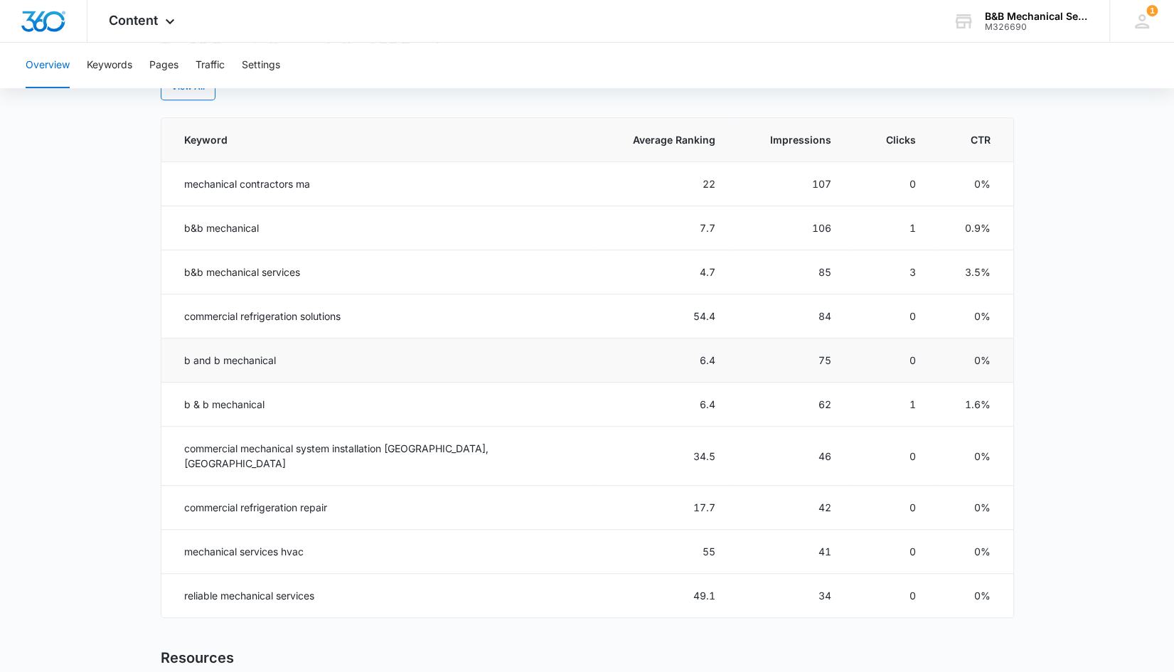
scroll to position [409, 0]
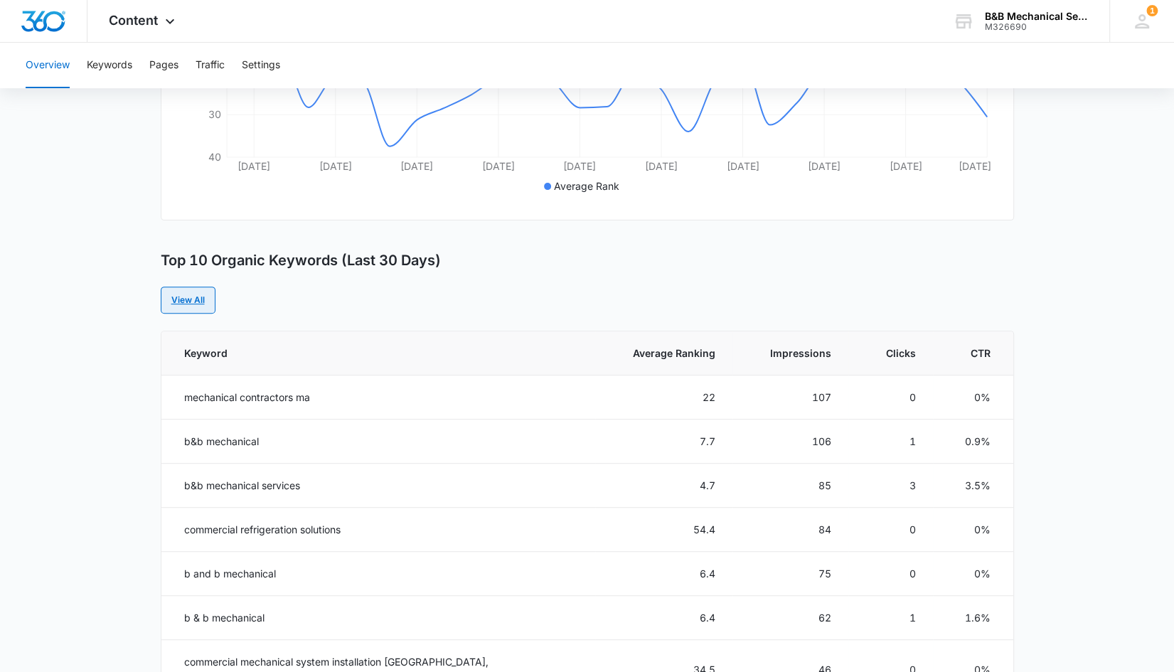
click at [191, 298] on link "View All" at bounding box center [188, 300] width 55 height 27
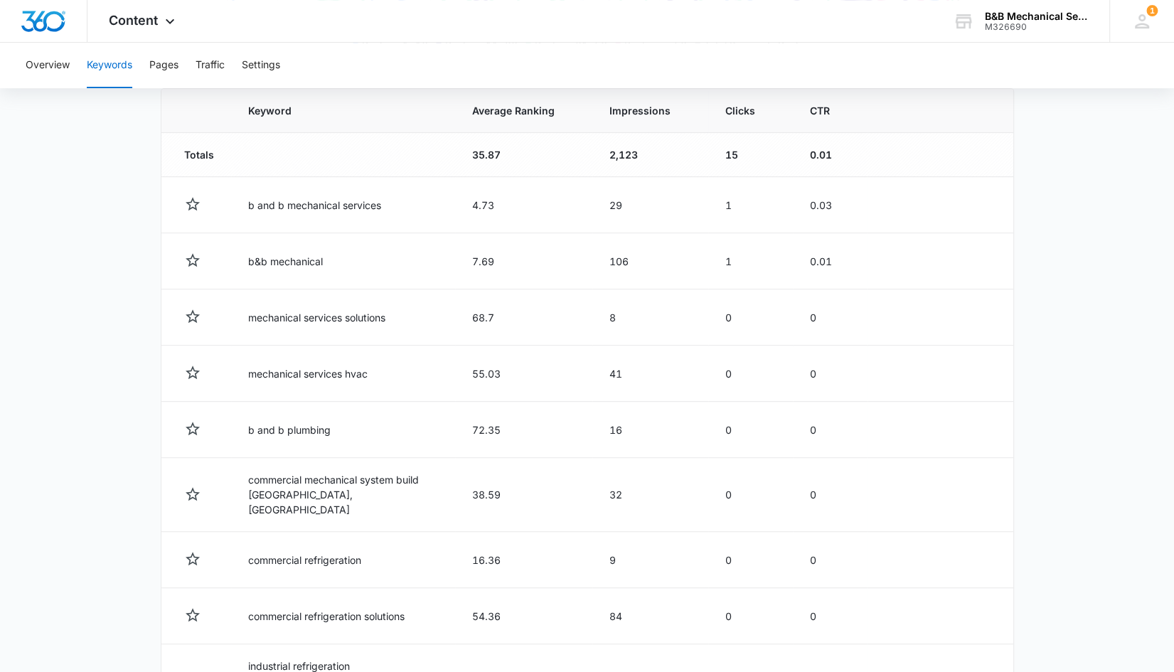
scroll to position [640, 0]
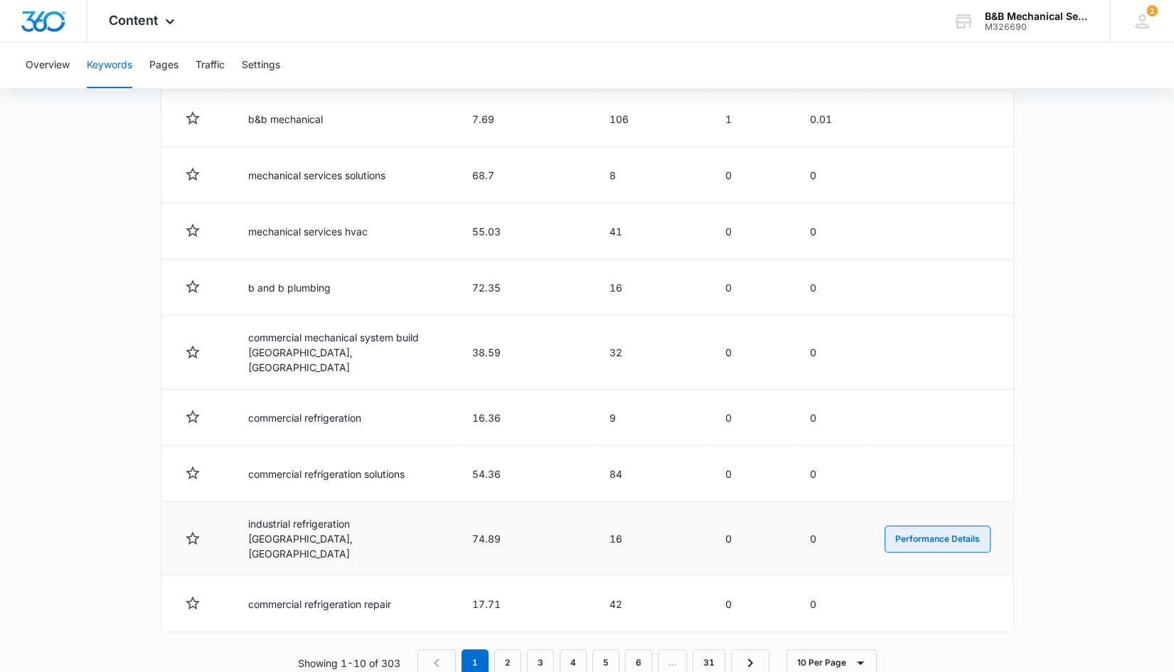
click at [916, 526] on button "Performance Details" at bounding box center [938, 539] width 106 height 27
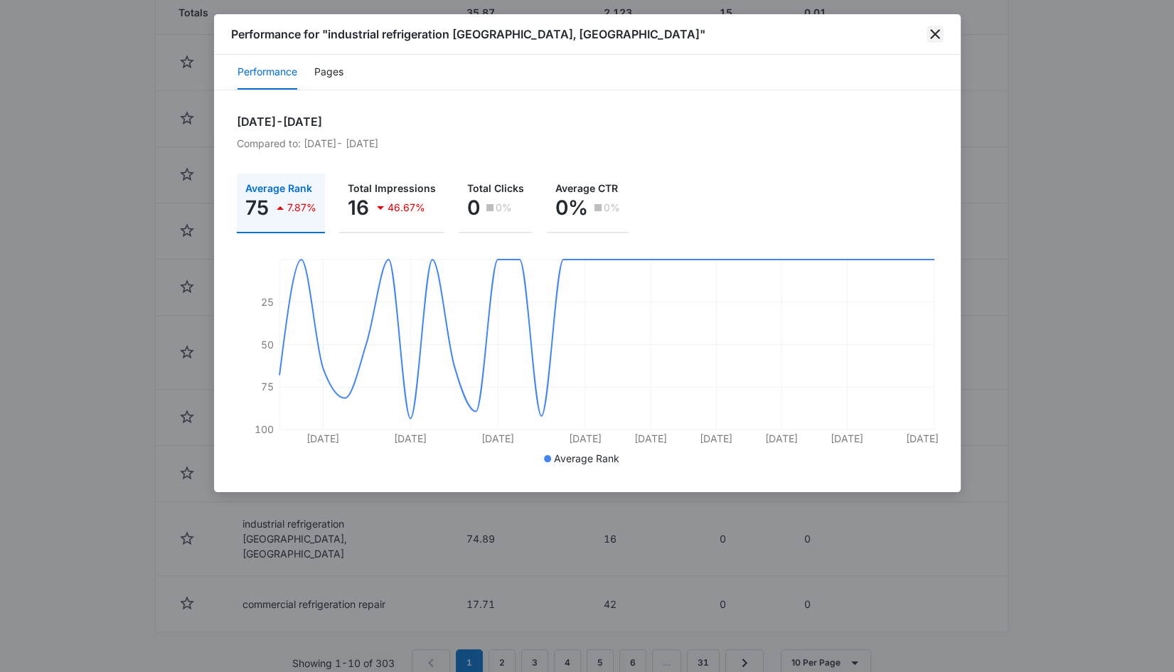
click at [933, 37] on icon "close" at bounding box center [935, 34] width 17 height 17
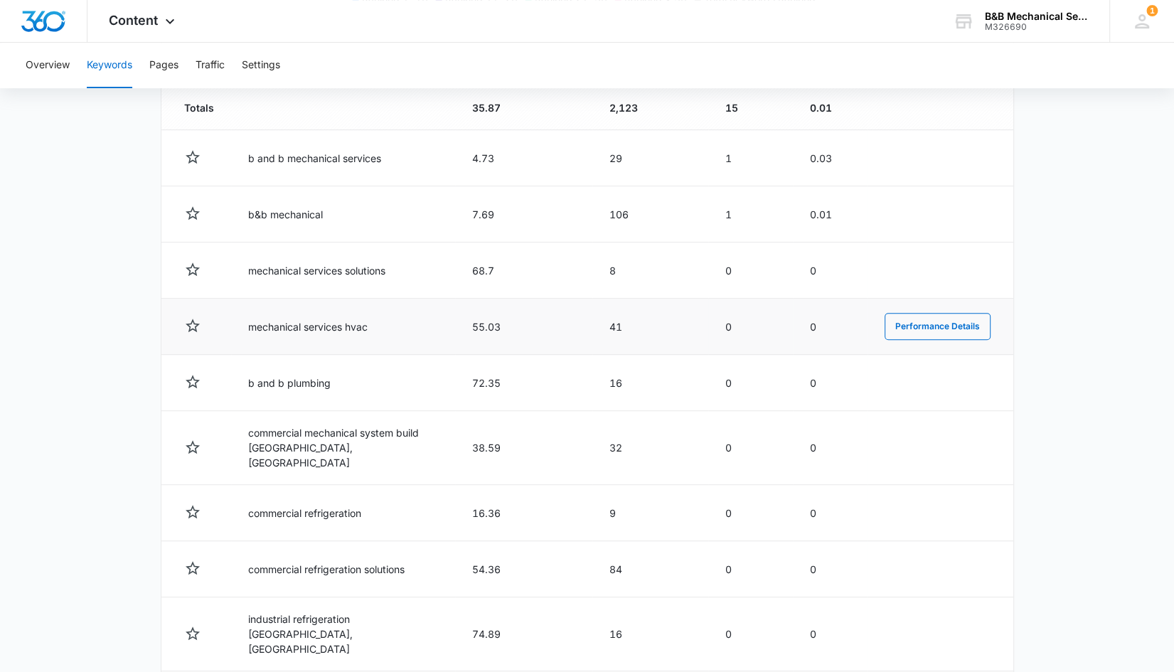
scroll to position [569, 0]
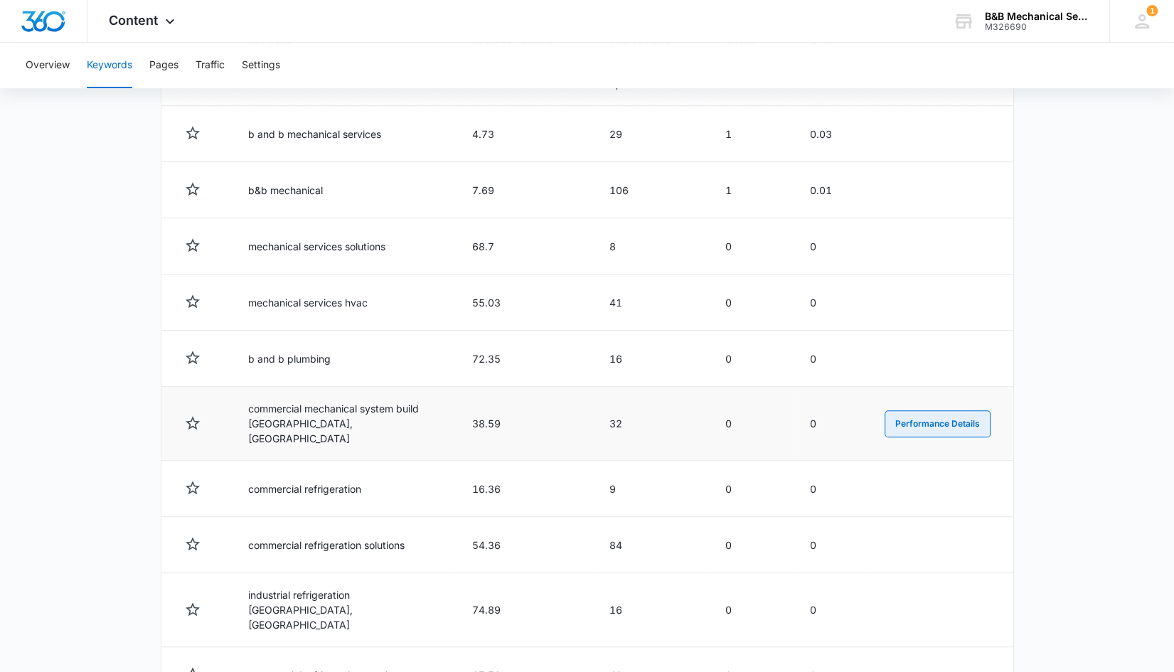
click at [948, 414] on button "Performance Details" at bounding box center [938, 423] width 106 height 27
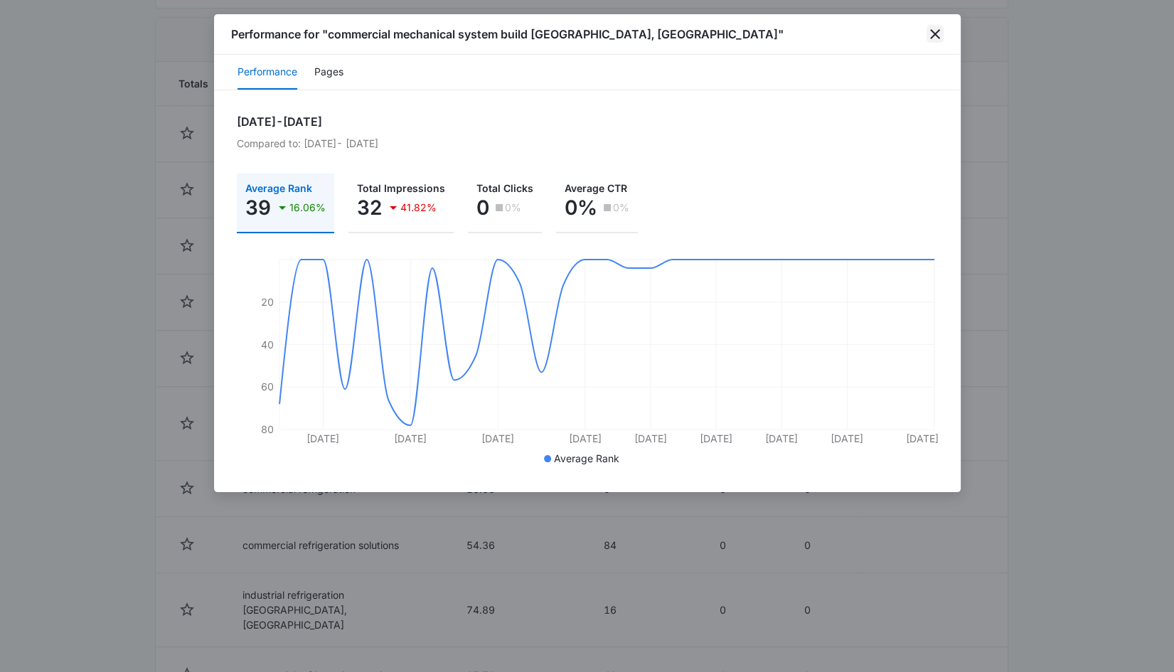
click at [936, 31] on icon "close" at bounding box center [935, 34] width 17 height 17
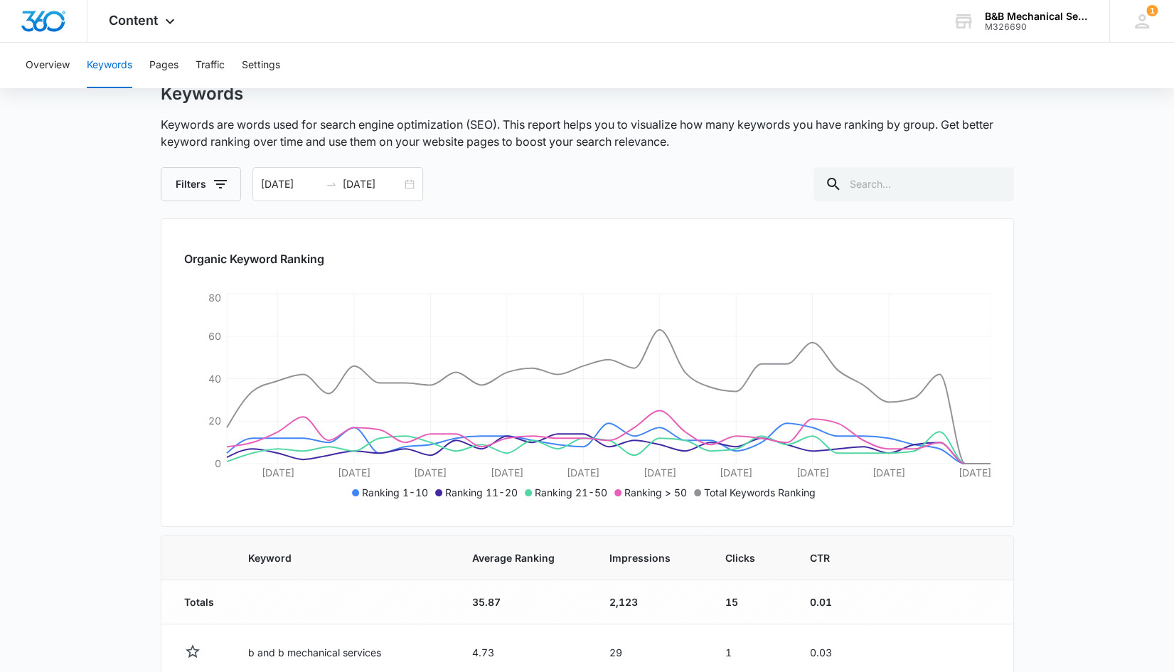
scroll to position [71, 0]
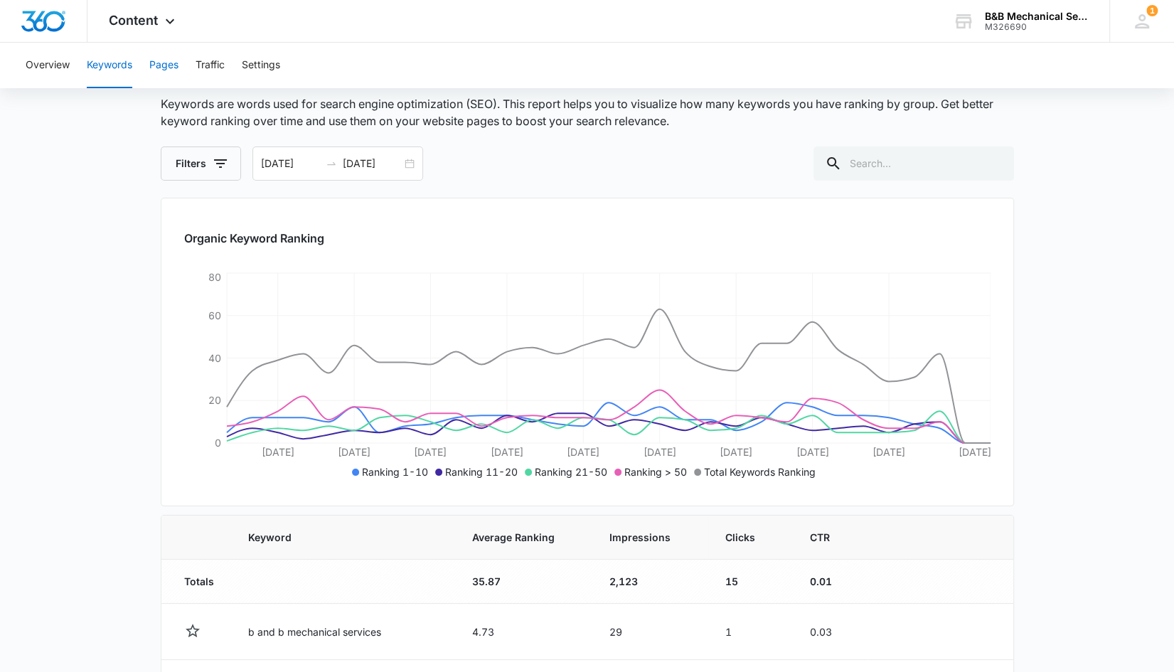
click at [158, 65] on button "Pages" at bounding box center [163, 66] width 29 height 46
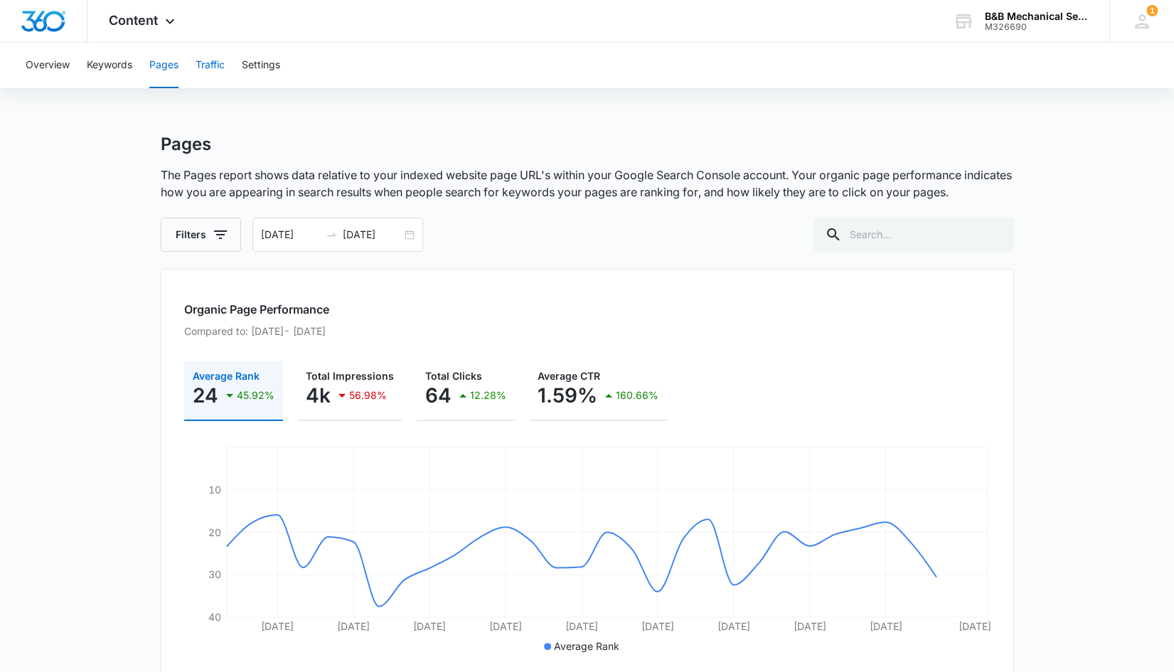
click at [208, 68] on button "Traffic" at bounding box center [210, 66] width 29 height 46
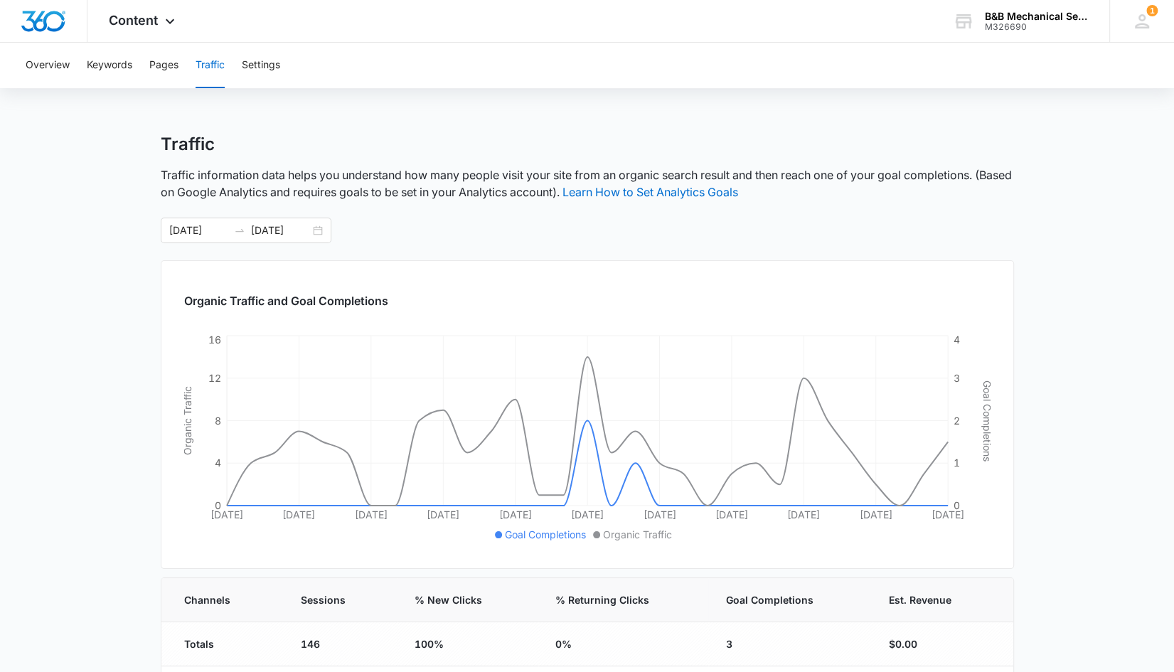
click at [888, 129] on div "Overview Keywords Pages Traffic Settings Traffic Traffic information data helps…" at bounding box center [587, 476] width 1174 height 866
click at [161, 63] on button "Pages" at bounding box center [163, 66] width 29 height 46
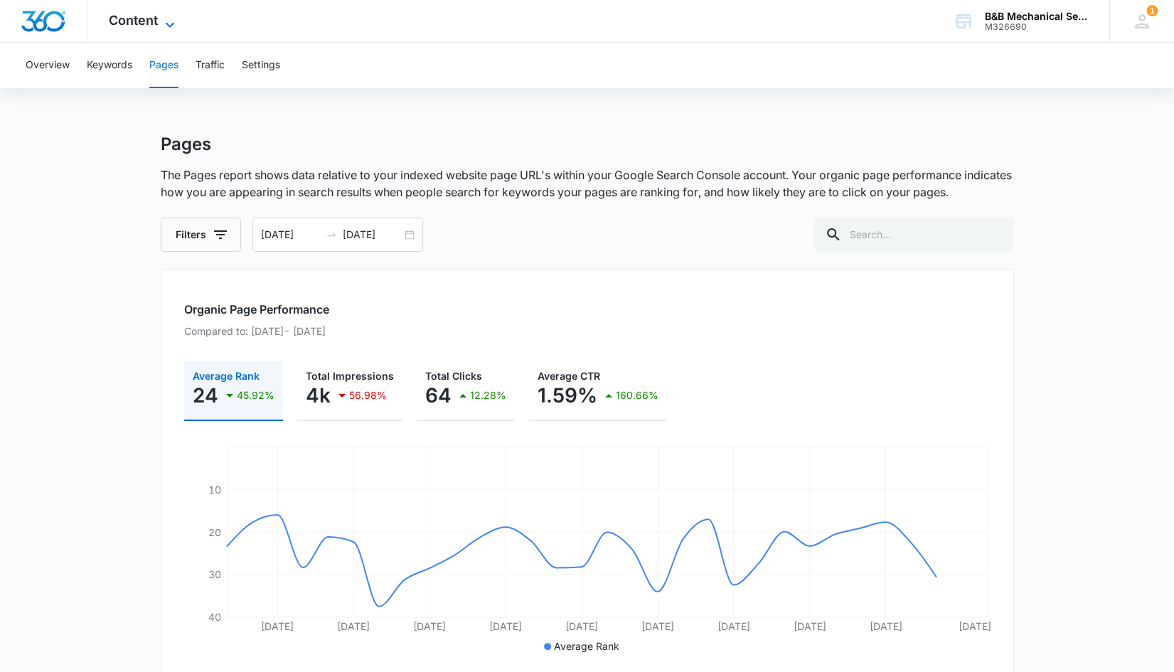
click at [133, 23] on span "Content" at bounding box center [133, 20] width 49 height 15
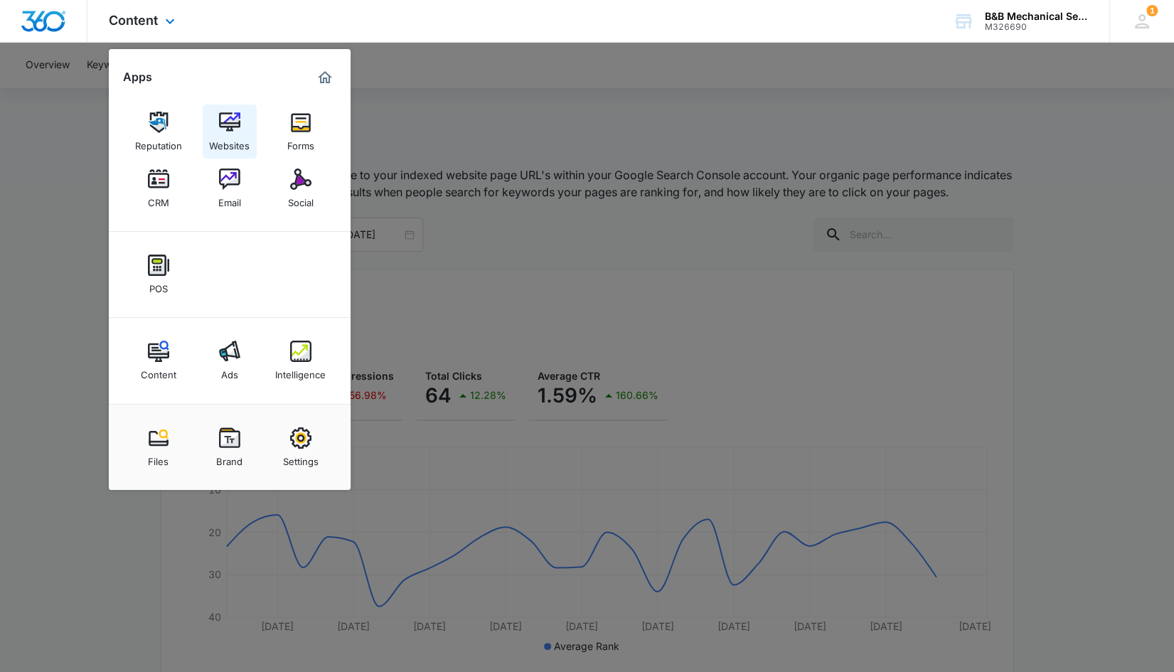
click at [223, 129] on img at bounding box center [229, 122] width 21 height 21
